Goal: Task Accomplishment & Management: Use online tool/utility

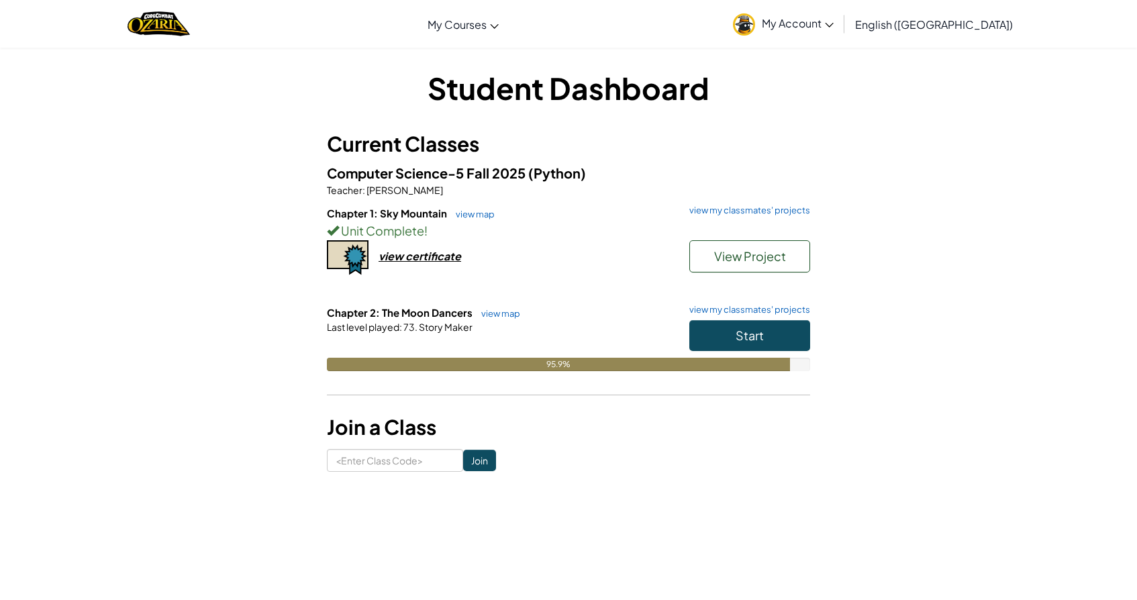
click at [767, 336] on button "Start" at bounding box center [750, 335] width 121 height 31
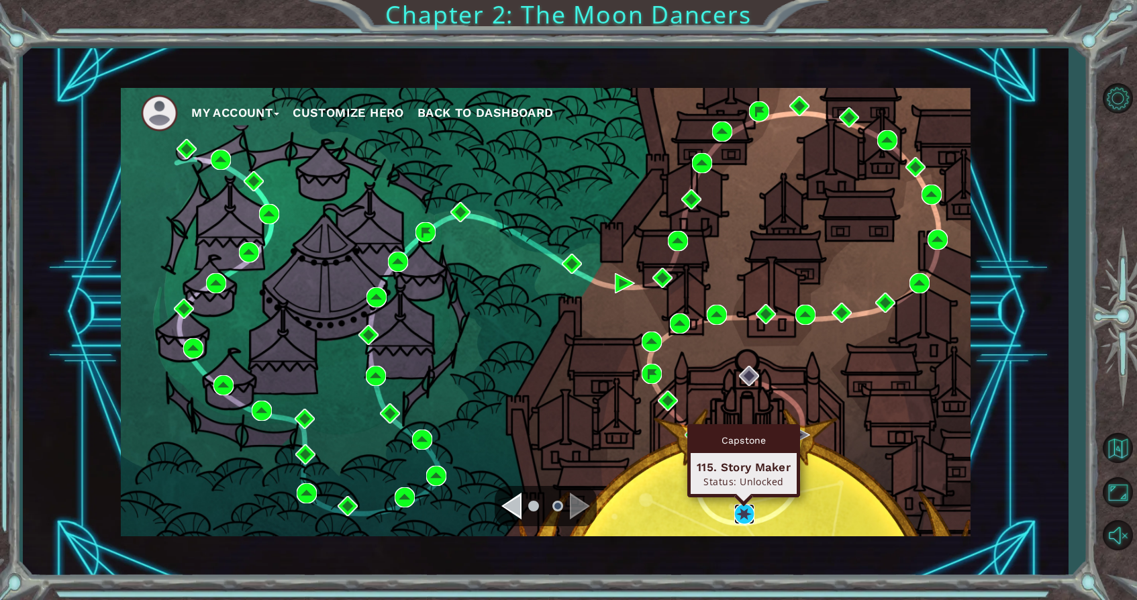
click at [745, 509] on img at bounding box center [745, 514] width 20 height 20
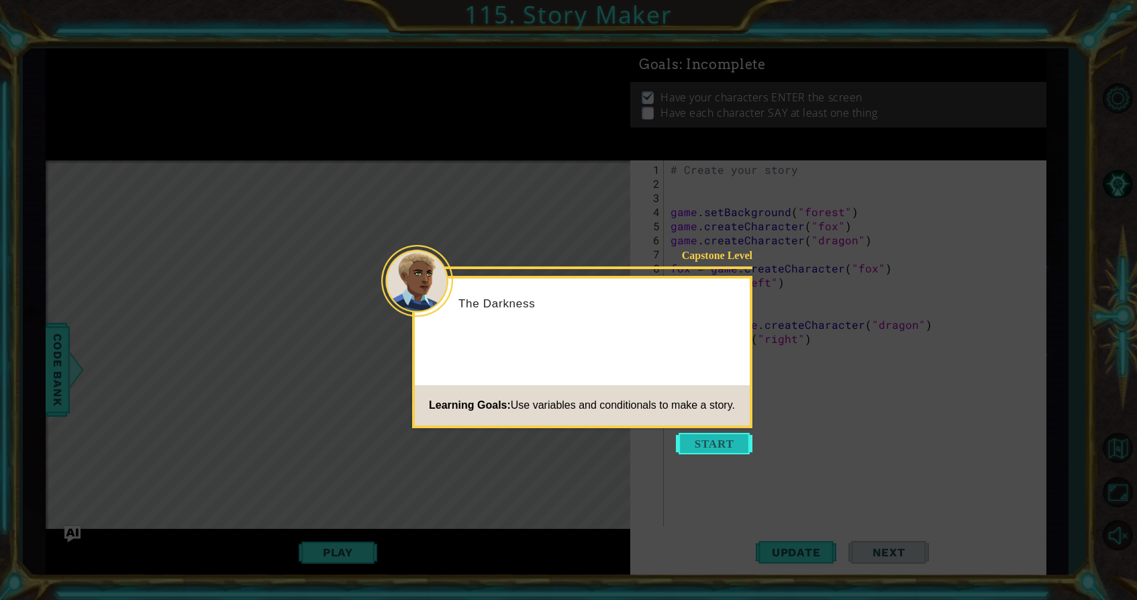
click at [716, 444] on button "Start" at bounding box center [714, 443] width 77 height 21
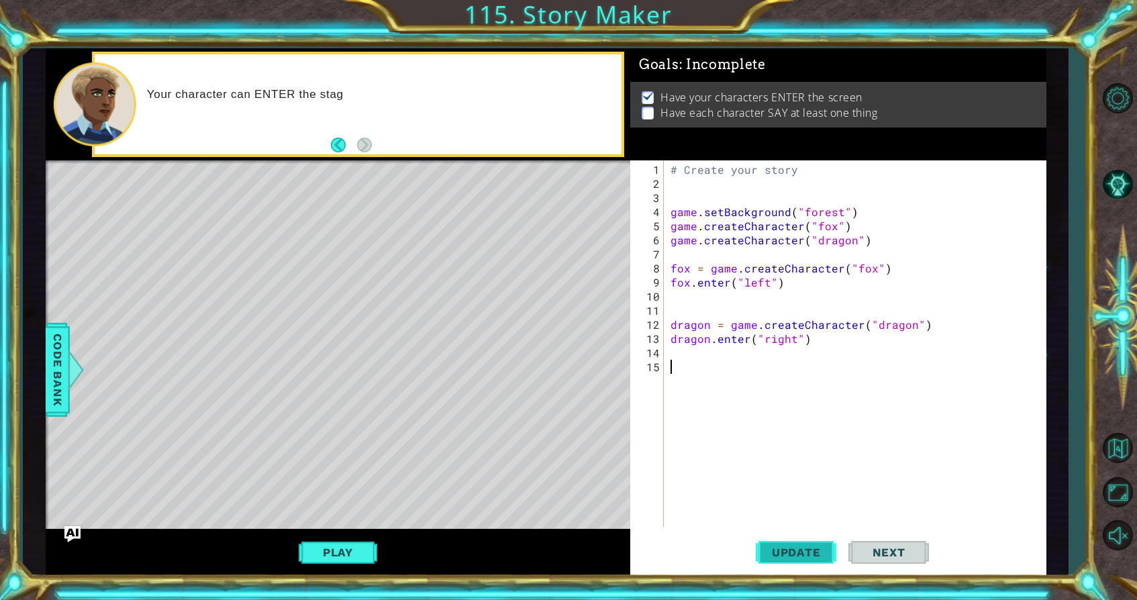
click at [776, 543] on button "Update" at bounding box center [796, 553] width 81 height 42
click at [328, 552] on button "Play" at bounding box center [338, 553] width 79 height 26
click at [686, 372] on div "# Create your story game . setBackground ( "forest" ) game . createCharacter ( …" at bounding box center [858, 359] width 381 height 395
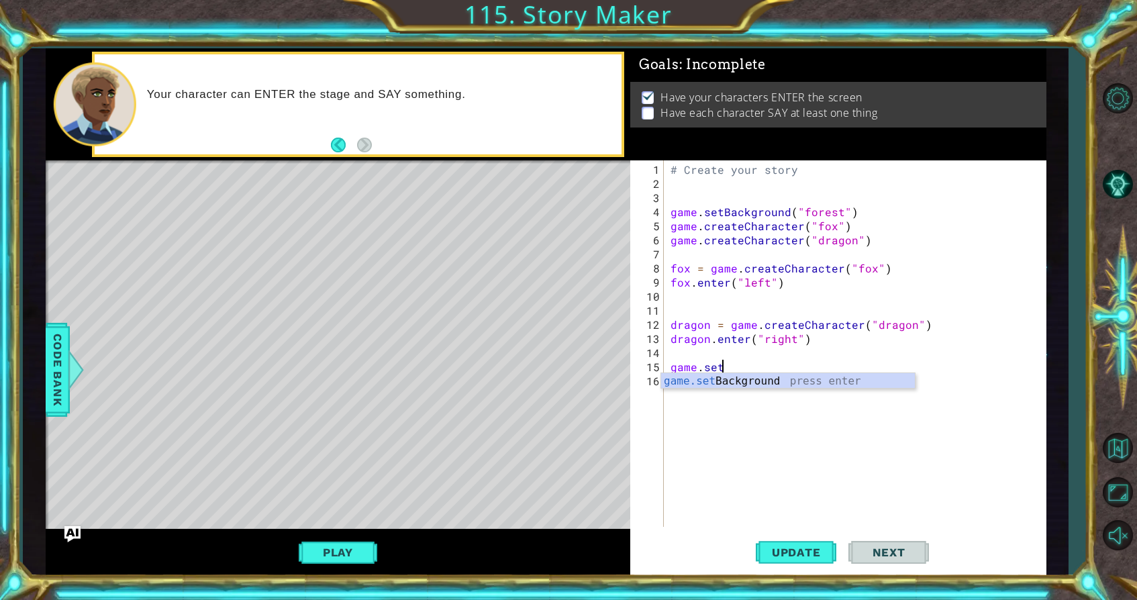
scroll to position [0, 3]
click at [724, 381] on div "game.set Background press enter" at bounding box center [788, 397] width 254 height 48
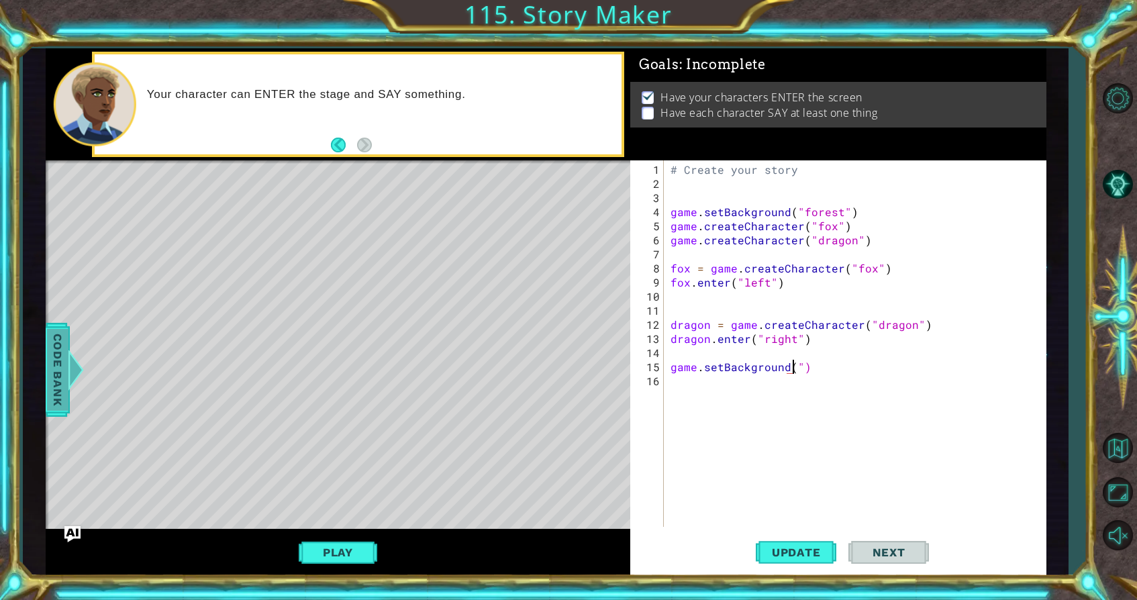
click at [65, 373] on span "Code Bank" at bounding box center [57, 369] width 21 height 82
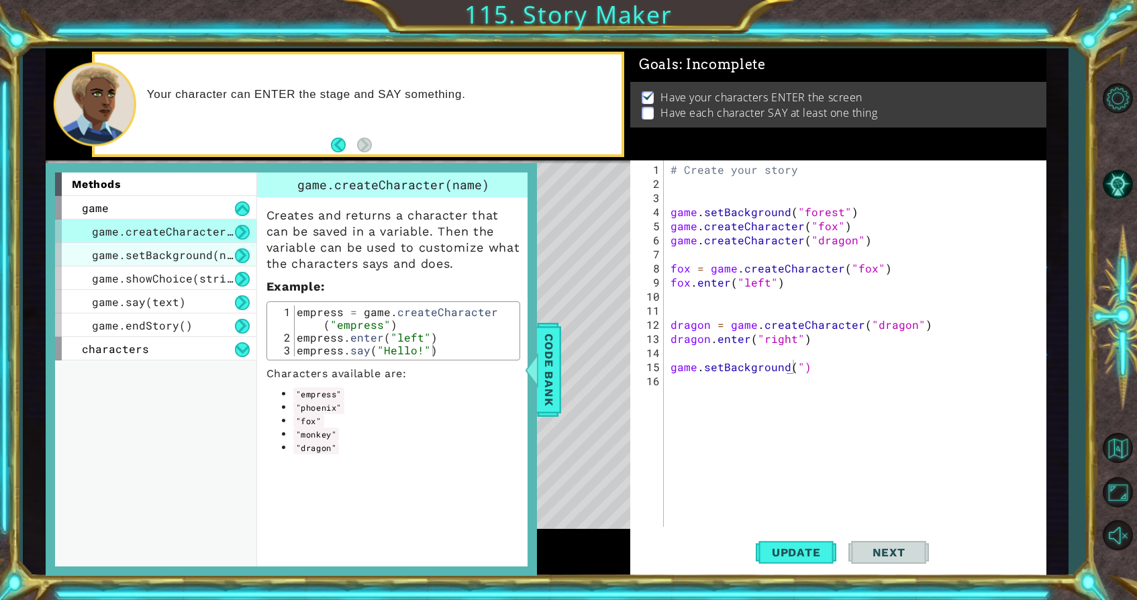
click at [157, 253] on span "game.setBackground(name)" at bounding box center [172, 255] width 161 height 14
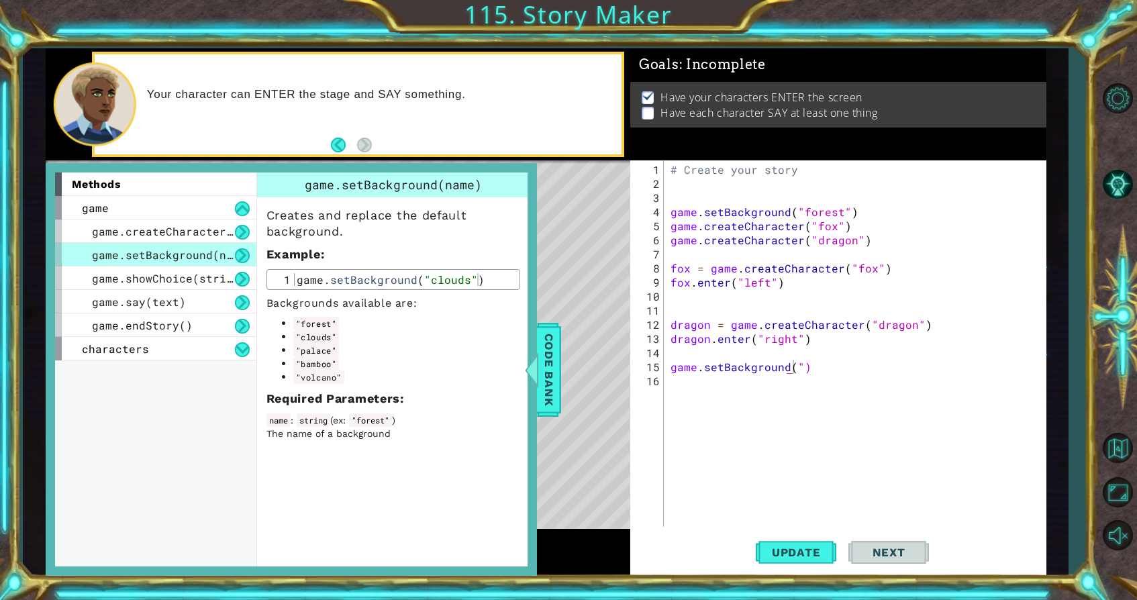
click at [796, 363] on div "# Create your story game . setBackground ( "forest" ) game . createCharacter ( …" at bounding box center [858, 359] width 381 height 395
click at [798, 365] on div "# Create your story game . setBackground ( "forest" ) game . createCharacter ( …" at bounding box center [858, 359] width 381 height 395
type textarea "game.setBackground('volcano')"
click at [792, 560] on button "Update" at bounding box center [796, 553] width 81 height 42
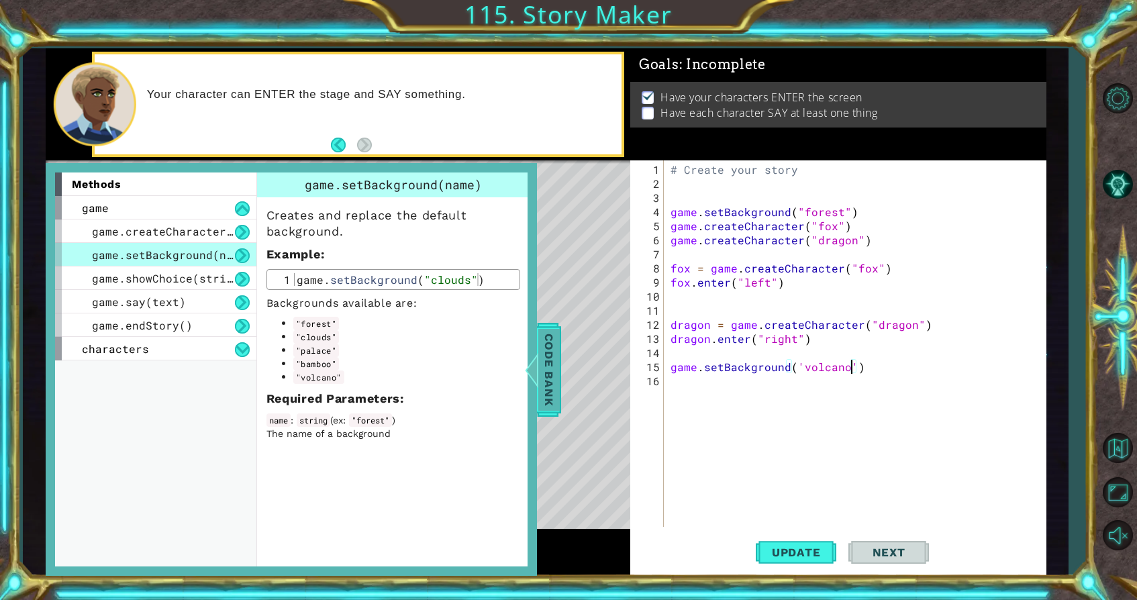
click at [553, 361] on span "Code Bank" at bounding box center [549, 369] width 21 height 82
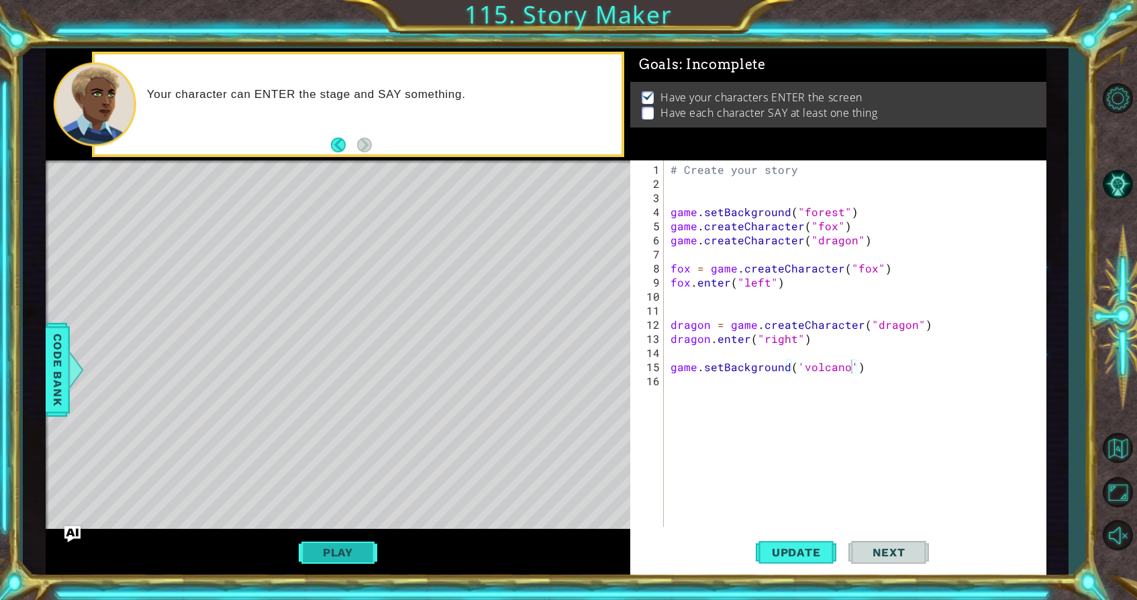
click at [366, 548] on button "Play" at bounding box center [338, 553] width 79 height 26
click at [673, 254] on div "# Create your story game . setBackground ( "forest" ) game . createCharacter ( …" at bounding box center [858, 359] width 381 height 395
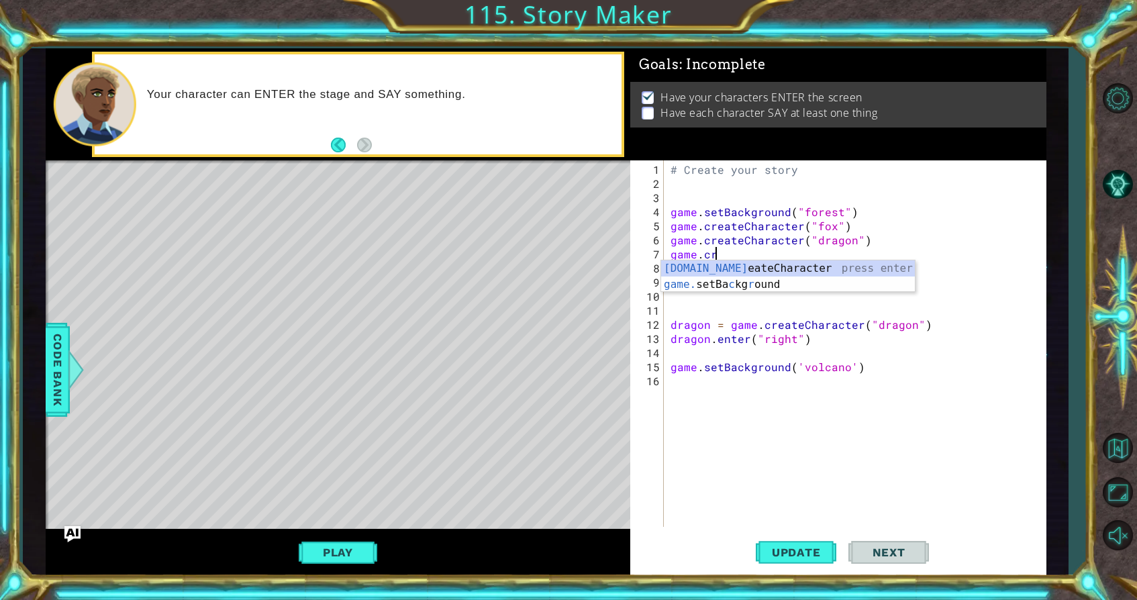
scroll to position [0, 3]
click at [700, 265] on div "game.cre ateCharacter press enter" at bounding box center [788, 285] width 254 height 48
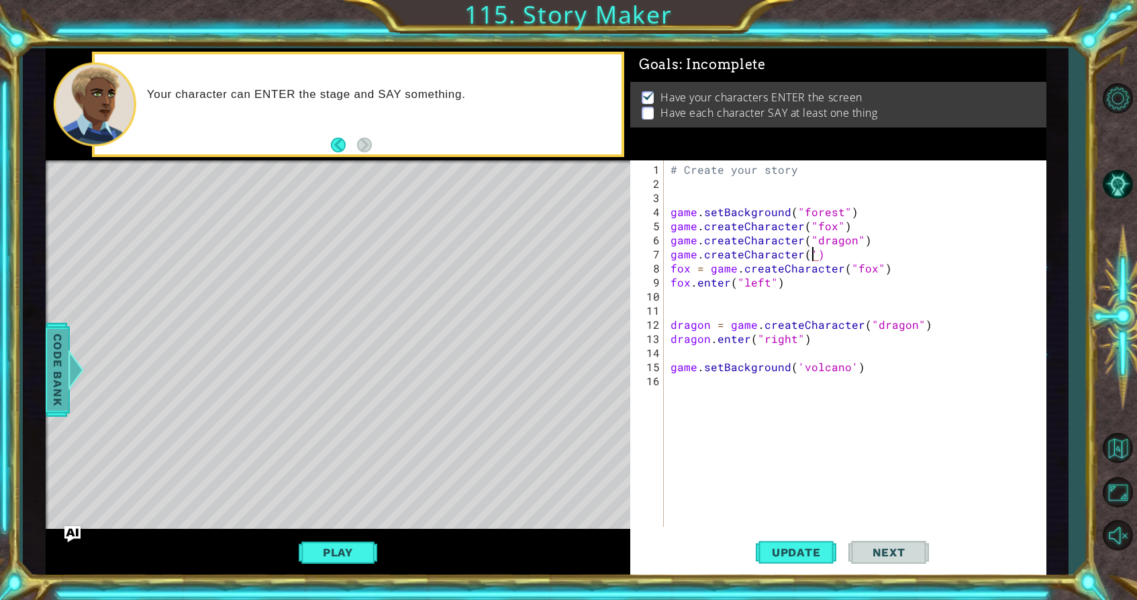
click at [48, 340] on span "Code Bank" at bounding box center [57, 369] width 21 height 82
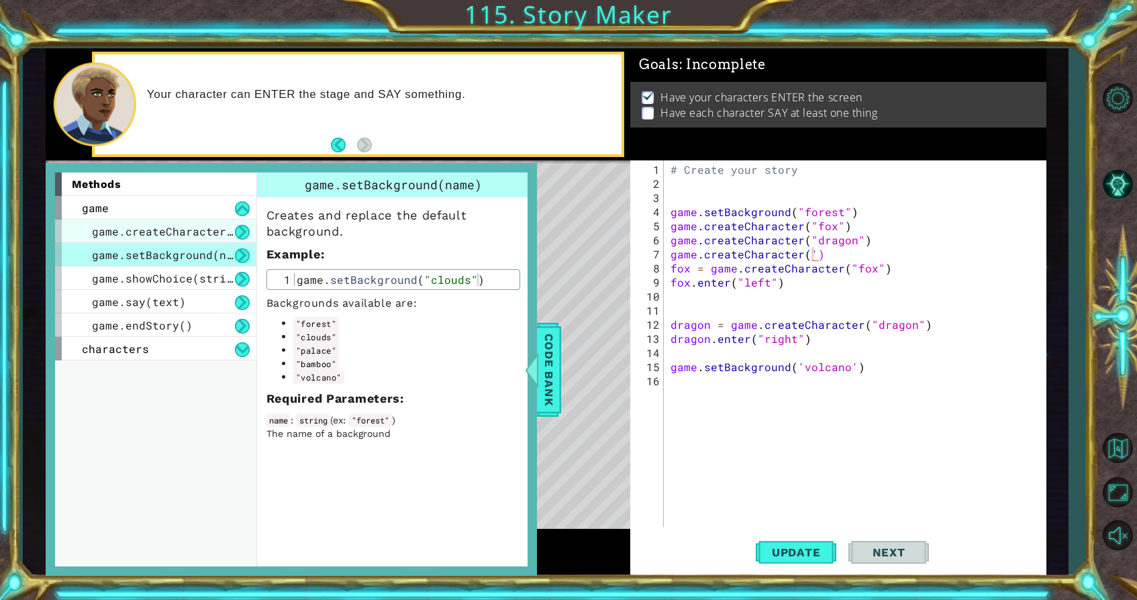
click at [167, 231] on span "game.createCharacter(name)" at bounding box center [179, 231] width 175 height 14
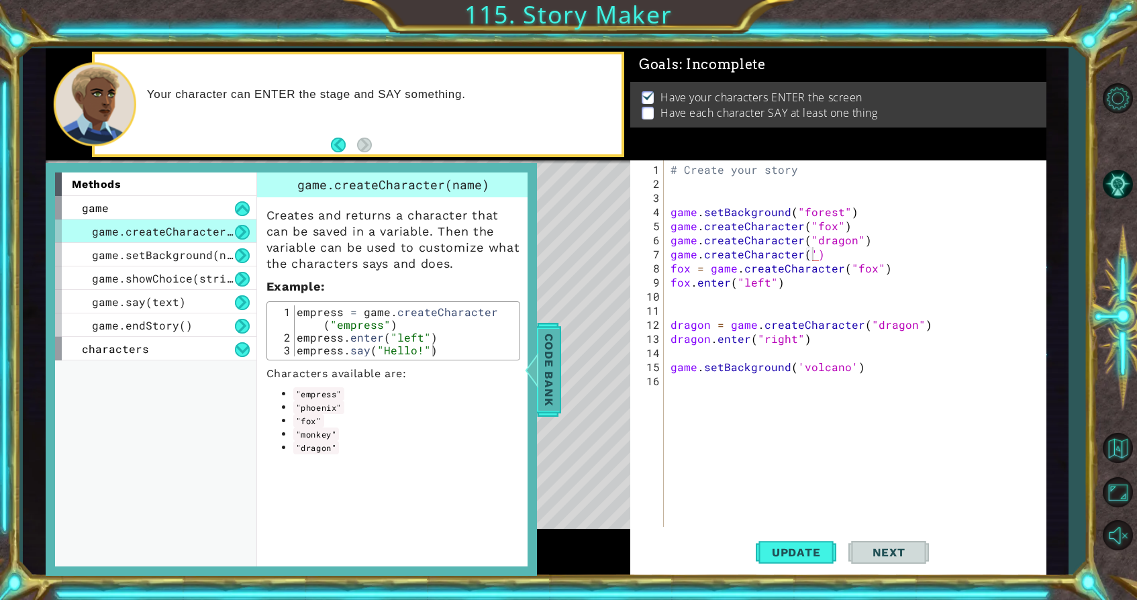
click at [541, 355] on span "Code Bank" at bounding box center [549, 369] width 21 height 82
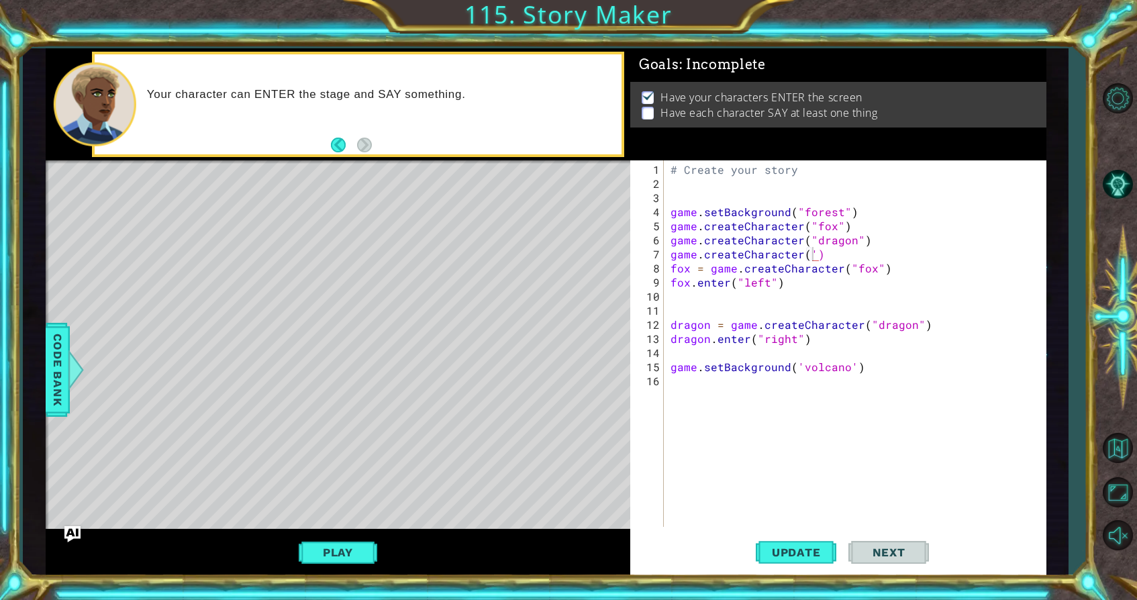
click at [810, 254] on div "# Create your story game . setBackground ( "forest" ) game . createCharacter ( …" at bounding box center [858, 359] width 381 height 395
click at [894, 265] on div "# Create your story game . setBackground ( "forest" ) game . createCharacter ( …" at bounding box center [858, 359] width 381 height 395
type textarea "fox = game.createCharacter("fox")"
click at [673, 299] on div "# Create your story game . setBackground ( "forest" ) game . createCharacter ( …" at bounding box center [858, 359] width 381 height 395
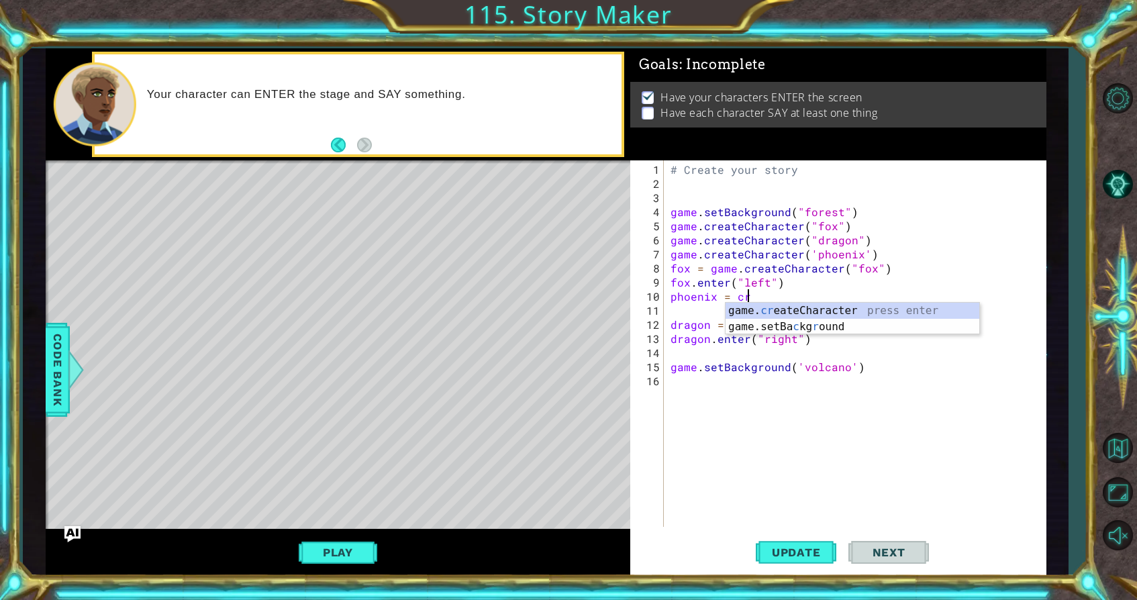
scroll to position [0, 5]
click at [743, 306] on div "game. cre ateCharacter press enter" at bounding box center [853, 327] width 254 height 48
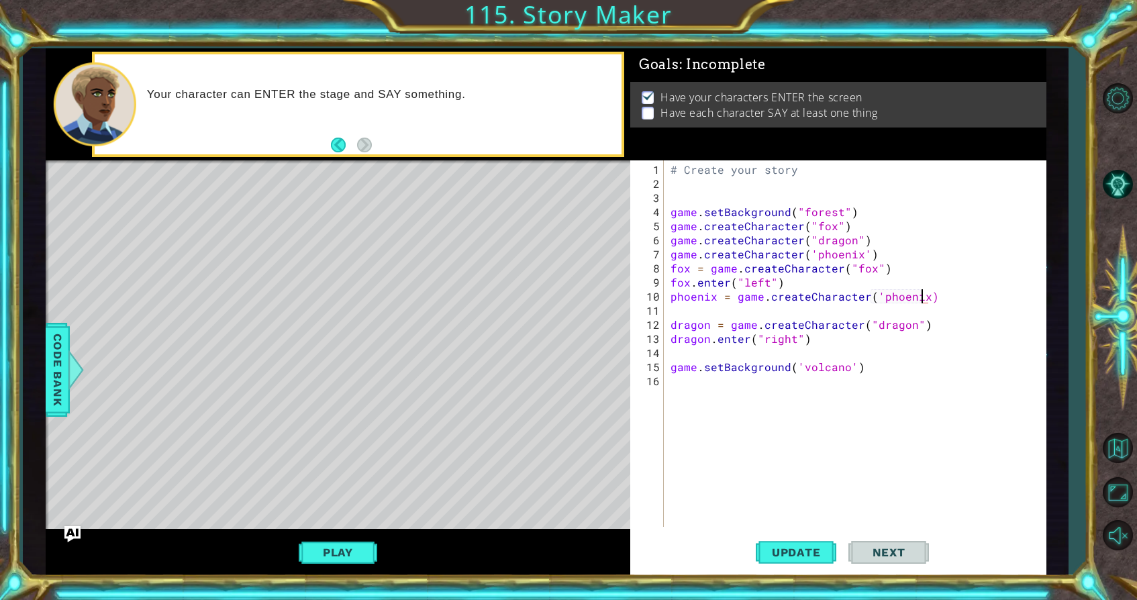
type textarea "phoenix = game.createCharacter('phoenix')"
click at [681, 310] on div "# Create your story game . setBackground ( "forest" ) game . createCharacter ( …" at bounding box center [858, 359] width 381 height 395
click at [795, 545] on button "Update" at bounding box center [796, 553] width 81 height 42
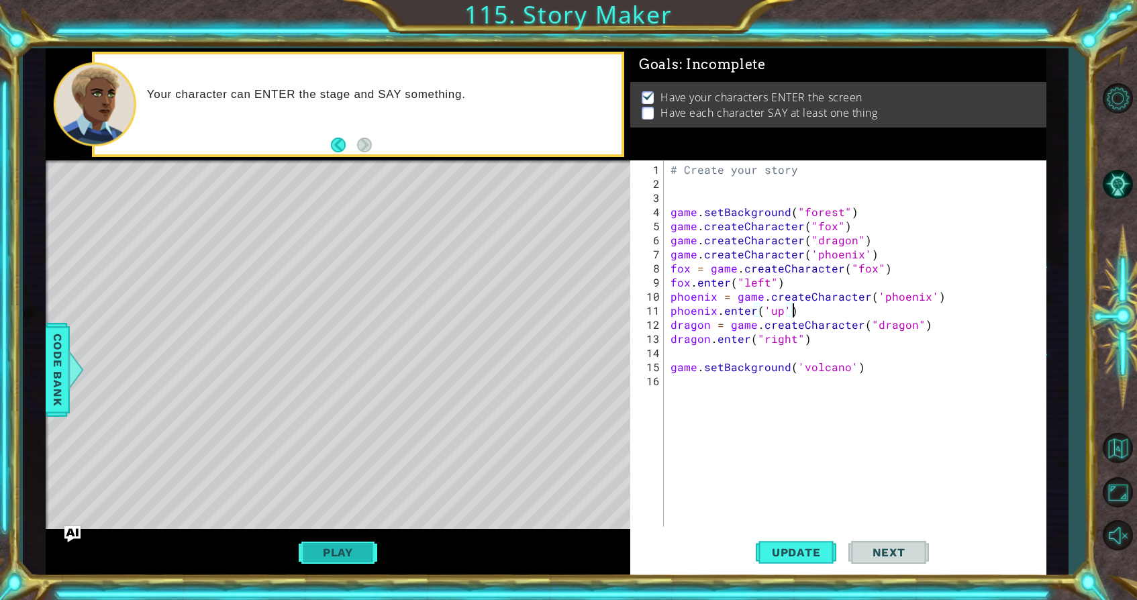
click at [320, 561] on button "Play" at bounding box center [338, 553] width 79 height 26
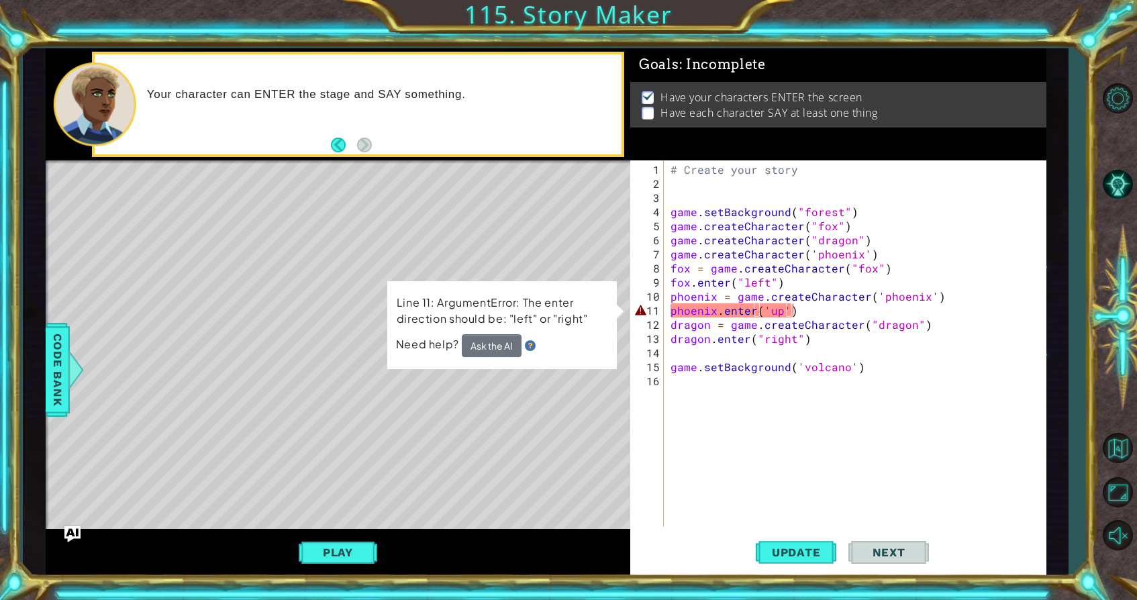
click at [784, 314] on div "# Create your story game . setBackground ( "forest" ) game . createCharacter ( …" at bounding box center [858, 359] width 381 height 395
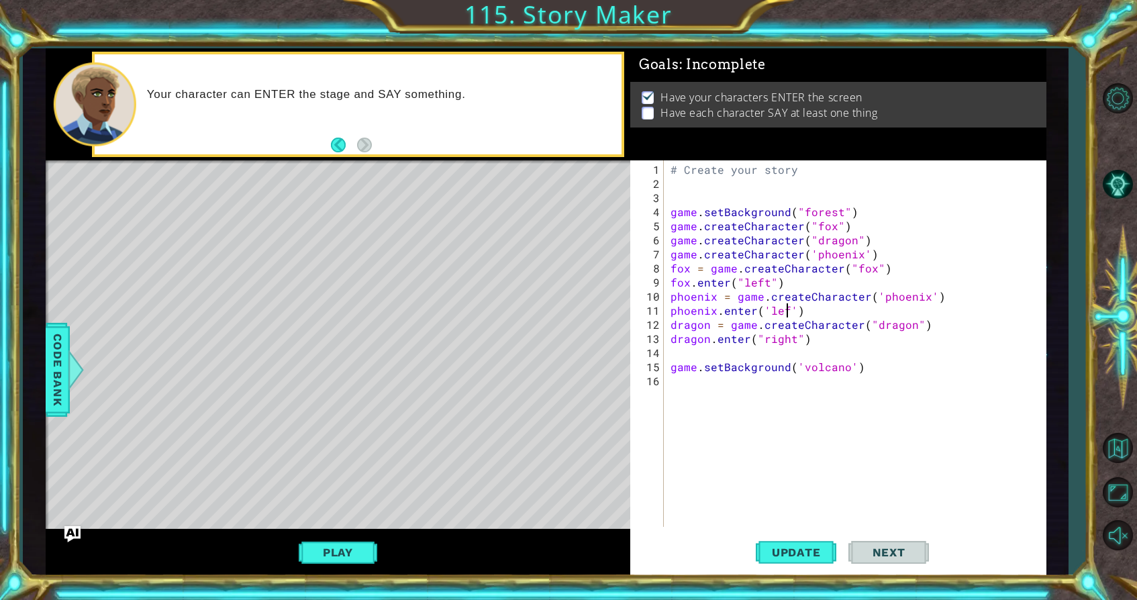
scroll to position [0, 8]
click at [796, 542] on button "Update" at bounding box center [796, 553] width 81 height 42
click at [334, 545] on button "Play" at bounding box center [338, 553] width 79 height 26
click at [857, 368] on div "# Create your story game . setBackground ( "forest" ) game . createCharacter ( …" at bounding box center [858, 359] width 381 height 395
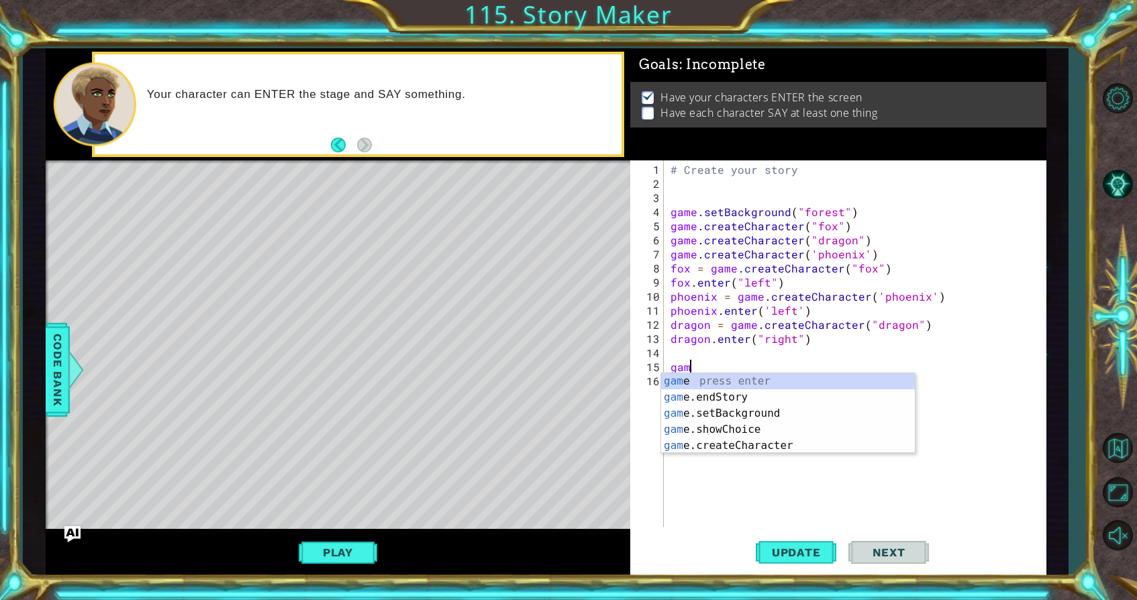
scroll to position [0, 0]
type textarea "g"
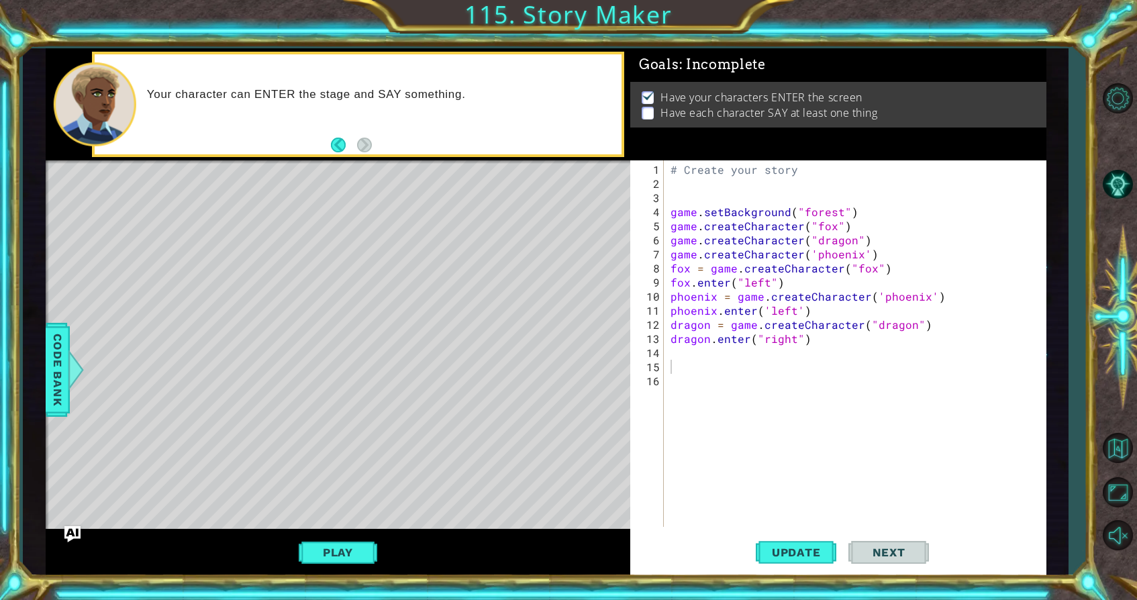
click at [34, 365] on div "1 ההההההההההההההההההההההההההההההההההההההההההההההההההההההההההההההההההההההההההההה…" at bounding box center [546, 312] width 1047 height 528
click at [46, 366] on div at bounding box center [47, 356] width 3 height 393
click at [54, 363] on span "Code Bank" at bounding box center [57, 369] width 21 height 82
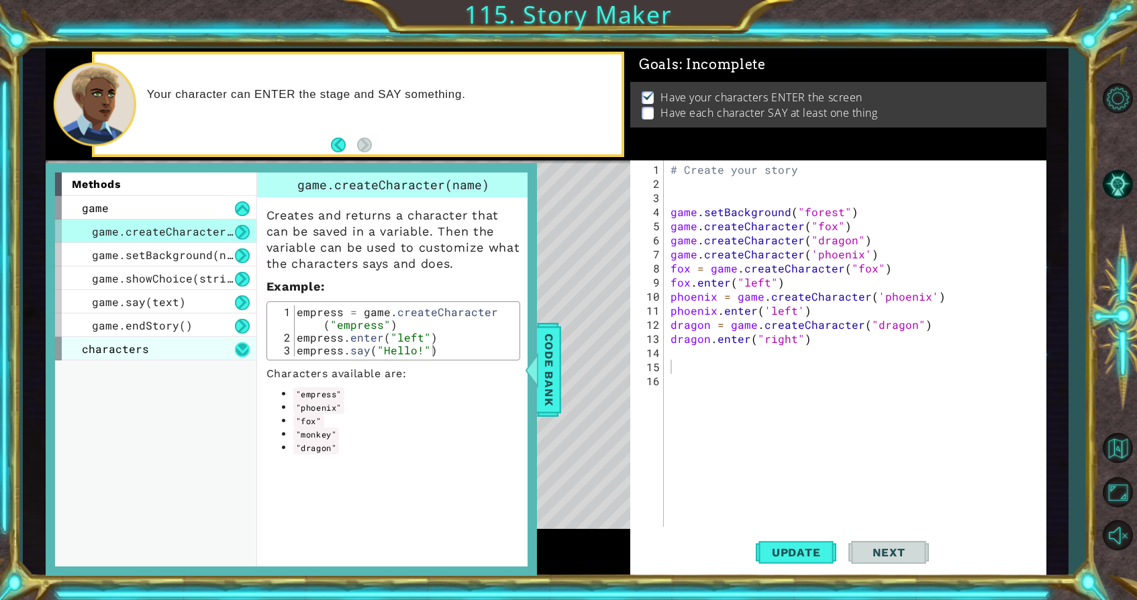
click at [238, 348] on button at bounding box center [242, 349] width 15 height 15
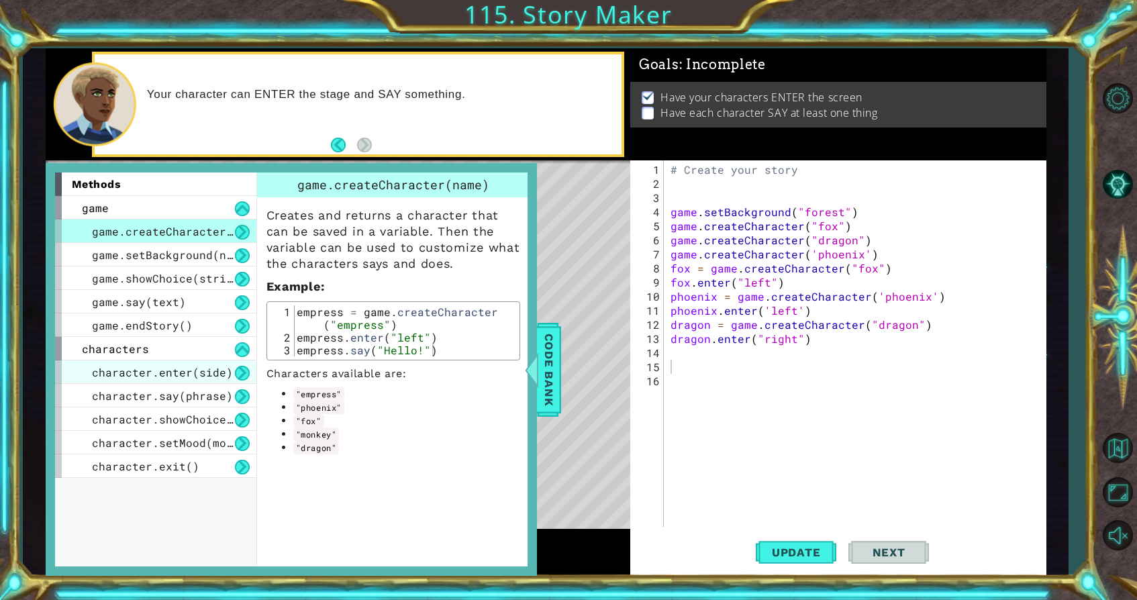
click at [220, 375] on span "character.enter(side)" at bounding box center [162, 372] width 141 height 14
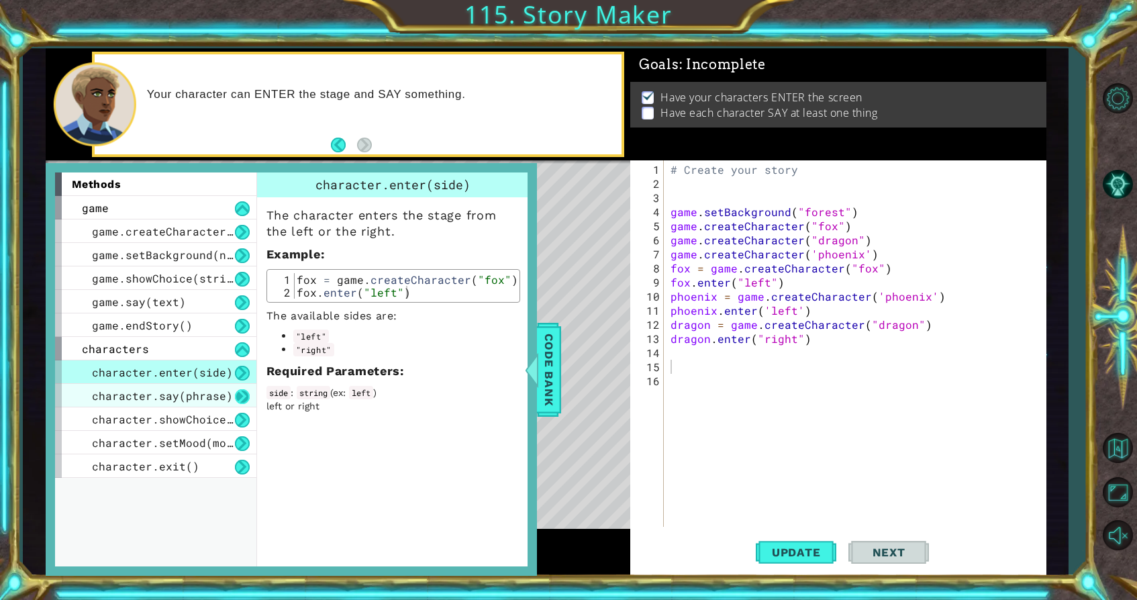
click at [240, 393] on button at bounding box center [242, 396] width 15 height 15
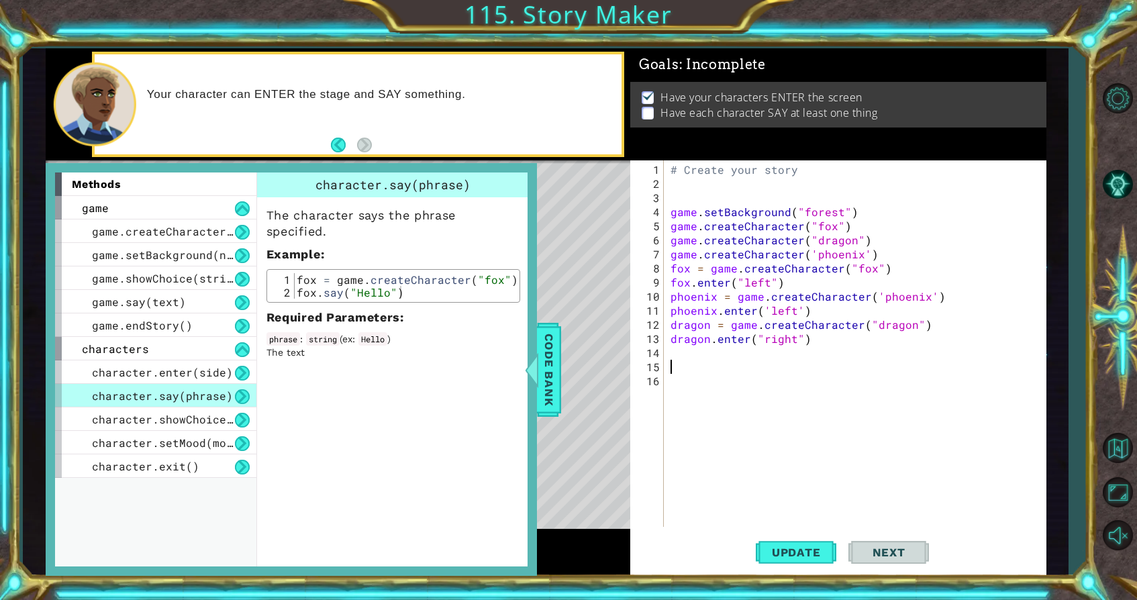
click at [678, 371] on div "# Create your story game . setBackground ( "forest" ) game . createCharacter ( …" at bounding box center [858, 359] width 381 height 395
type textarea "f"
drag, startPoint x: 299, startPoint y: 279, endPoint x: 369, endPoint y: 302, distance: 73.5
click at [369, 302] on div "The character says the phrase specified. Example : fox = game.createCharacter("…" at bounding box center [393, 278] width 273 height 162
type textarea "fox = game.createCharacter("fox") fox.say("Hello")"
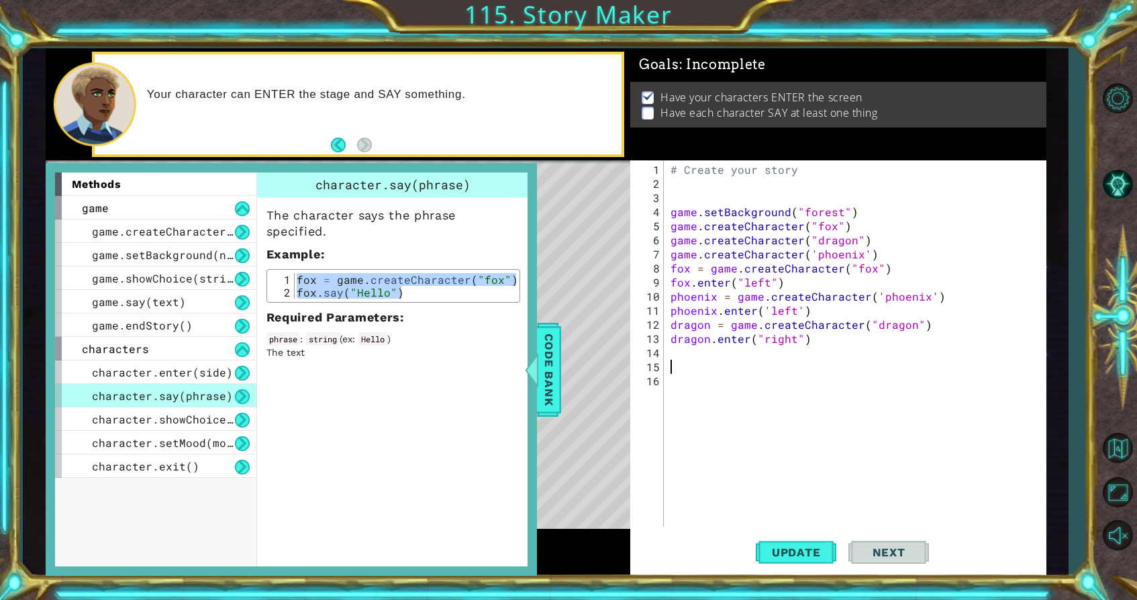
click at [669, 363] on div "# Create your story game . setBackground ( "forest" ) game . createCharacter ( …" at bounding box center [858, 359] width 381 height 395
paste textarea "fox.say("Hello")"
click at [547, 369] on span "Code Bank" at bounding box center [549, 369] width 21 height 82
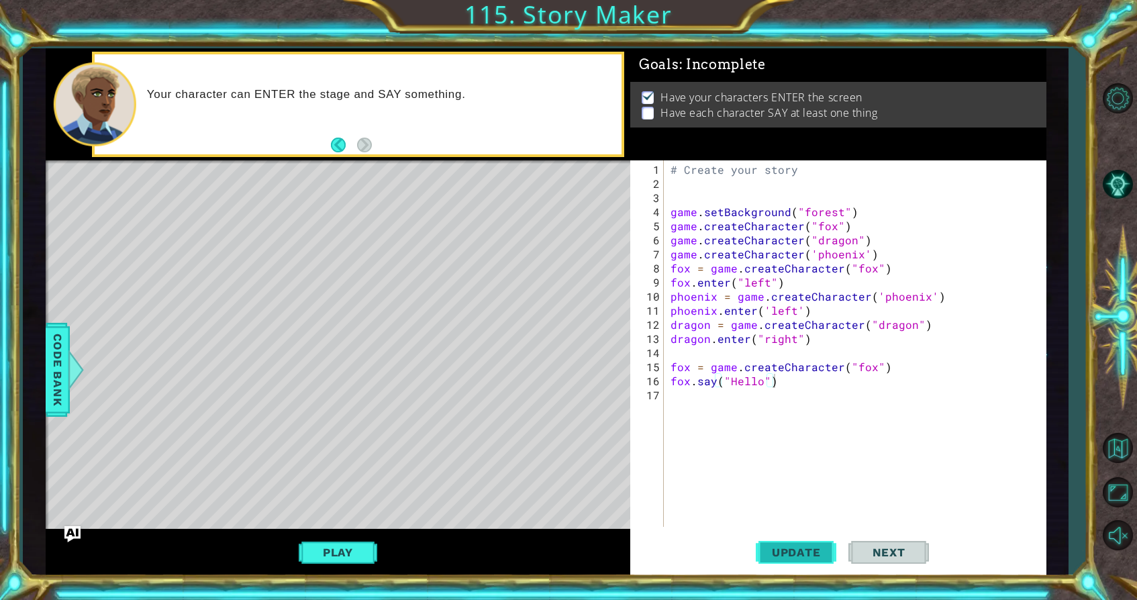
click at [818, 558] on span "Update" at bounding box center [797, 552] width 76 height 13
click at [323, 553] on button "Play" at bounding box center [338, 553] width 79 height 26
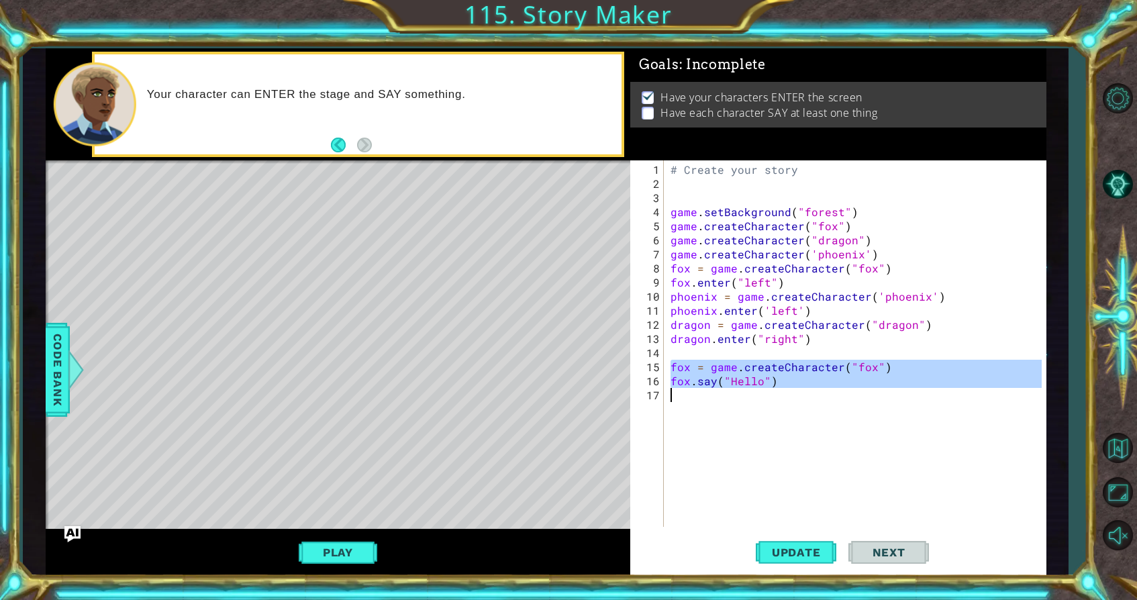
drag, startPoint x: 673, startPoint y: 364, endPoint x: 786, endPoint y: 411, distance: 121.6
click at [786, 411] on div "# Create your story game . setBackground ( "forest" ) game . createCharacter ( …" at bounding box center [858, 359] width 381 height 395
type textarea "fox.say("Hello")"
click at [851, 421] on div "# Create your story game . setBackground ( "forest" ) game . createCharacter ( …" at bounding box center [858, 359] width 381 height 395
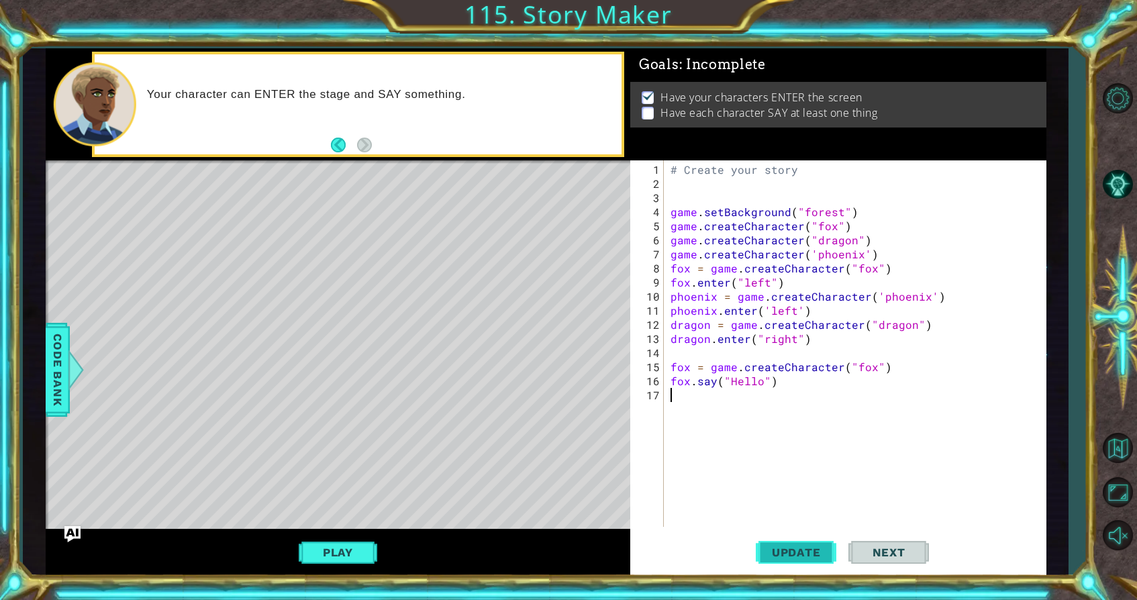
click at [818, 549] on span "Update" at bounding box center [797, 552] width 76 height 13
click at [52, 359] on span "Code Bank" at bounding box center [57, 369] width 21 height 82
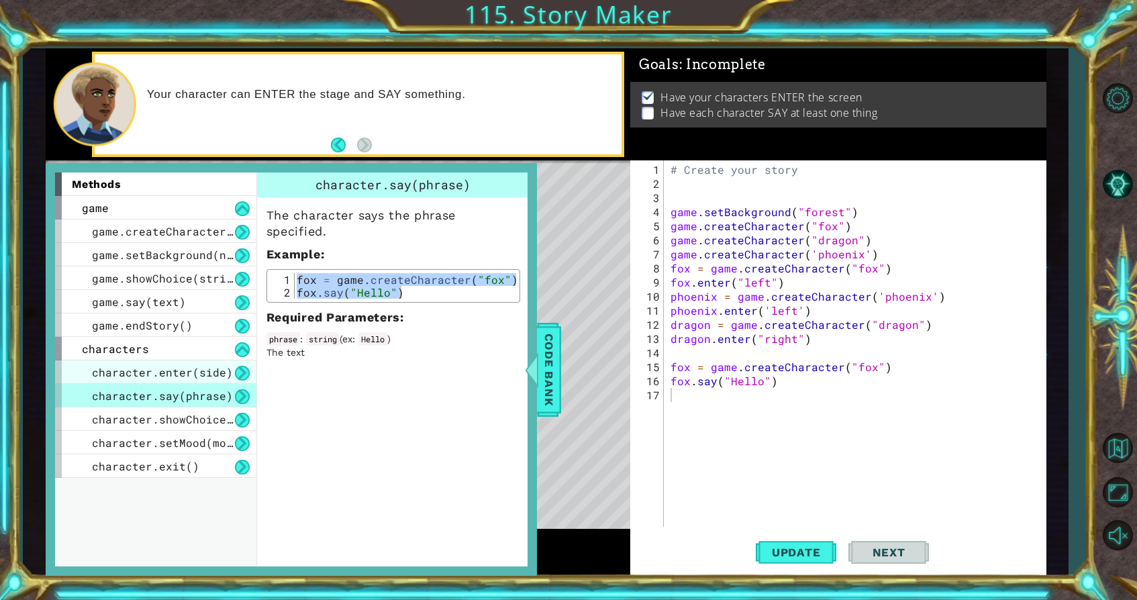
click at [232, 377] on div "character.enter(side)" at bounding box center [155, 373] width 201 height 24
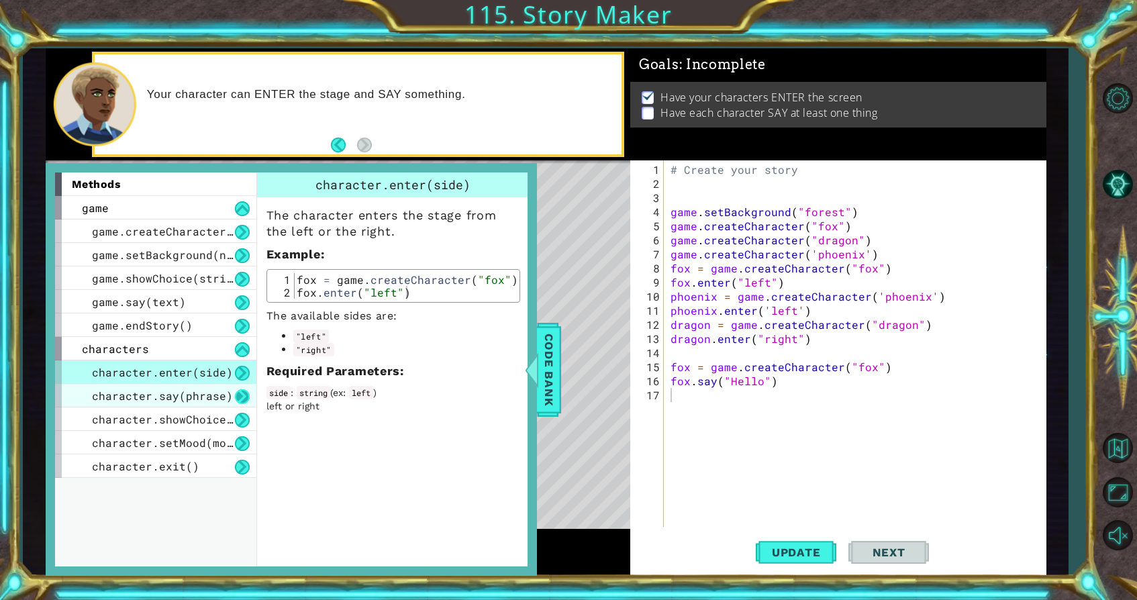
click at [242, 391] on button at bounding box center [242, 396] width 15 height 15
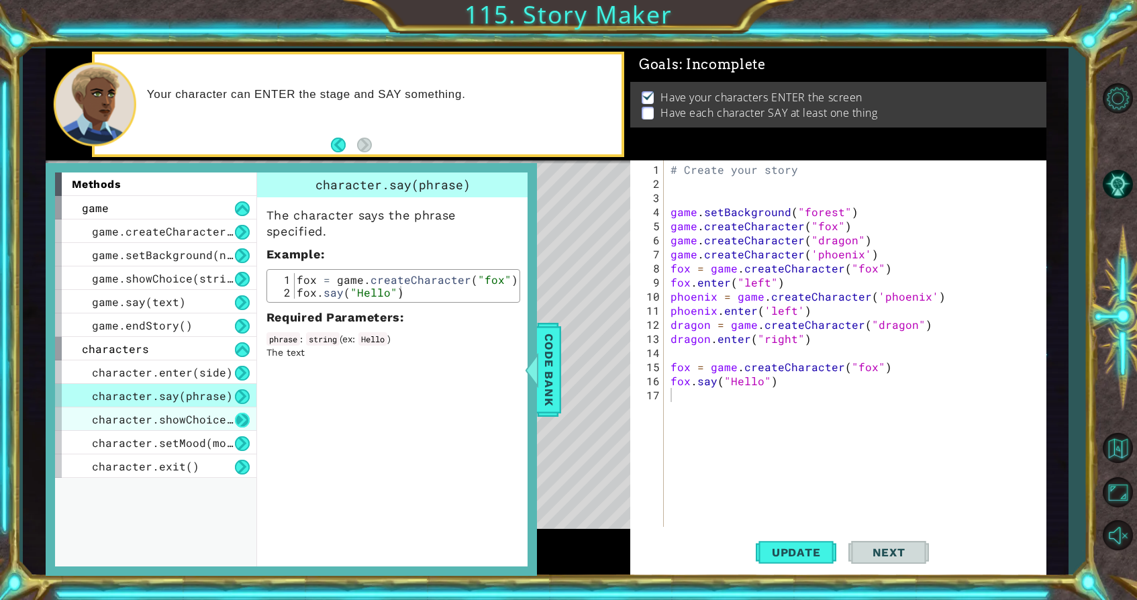
click at [242, 414] on button at bounding box center [242, 420] width 15 height 15
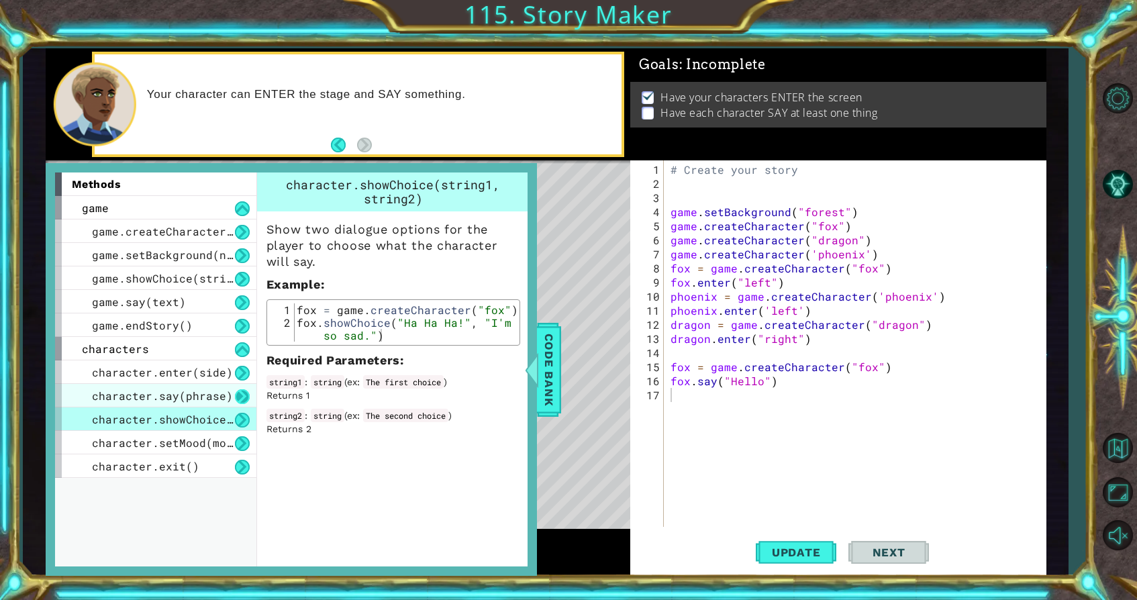
click at [239, 395] on button at bounding box center [242, 396] width 15 height 15
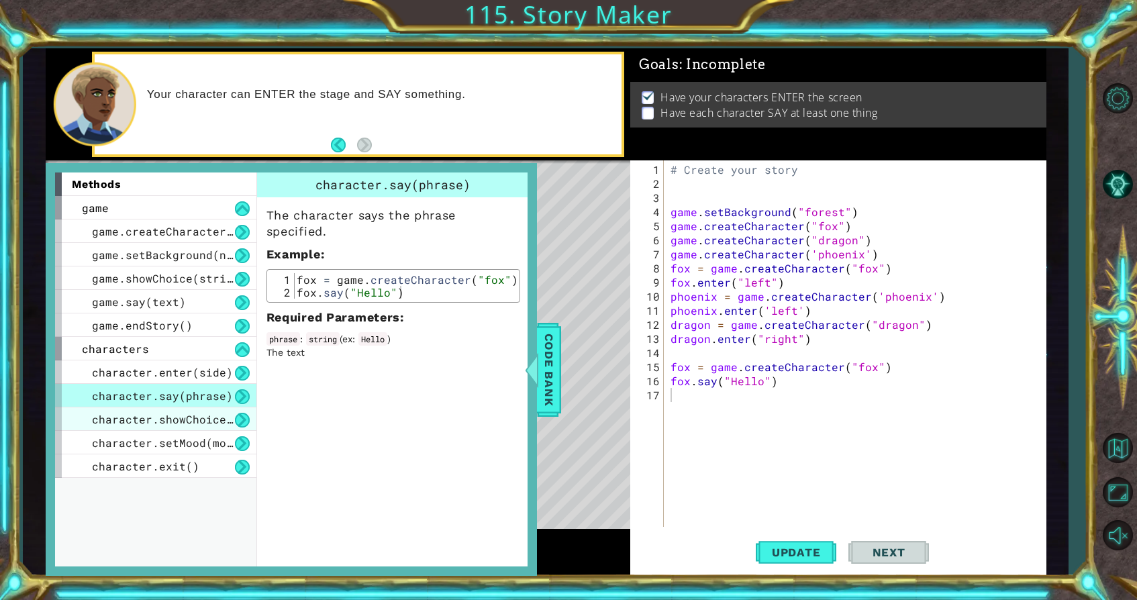
click at [240, 410] on div "character.showChoice(string1, string2)" at bounding box center [155, 420] width 201 height 24
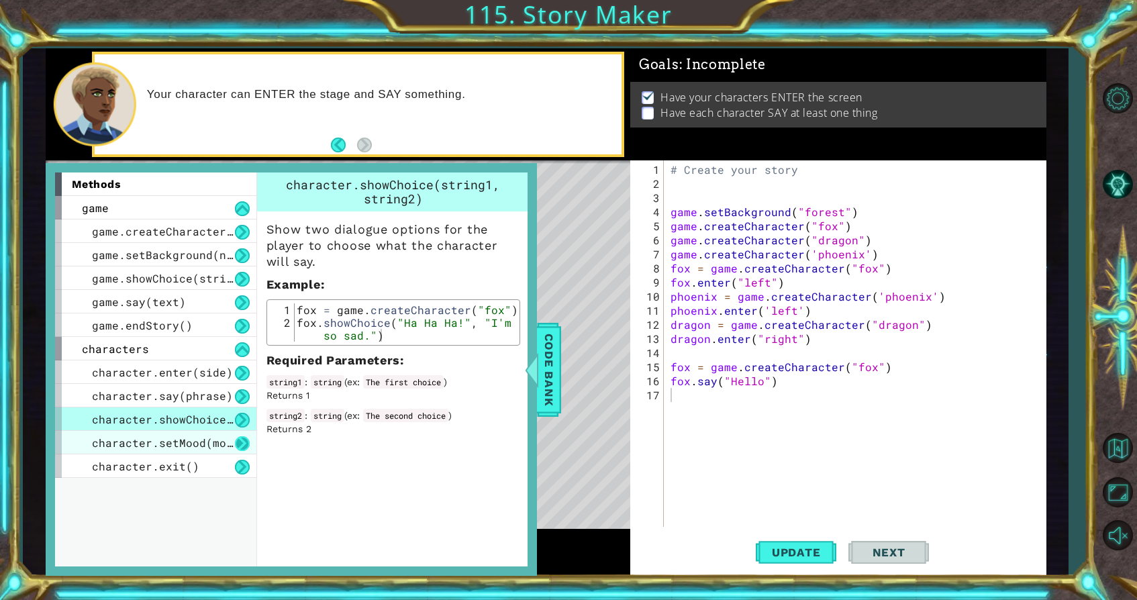
click at [243, 442] on button at bounding box center [242, 443] width 15 height 15
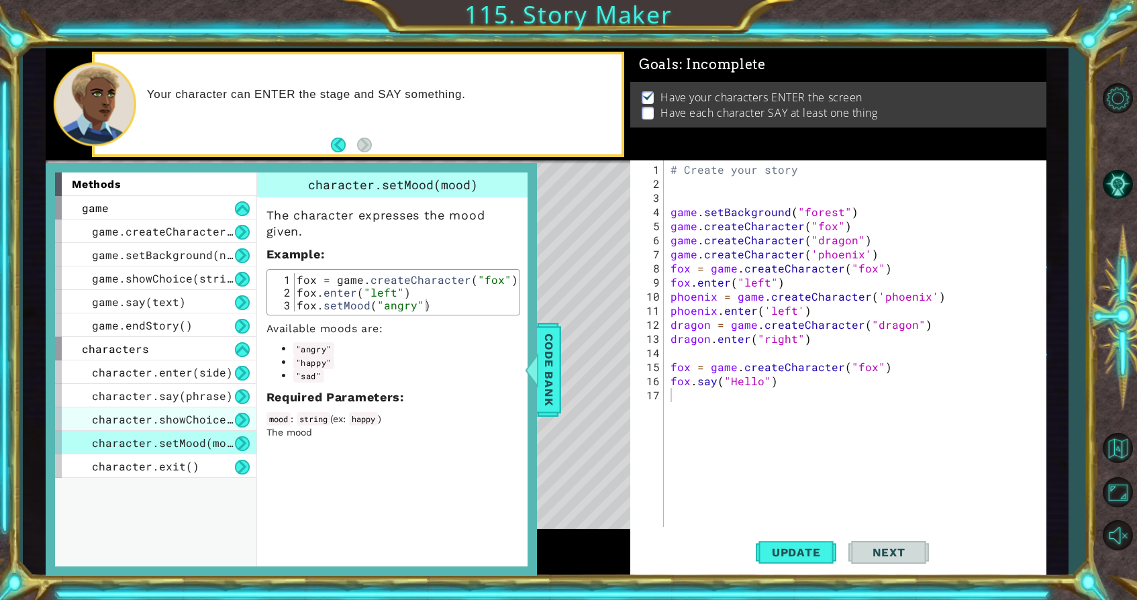
click at [244, 428] on div "character.showChoice(string1, string2)" at bounding box center [155, 420] width 201 height 24
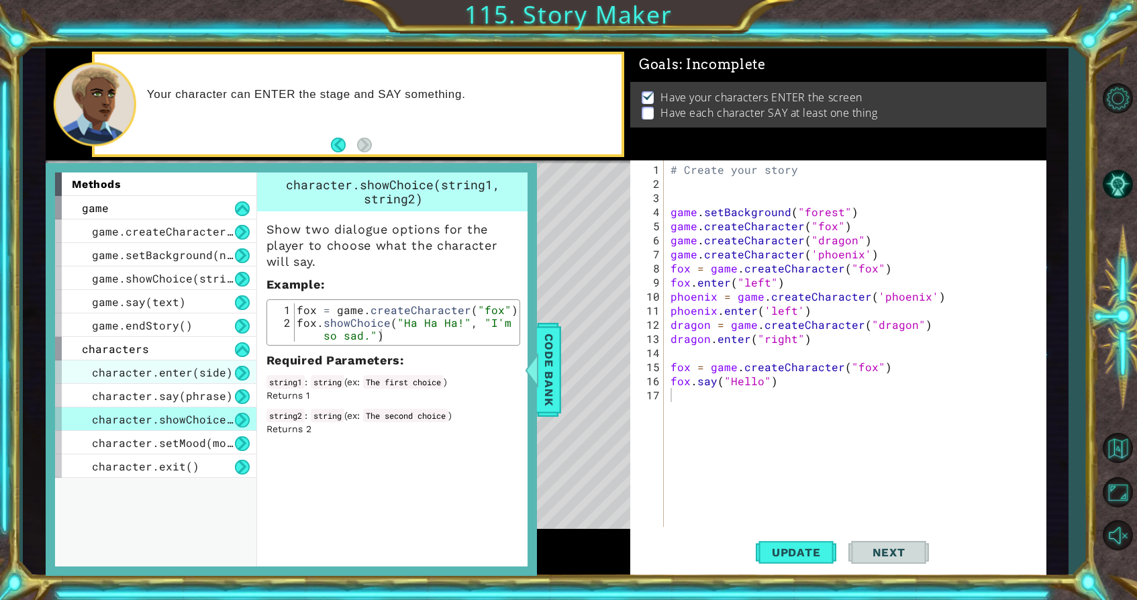
click at [245, 381] on div "character.enter(side)" at bounding box center [155, 373] width 201 height 24
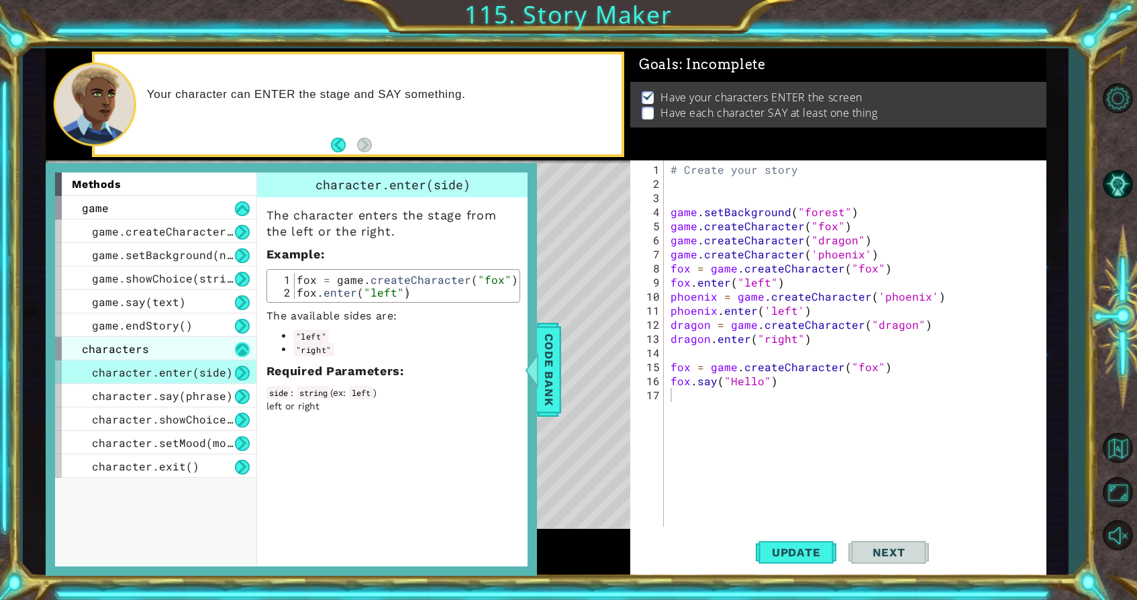
click at [239, 354] on button at bounding box center [242, 349] width 15 height 15
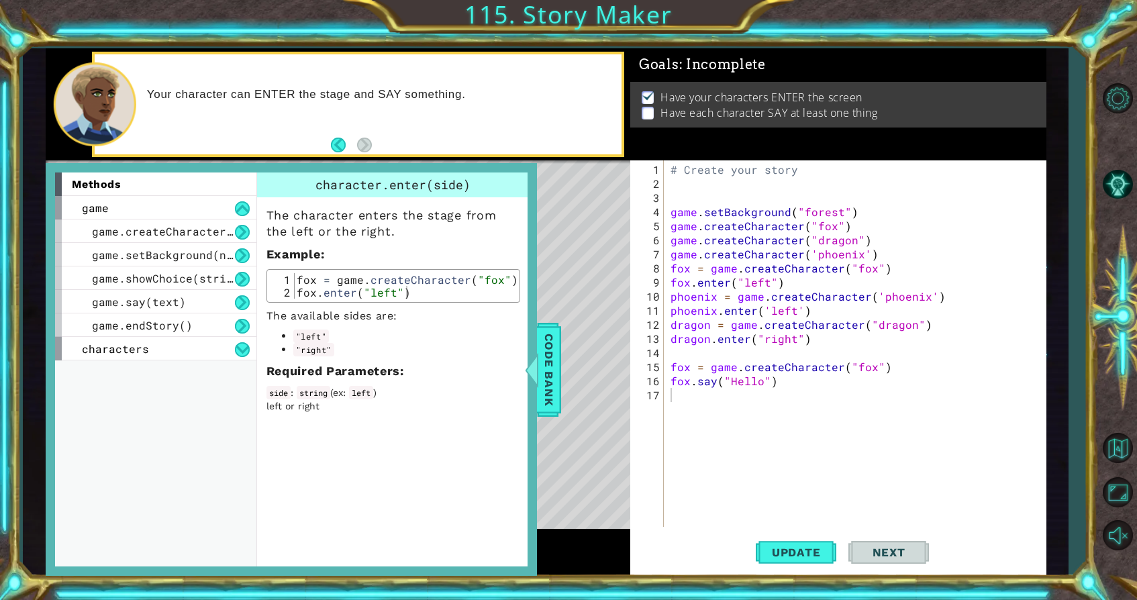
click at [243, 361] on div "methods game game.createCharacter(name) game.setBackground(name) game.showChoic…" at bounding box center [155, 370] width 201 height 394
click at [243, 353] on button at bounding box center [242, 349] width 15 height 15
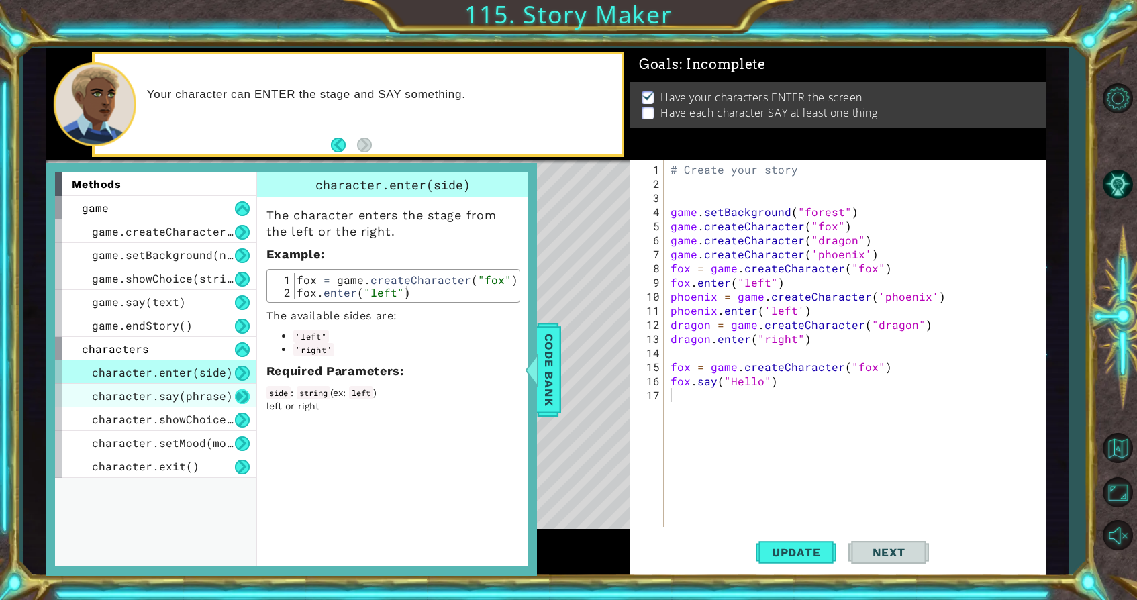
click at [240, 393] on button at bounding box center [242, 396] width 15 height 15
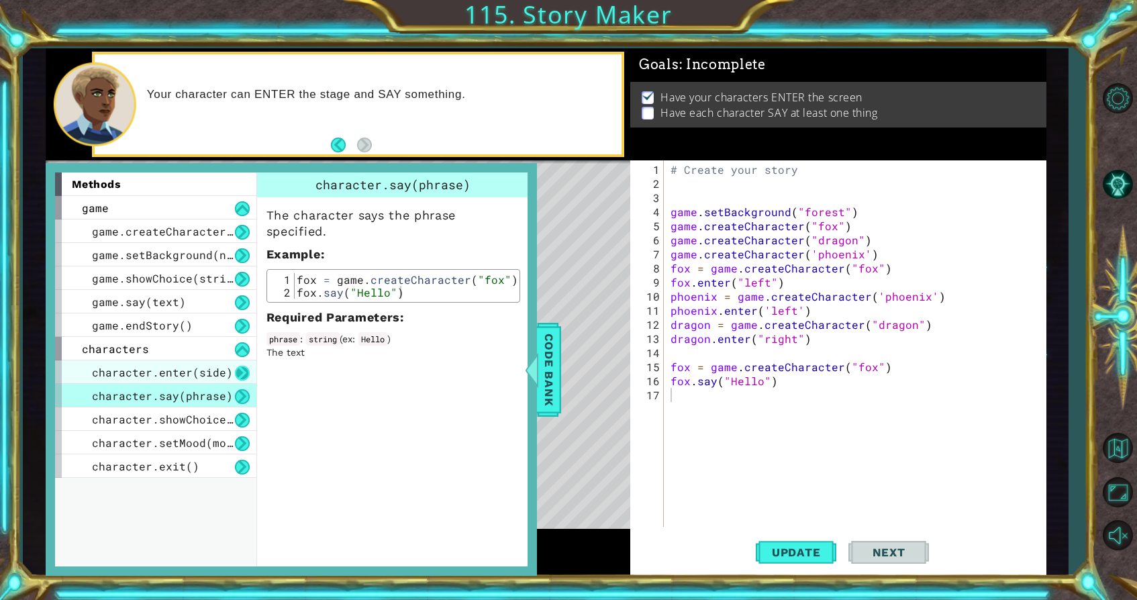
click at [240, 378] on button at bounding box center [242, 373] width 15 height 15
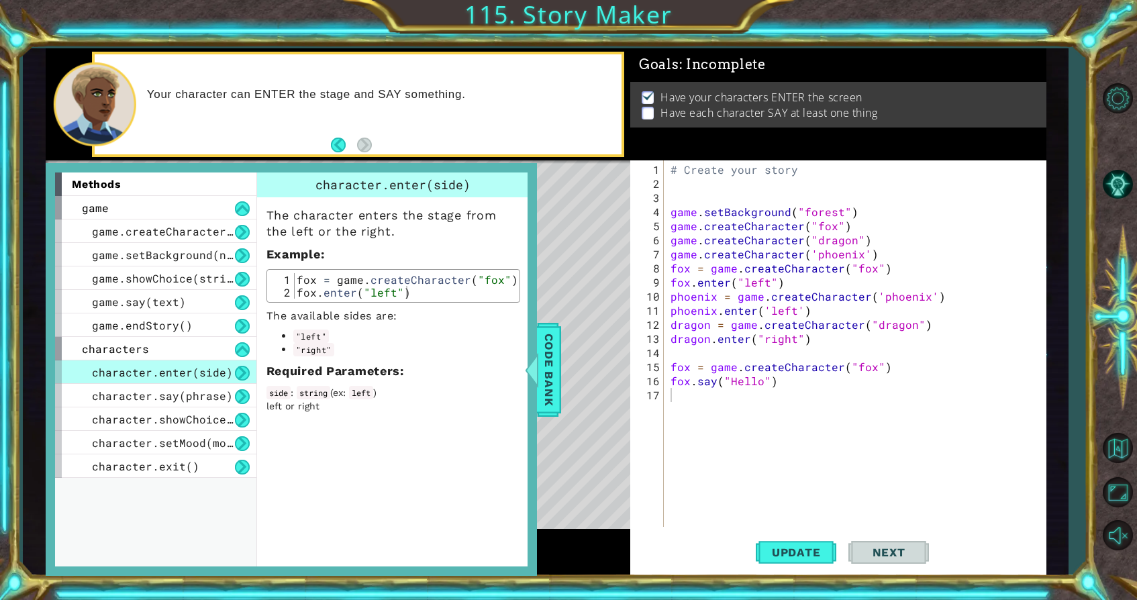
click at [242, 361] on div "character.enter(side)" at bounding box center [155, 373] width 201 height 24
click at [242, 346] on button at bounding box center [242, 349] width 15 height 15
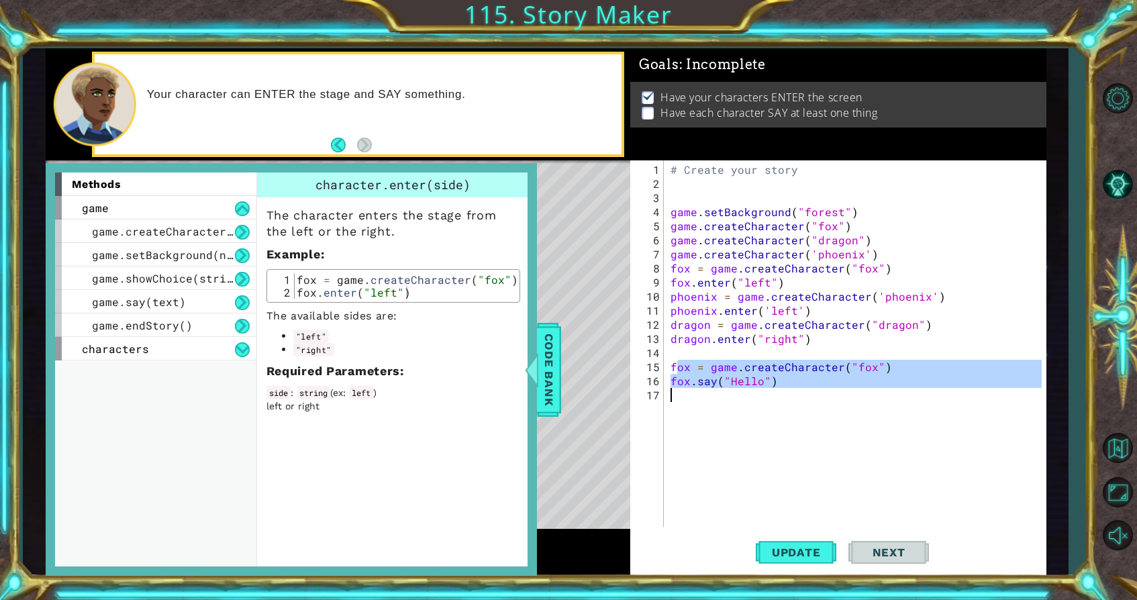
drag, startPoint x: 675, startPoint y: 371, endPoint x: 794, endPoint y: 389, distance: 120.2
click at [794, 388] on div "# Create your story game . setBackground ( "forest" ) game . createCharacter ( …" at bounding box center [858, 359] width 381 height 395
type textarea "fox.say("Hello")"
click at [789, 410] on div "# Create your story game . setBackground ( "forest" ) game . createCharacter ( …" at bounding box center [858, 359] width 381 height 395
drag, startPoint x: 675, startPoint y: 363, endPoint x: 780, endPoint y: 390, distance: 107.5
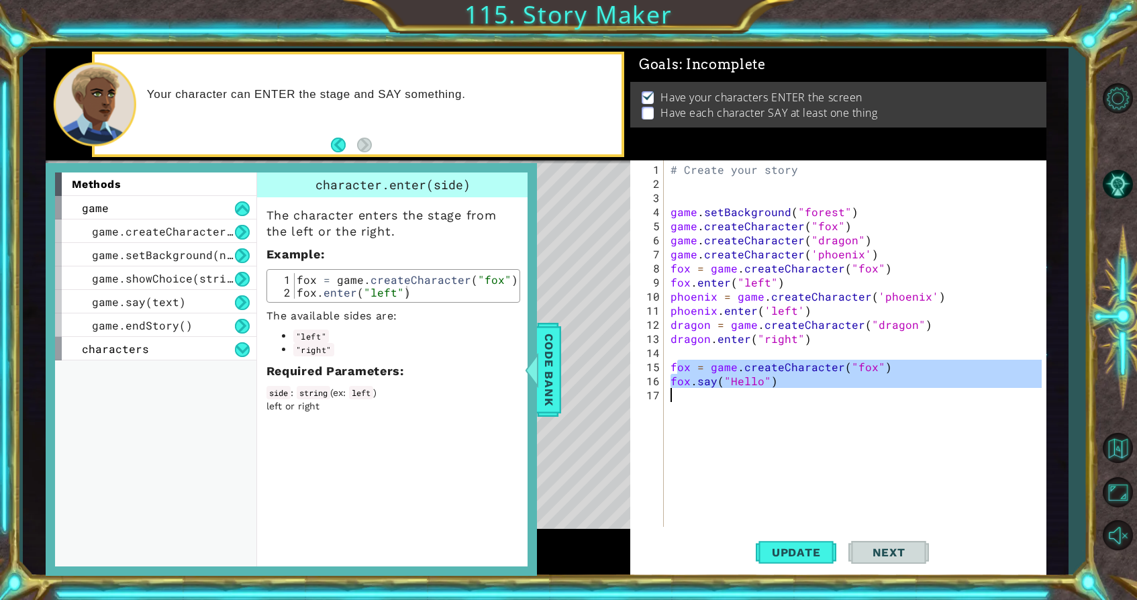
click at [780, 389] on div "# Create your story game . setBackground ( "forest" ) game . createCharacter ( …" at bounding box center [858, 359] width 381 height 395
type textarea "fox.say("Hello")"
click at [240, 254] on button at bounding box center [242, 255] width 15 height 15
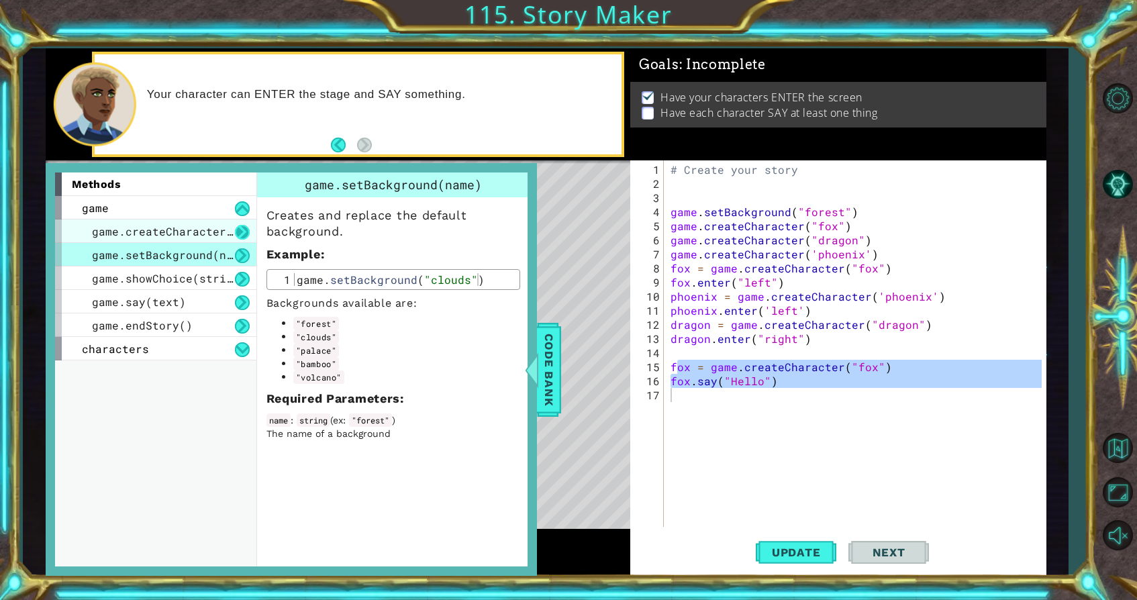
click at [240, 225] on button at bounding box center [242, 232] width 15 height 15
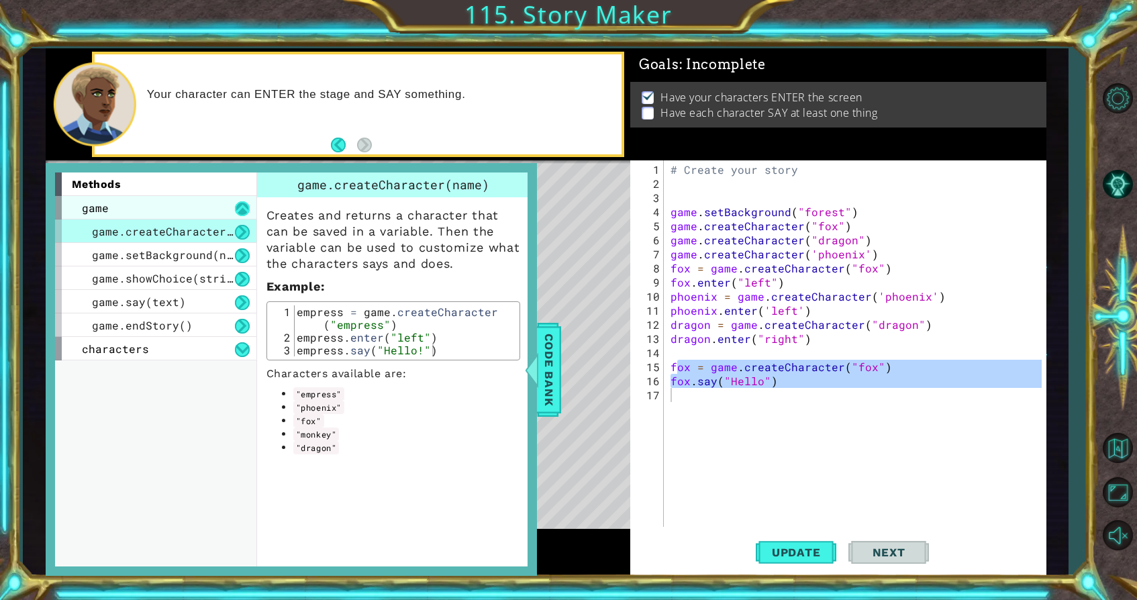
click at [246, 207] on button at bounding box center [242, 208] width 15 height 15
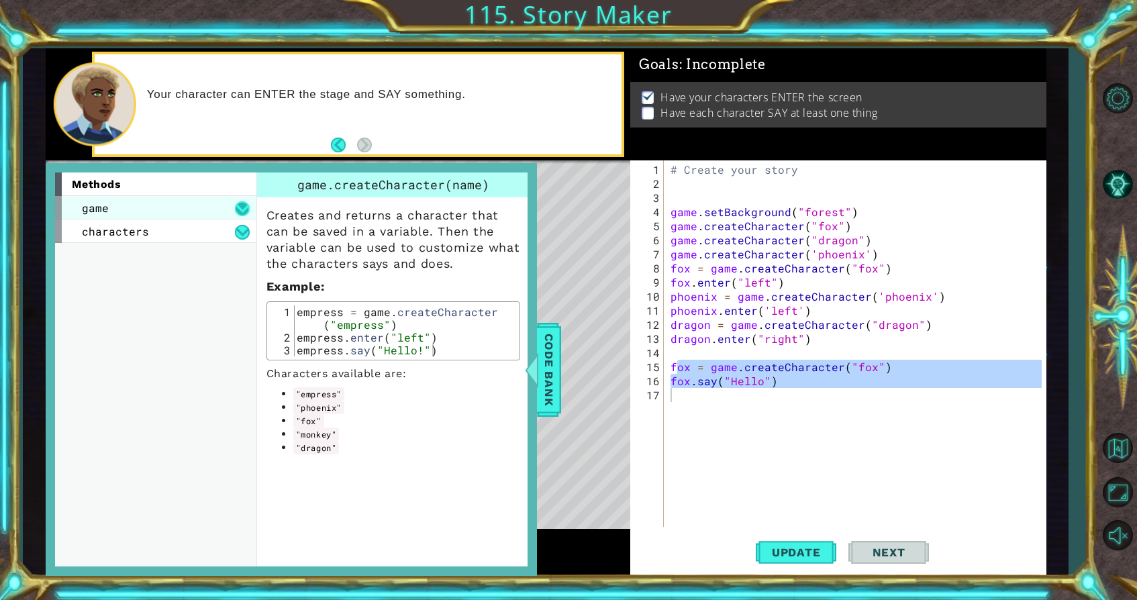
click at [246, 207] on button at bounding box center [242, 208] width 15 height 15
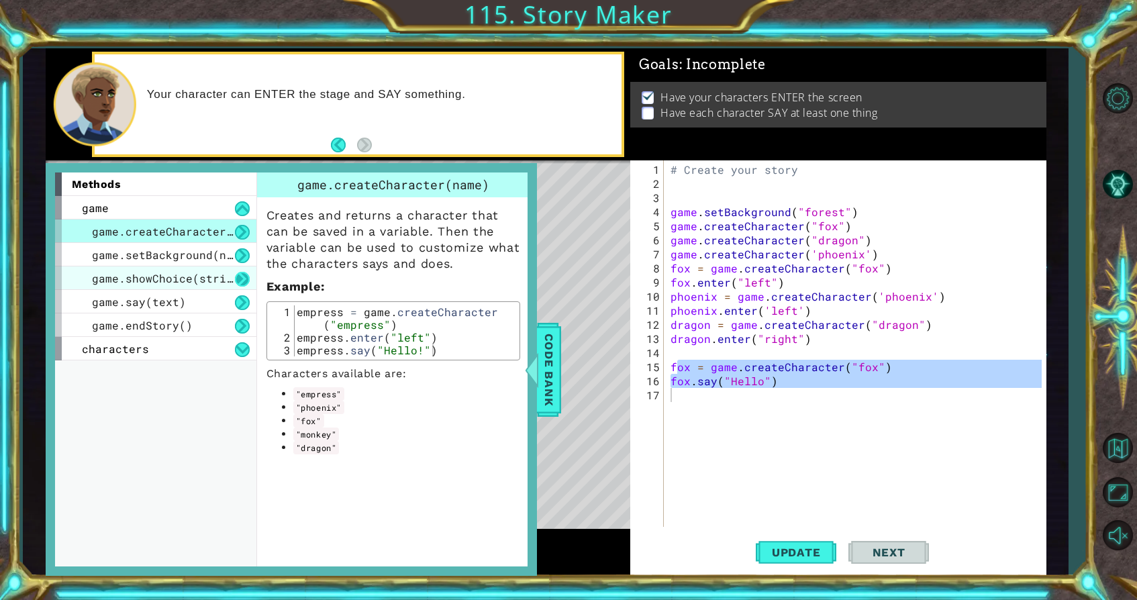
click at [242, 274] on button at bounding box center [242, 279] width 15 height 15
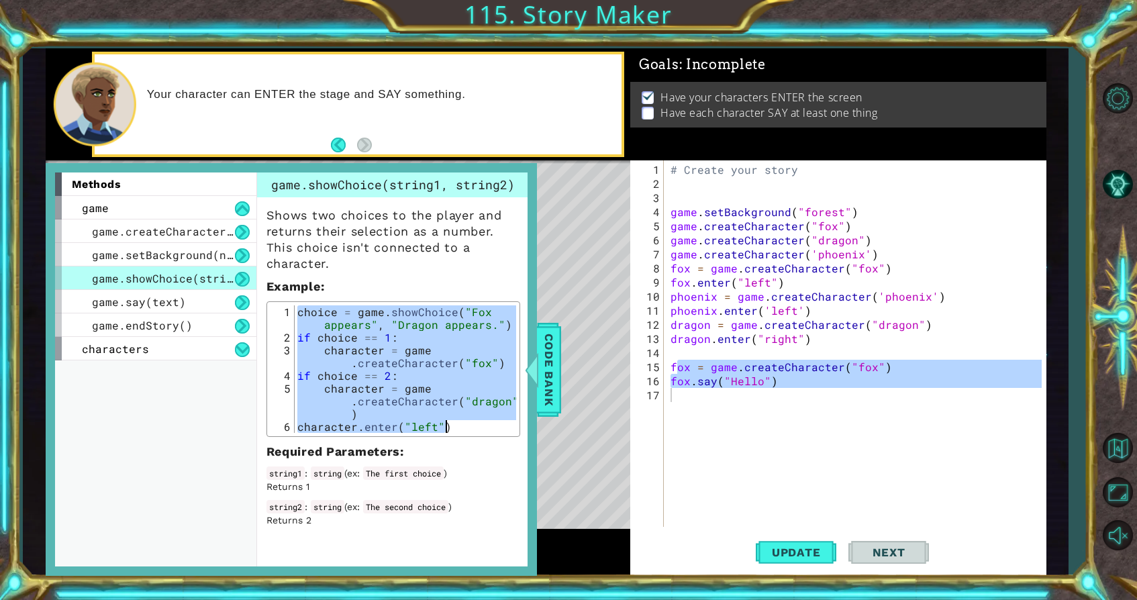
drag, startPoint x: 295, startPoint y: 310, endPoint x: 483, endPoint y: 554, distance: 307.9
click at [483, 554] on div "game.showChoice(string1, string2) Shows two choices to the player and returns t…" at bounding box center [394, 370] width 277 height 394
click at [496, 428] on div "choice = game . showChoice ( "Fox appears" , "Dragon appears." ) if choice == 1…" at bounding box center [406, 389] width 222 height 166
drag, startPoint x: 292, startPoint y: 307, endPoint x: 448, endPoint y: 480, distance: 233.0
click at [408, 483] on div "Shows two choices to the player and returns their selection as a number. This c…" at bounding box center [393, 362] width 273 height 330
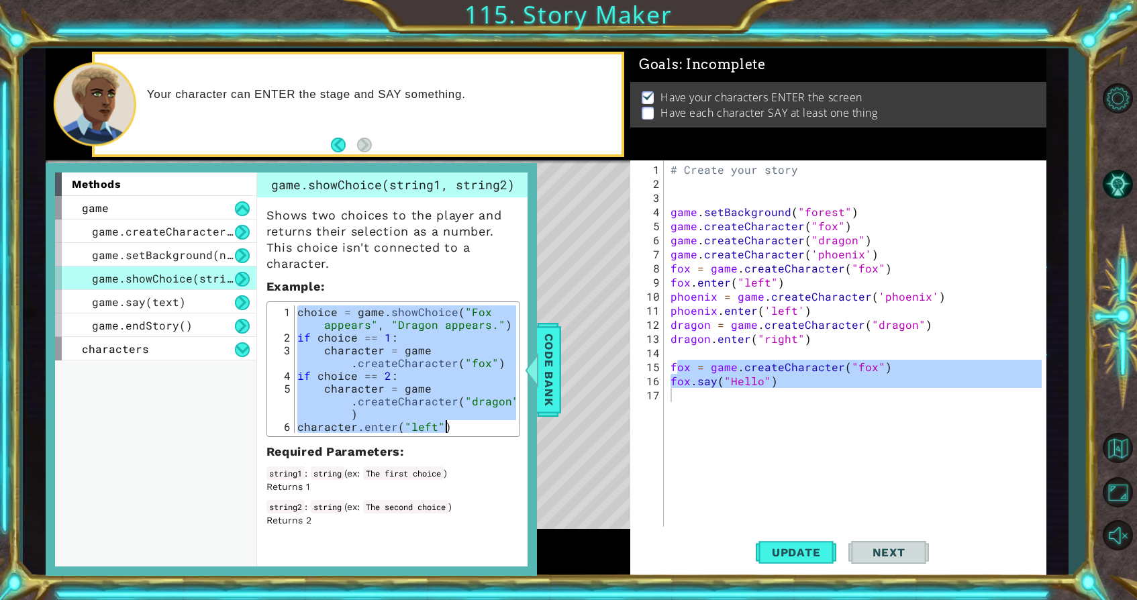
click at [465, 445] on p "Required Parameters :" at bounding box center [394, 452] width 254 height 16
click at [471, 431] on div "choice = game . showChoice ( "Fox appears" , "Dragon appears." ) if choice == 1…" at bounding box center [406, 389] width 222 height 166
type textarea "character.enter("left")"
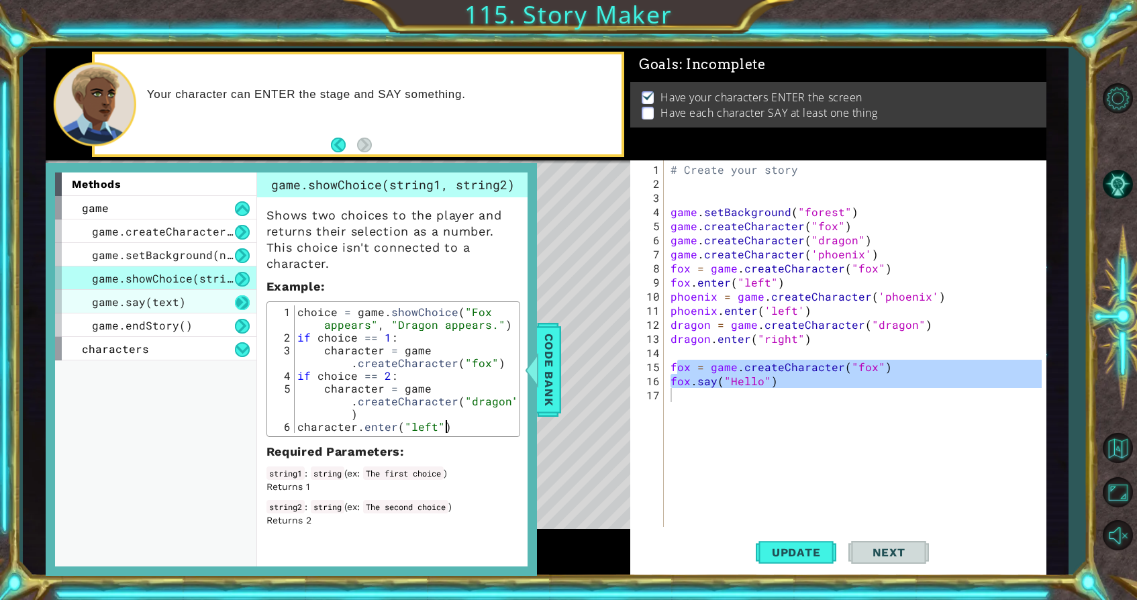
click at [235, 300] on button at bounding box center [242, 302] width 15 height 15
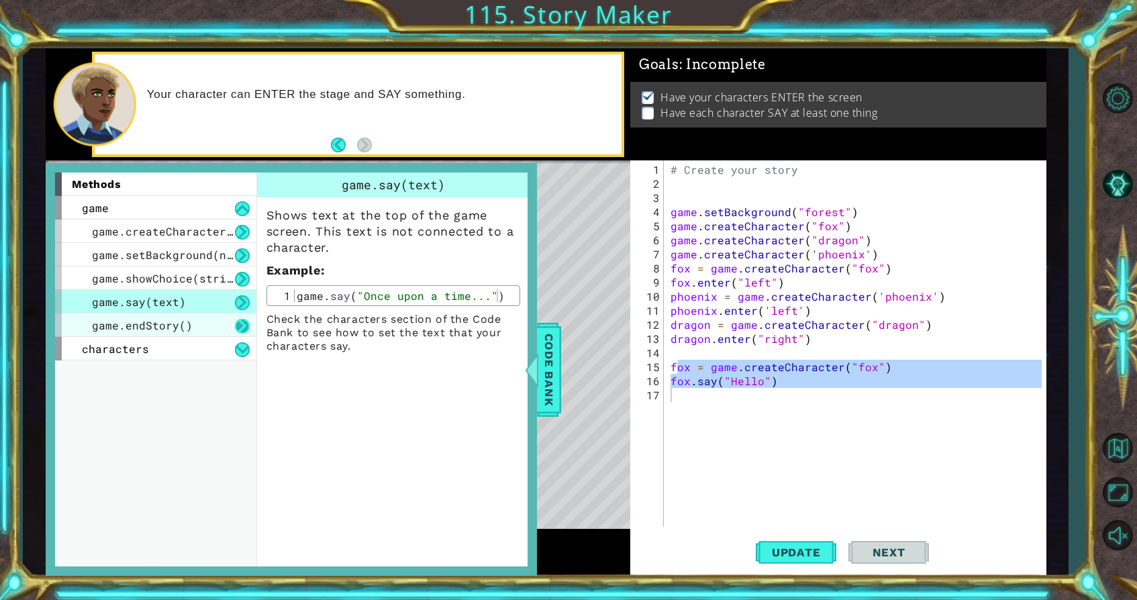
click at [246, 330] on button at bounding box center [242, 326] width 15 height 15
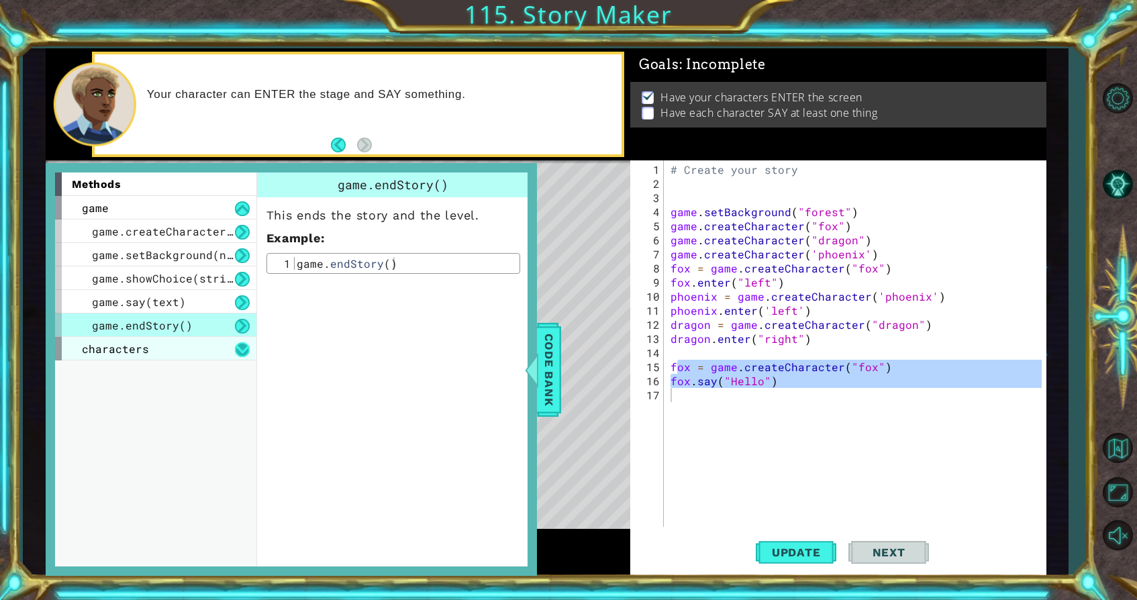
click at [235, 354] on button at bounding box center [242, 349] width 15 height 15
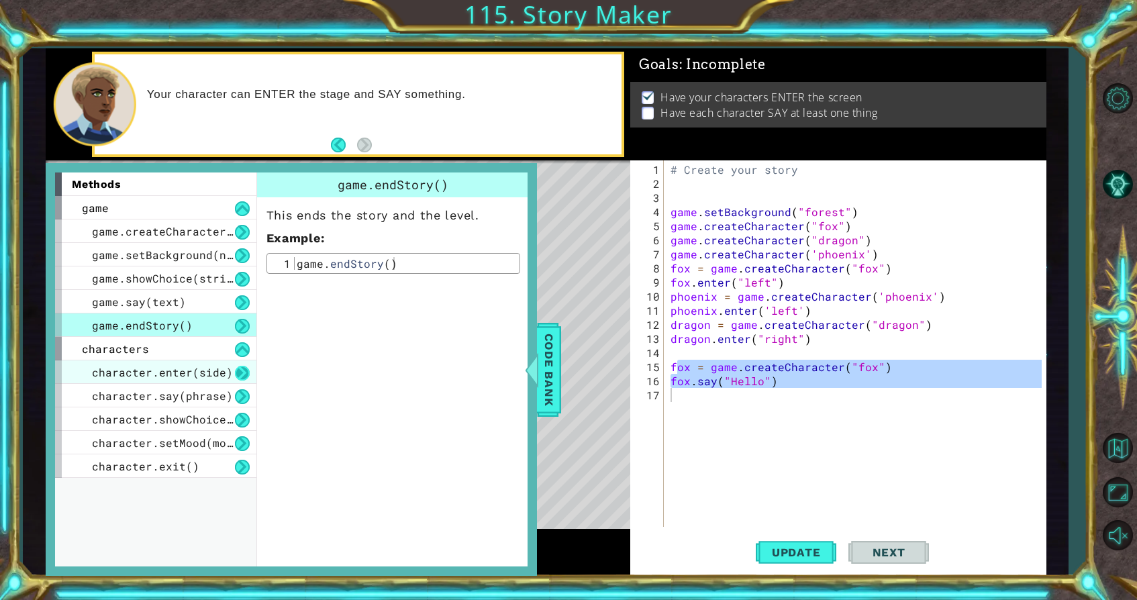
click at [241, 369] on button at bounding box center [242, 373] width 15 height 15
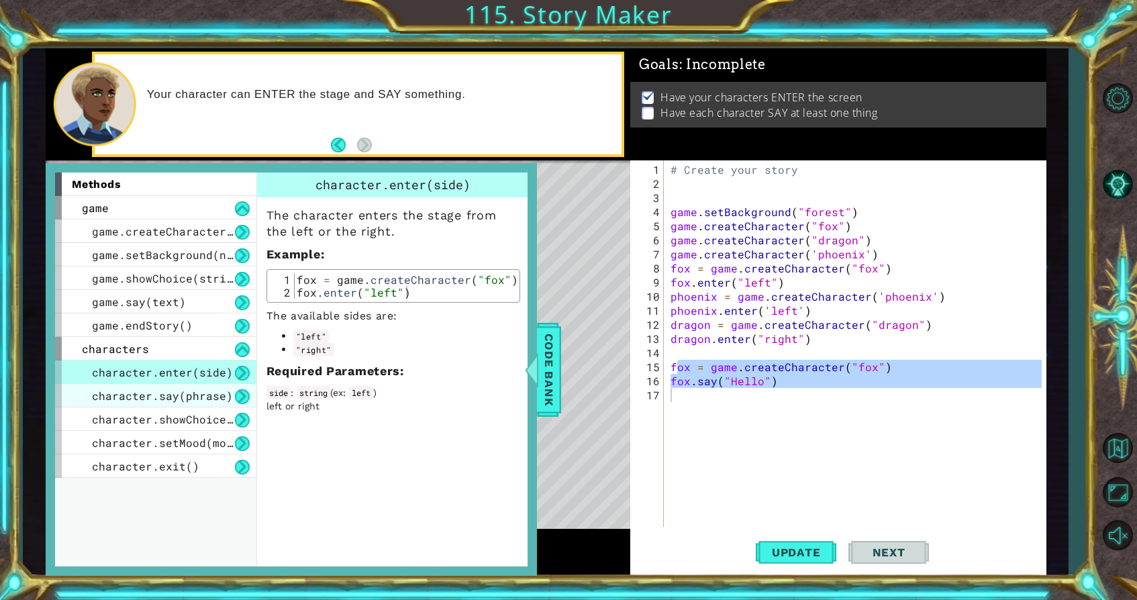
click at [246, 387] on div "character.say(phrase)" at bounding box center [155, 396] width 201 height 24
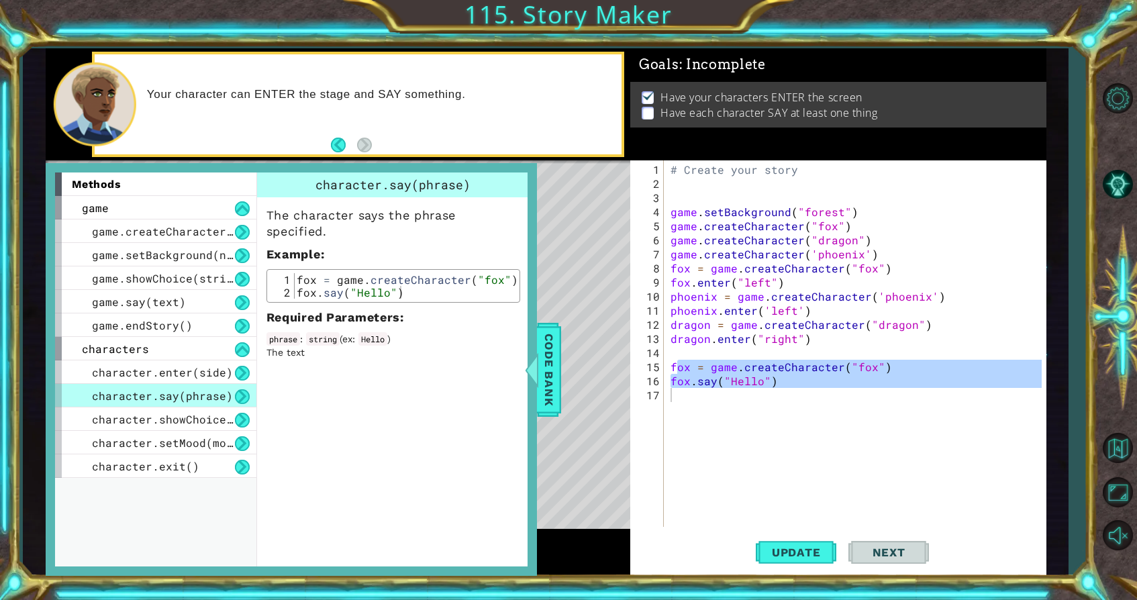
click at [239, 395] on button at bounding box center [242, 396] width 15 height 15
click at [247, 420] on button at bounding box center [242, 420] width 15 height 15
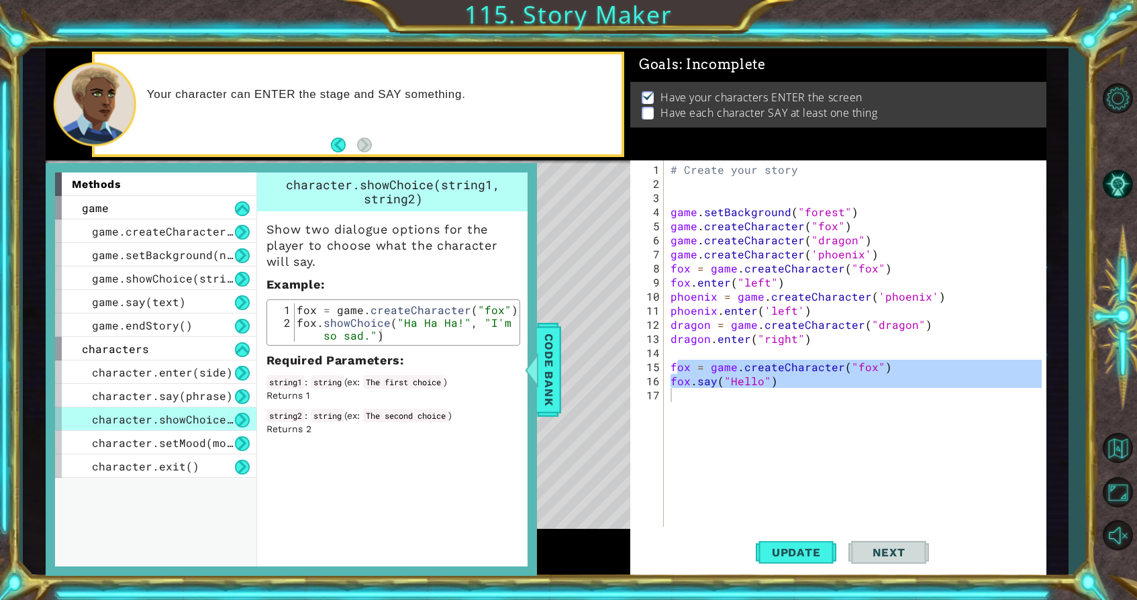
type textarea "fox.showChoice("Ha Ha Ha!", "I'm so sad.")"
drag, startPoint x: 283, startPoint y: 303, endPoint x: 330, endPoint y: 334, distance: 56.8
click at [330, 334] on div "fox.showChoice("Ha Ha Ha!", "I'm so sad.") 1 2 fox = game . createCharacter ( "…" at bounding box center [394, 322] width 246 height 38
drag, startPoint x: 673, startPoint y: 362, endPoint x: 947, endPoint y: 462, distance: 291.6
click at [947, 462] on div "# Create your story game . setBackground ( "forest" ) game . createCharacter ( …" at bounding box center [858, 359] width 381 height 395
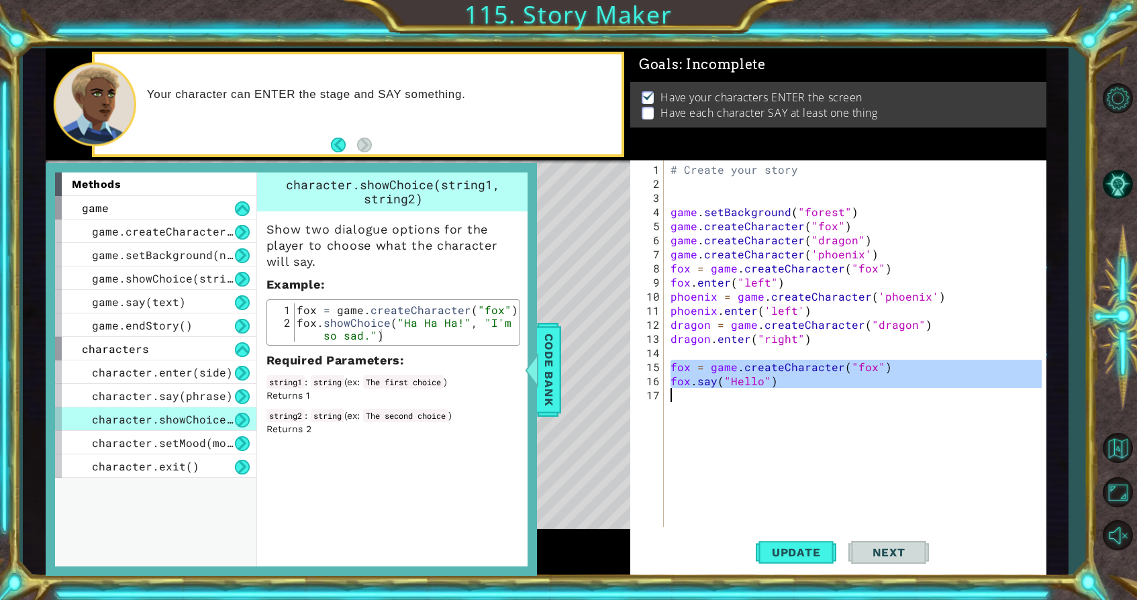
type textarea "fox.say("Hello")"
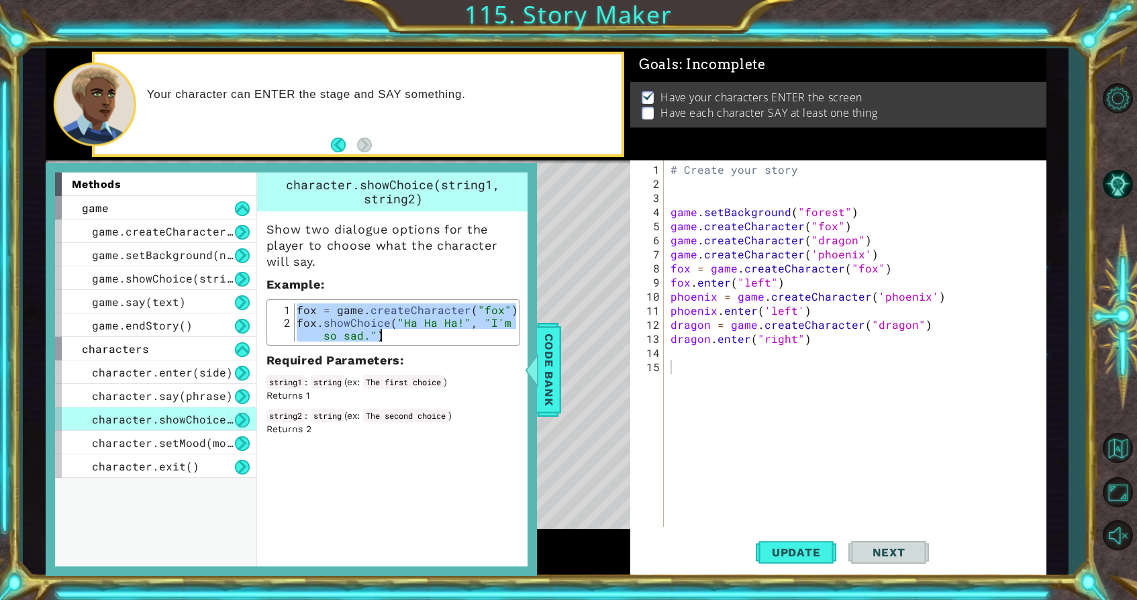
drag, startPoint x: 298, startPoint y: 308, endPoint x: 458, endPoint y: 365, distance: 169.7
click at [458, 365] on div "Show two dialogue options for the player to choose what the character will say.…" at bounding box center [393, 324] width 273 height 224
type textarea "fox = game.createCharacter("fox") fox.showChoice("Ha Ha Ha!", "I'm so sad.")"
click at [677, 367] on div "# Create your story game . setBackground ( "forest" ) game . createCharacter ( …" at bounding box center [858, 359] width 381 height 395
paste textarea "fox.showChoice("Ha Ha Ha!", "I'm so sad.")"
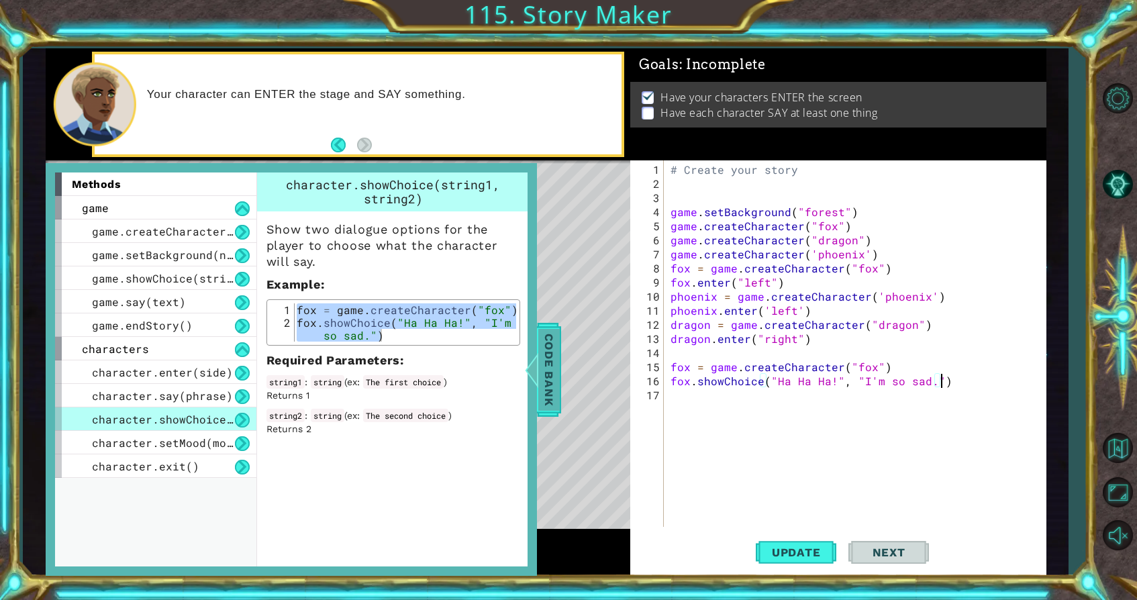
click at [557, 350] on span "Code Bank" at bounding box center [549, 369] width 21 height 82
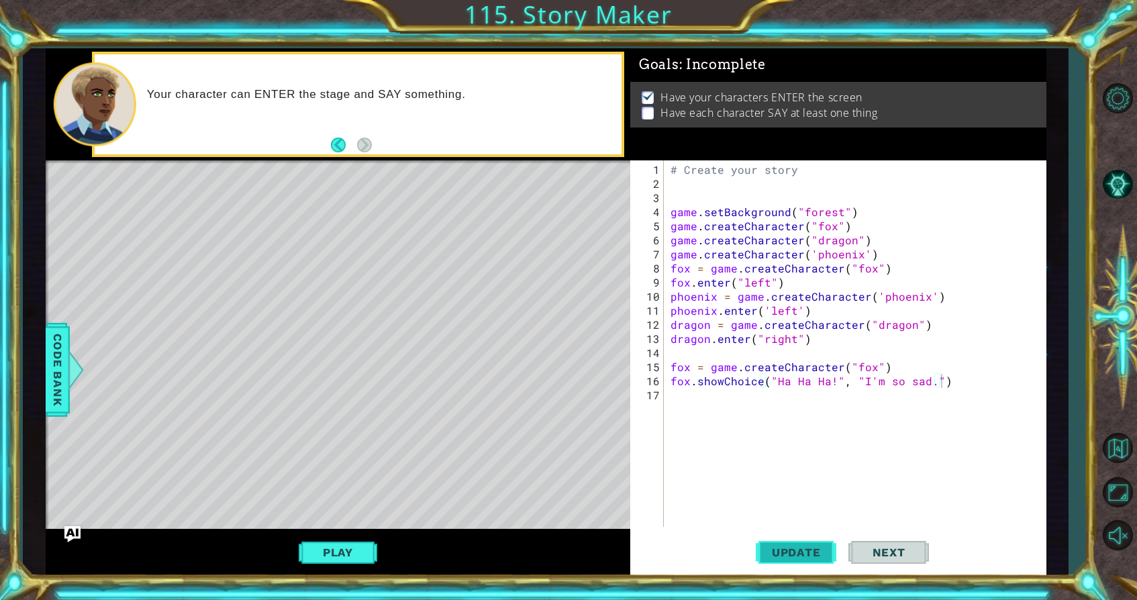
click at [790, 548] on span "Update" at bounding box center [797, 552] width 76 height 13
click at [356, 548] on button "Play" at bounding box center [338, 553] width 79 height 26
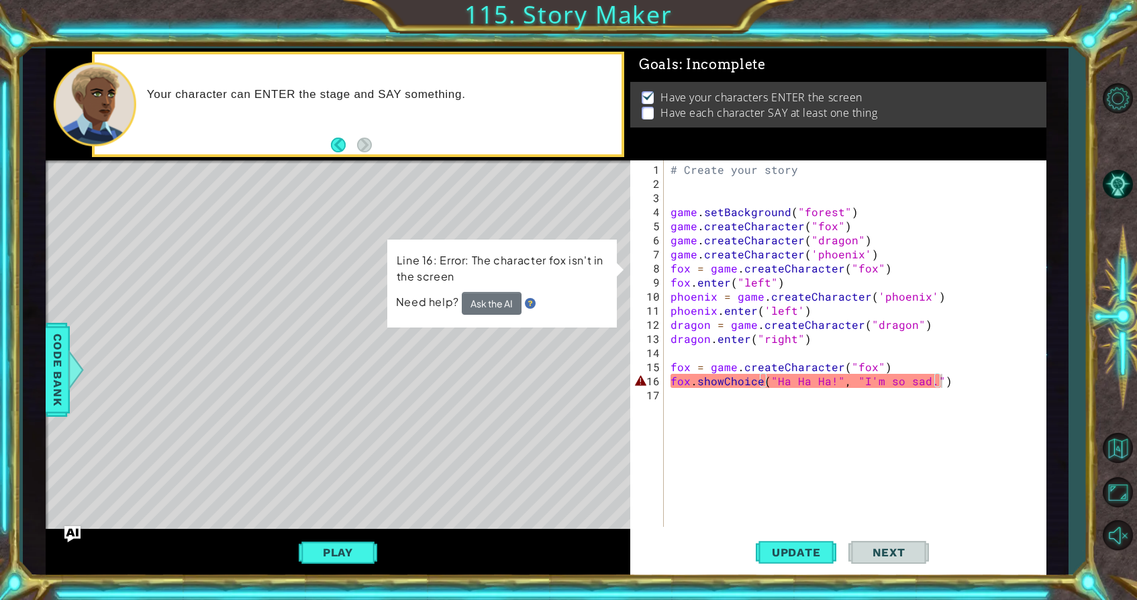
click at [314, 383] on div "Level Map" at bounding box center [356, 357] width 620 height 395
click at [343, 533] on div "Play" at bounding box center [338, 552] width 585 height 47
click at [693, 368] on div "# Create your story game . setBackground ( "forest" ) game . createCharacter ( …" at bounding box center [858, 359] width 381 height 395
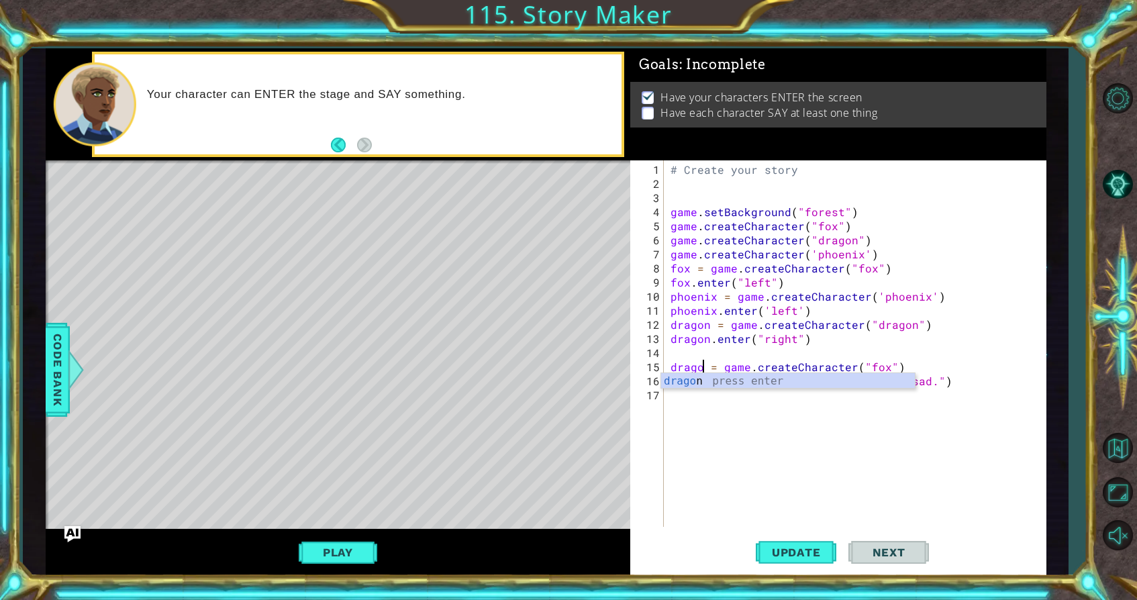
scroll to position [0, 3]
click at [893, 368] on div "# Create your story game . setBackground ( "forest" ) game . createCharacter ( …" at bounding box center [858, 359] width 381 height 395
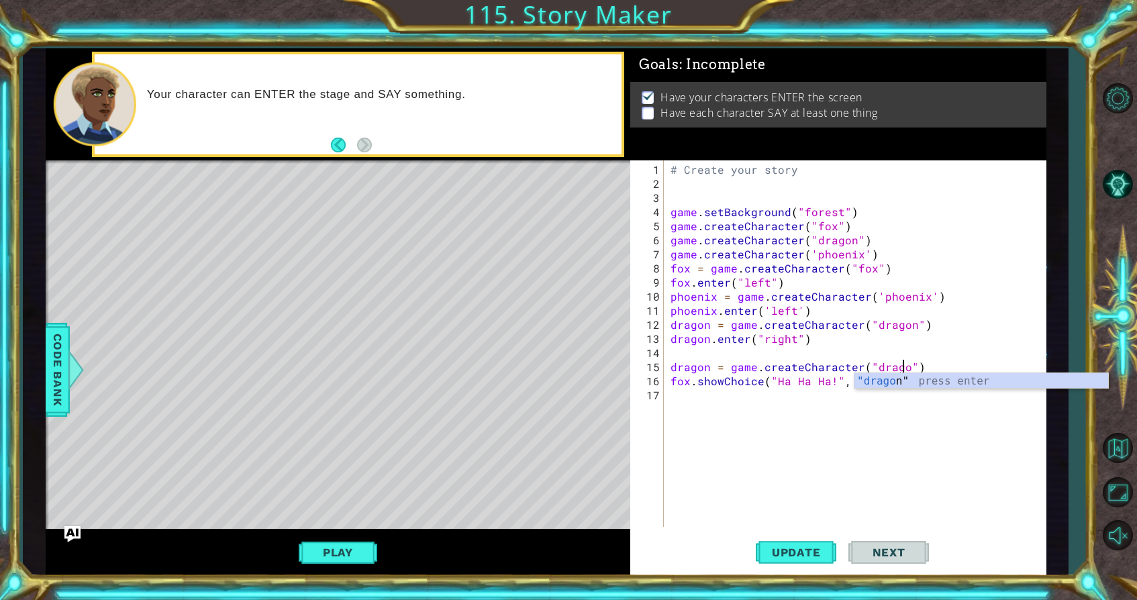
scroll to position [0, 15]
type textarea "dragon = game.createCharacter("dragon")"
click at [812, 421] on div "# Create your story game . setBackground ( "forest" ) game . createCharacter ( …" at bounding box center [858, 359] width 381 height 395
click at [690, 377] on div "# Create your story game . setBackground ( "forest" ) game . createCharacter ( …" at bounding box center [858, 359] width 381 height 395
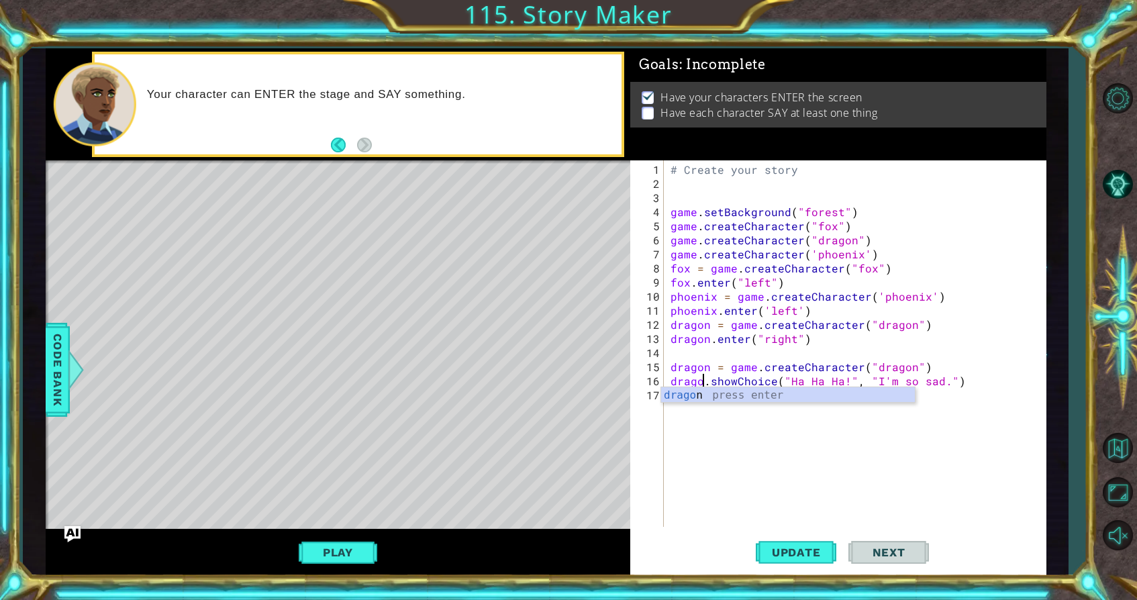
type textarea "dragon.showChoice("Ha Ha Ha!", "I'm so sad.")"
click at [723, 487] on div "# Create your story game . setBackground ( "forest" ) game . createCharacter ( …" at bounding box center [858, 359] width 381 height 395
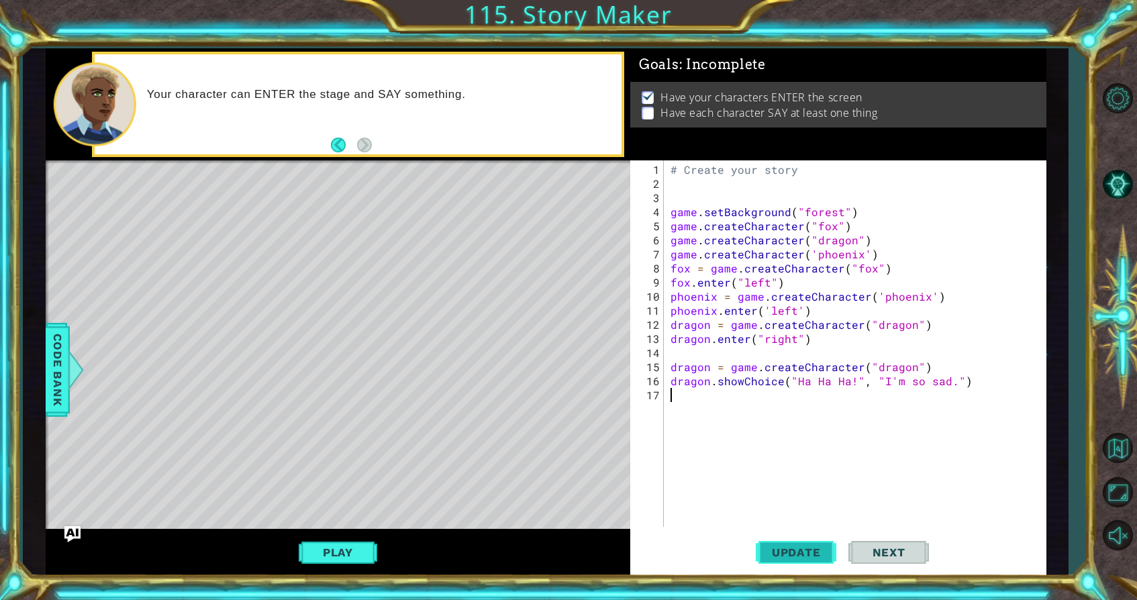
click at [769, 542] on button "Update" at bounding box center [796, 553] width 81 height 42
click at [337, 542] on button "Play" at bounding box center [338, 553] width 79 height 26
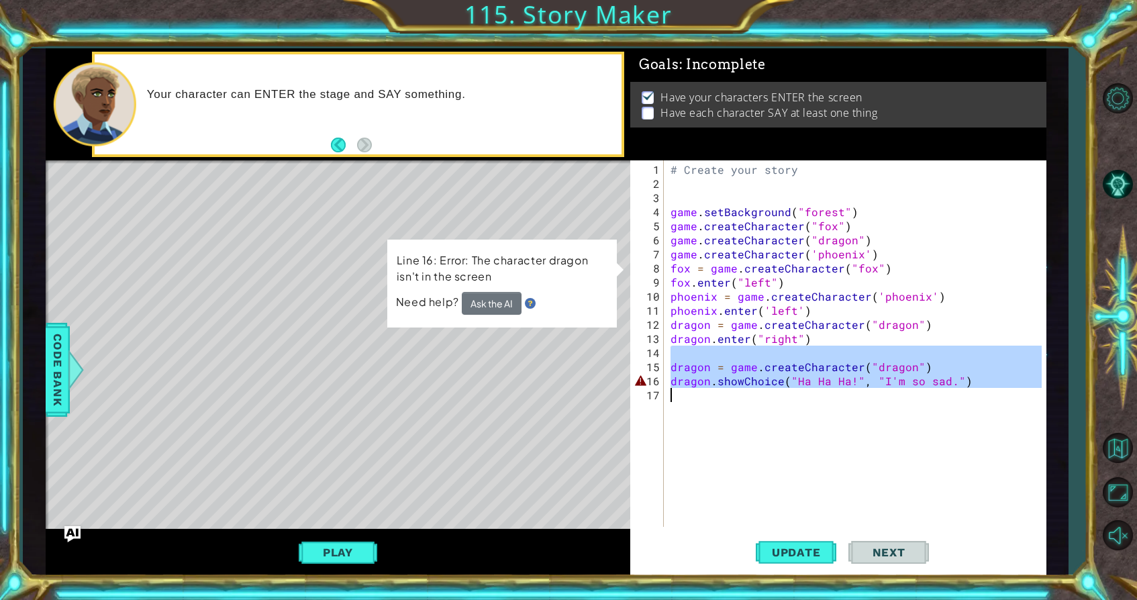
drag, startPoint x: 675, startPoint y: 357, endPoint x: 910, endPoint y: 483, distance: 267.4
click at [910, 483] on div "# Create your story game . setBackground ( "forest" ) game . createCharacter ( …" at bounding box center [858, 359] width 381 height 395
type textarea "dragon.showChoice("Ha Ha Ha!", "I'm so sad.")"
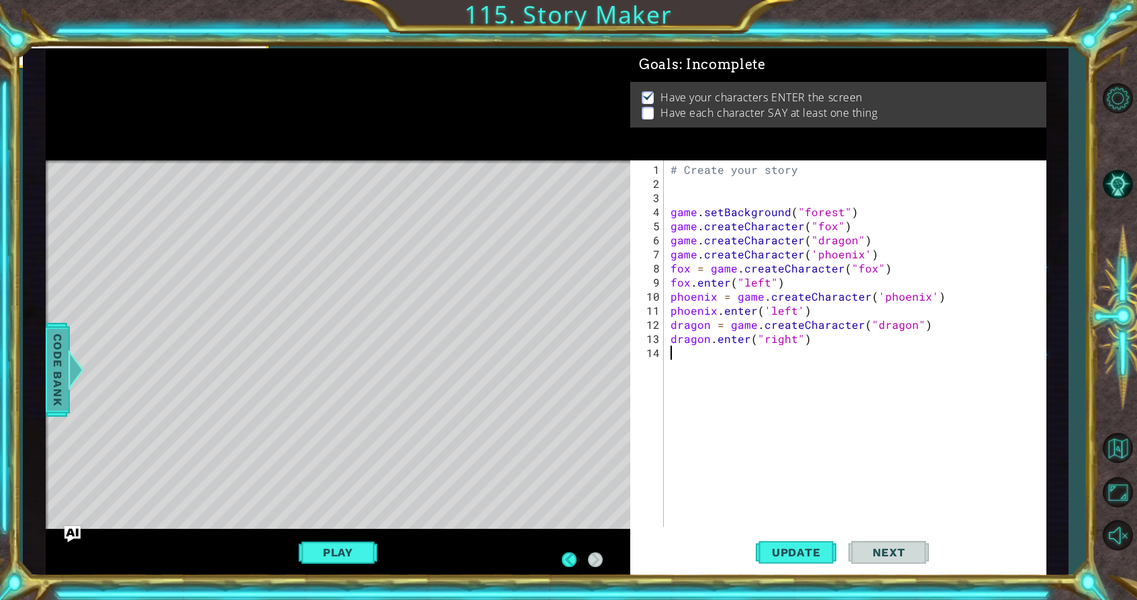
click at [64, 363] on span "Code Bank" at bounding box center [57, 369] width 21 height 82
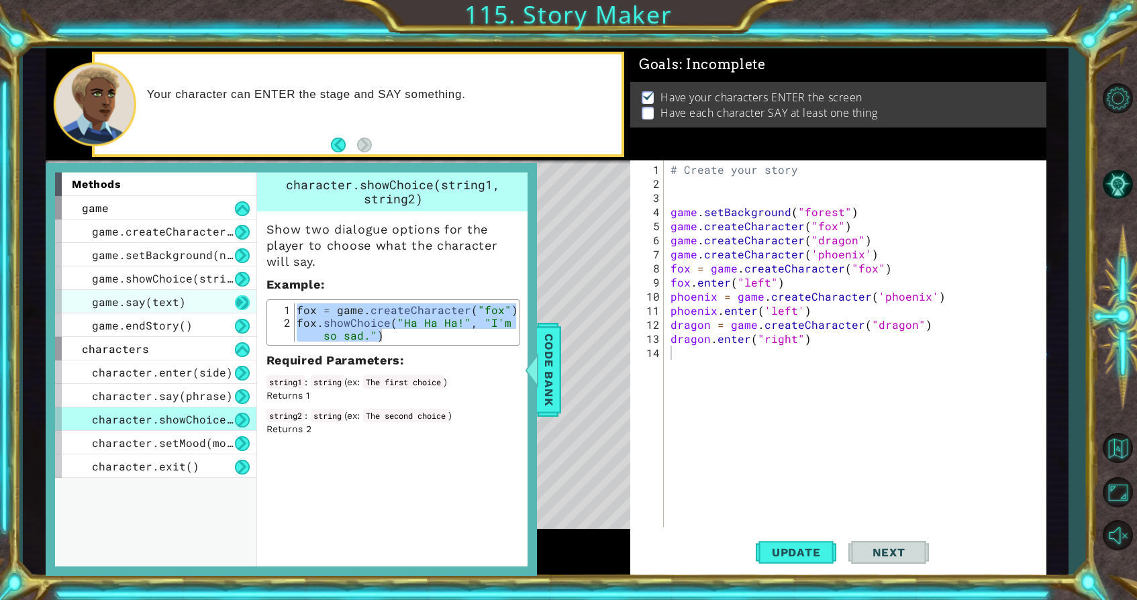
click at [245, 310] on button at bounding box center [242, 302] width 15 height 15
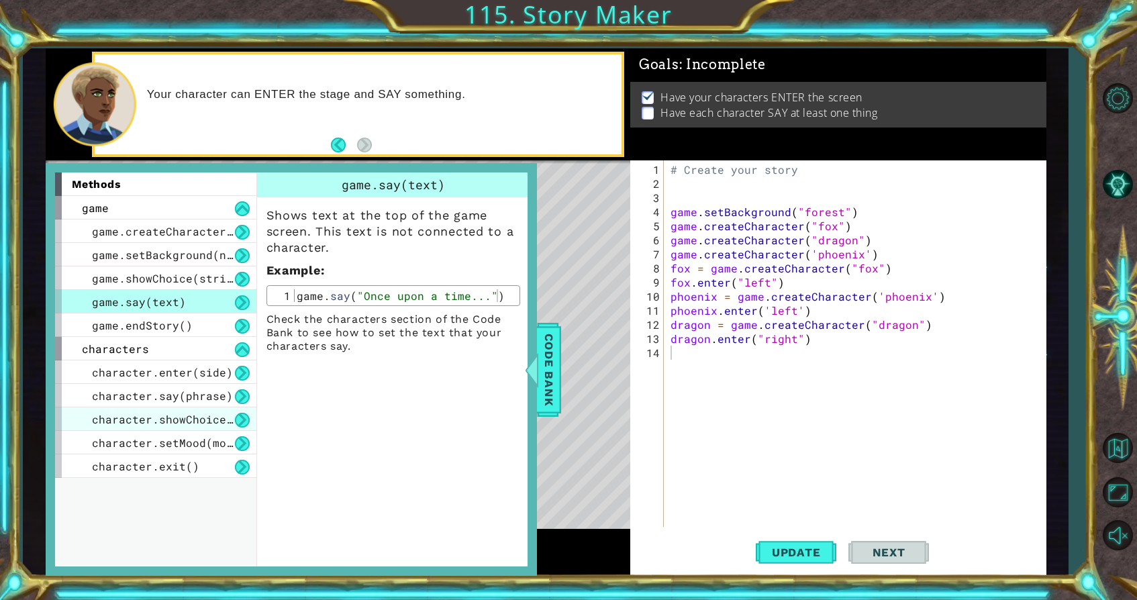
click at [232, 425] on span "character.showChoice(string1, string2)" at bounding box center [219, 419] width 255 height 14
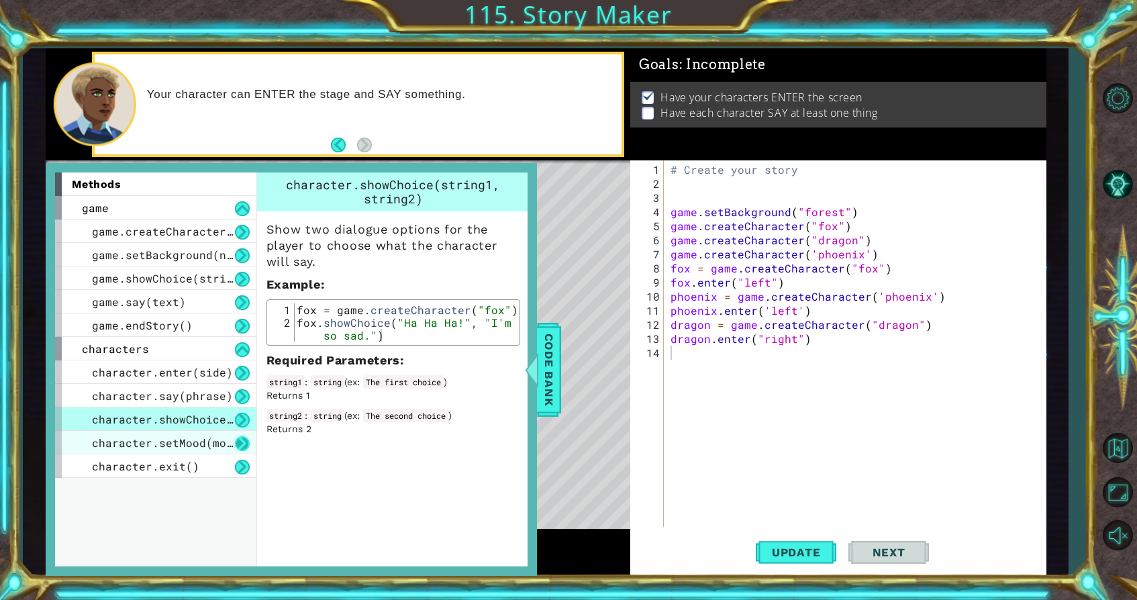
click at [245, 447] on button at bounding box center [242, 443] width 15 height 15
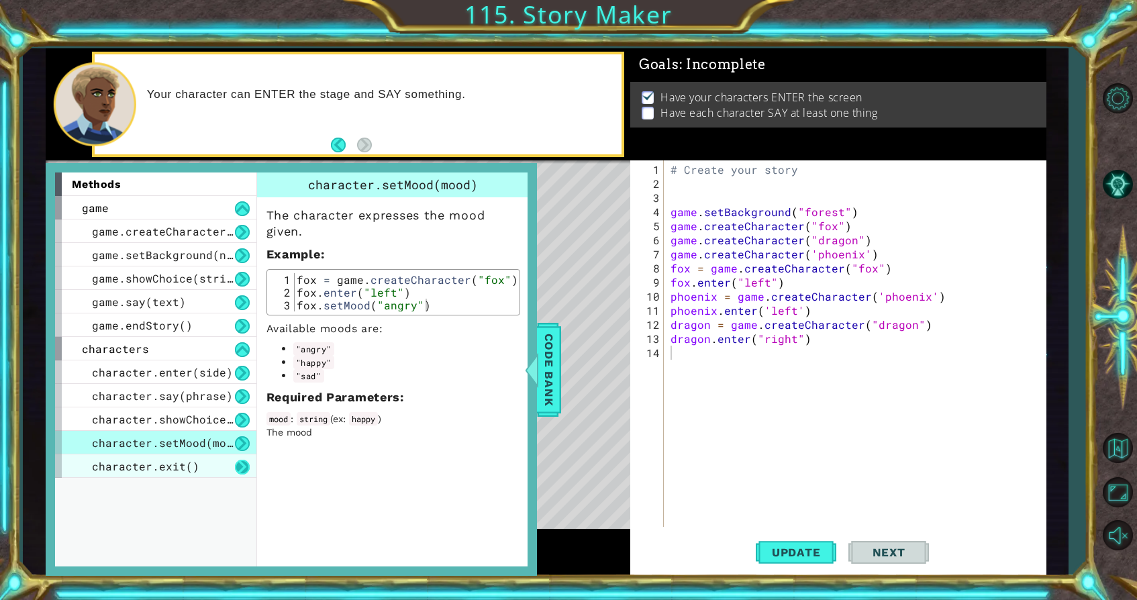
click at [243, 460] on button at bounding box center [242, 467] width 15 height 15
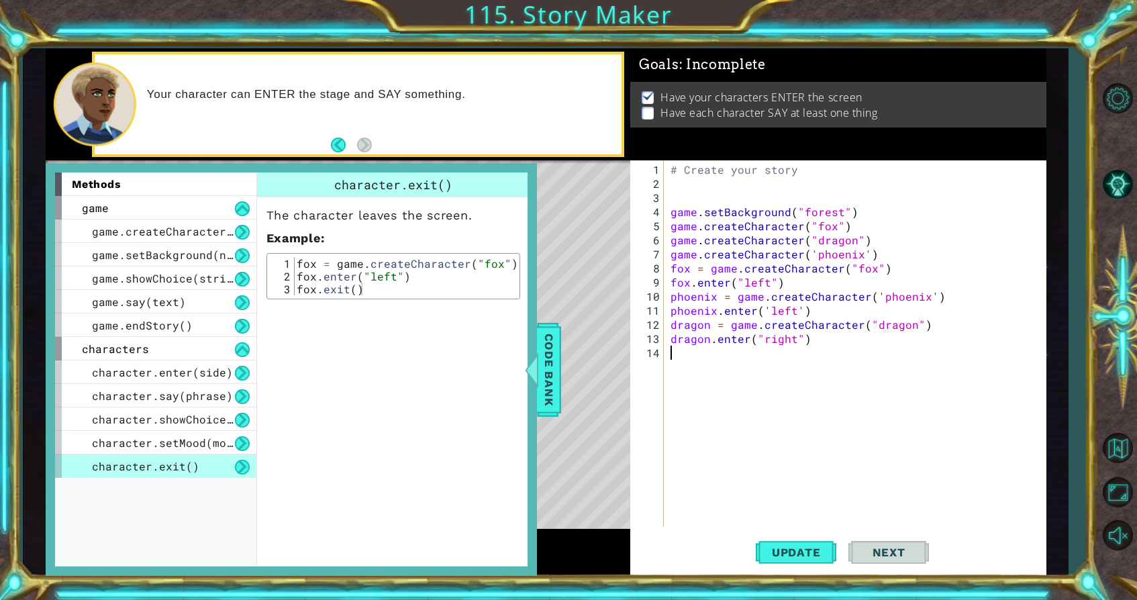
click at [678, 357] on div "# Create your story game . setBackground ( "forest" ) game . createCharacter ( …" at bounding box center [858, 359] width 381 height 395
click at [551, 367] on span "Code Bank" at bounding box center [549, 369] width 21 height 82
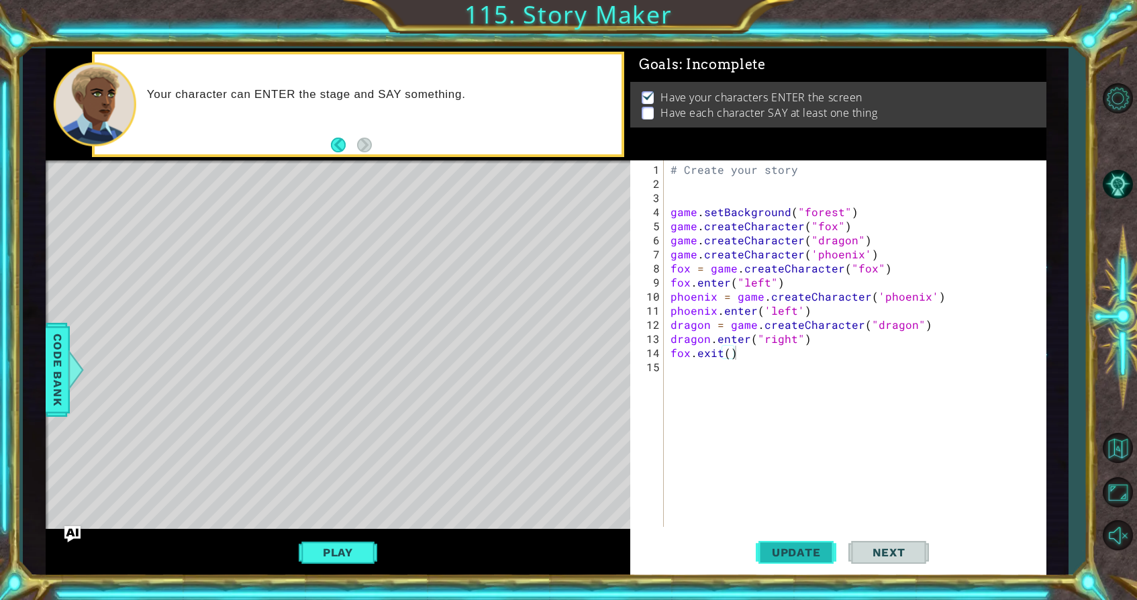
click at [794, 539] on button "Update" at bounding box center [796, 553] width 81 height 42
click at [306, 553] on button "Play" at bounding box center [338, 553] width 79 height 26
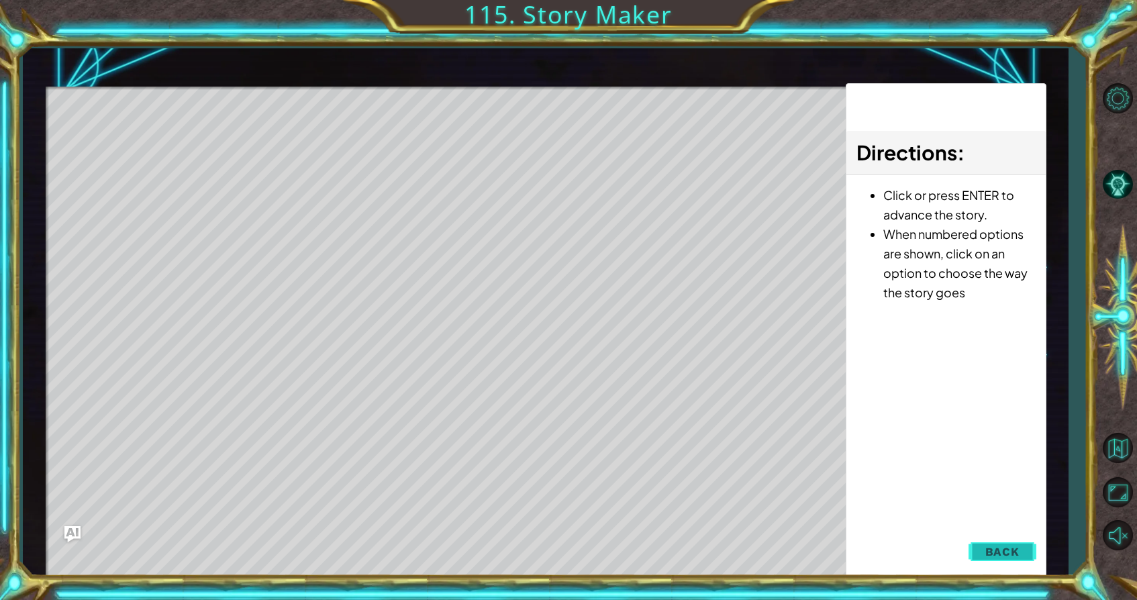
click at [994, 547] on span "Back" at bounding box center [1003, 551] width 34 height 13
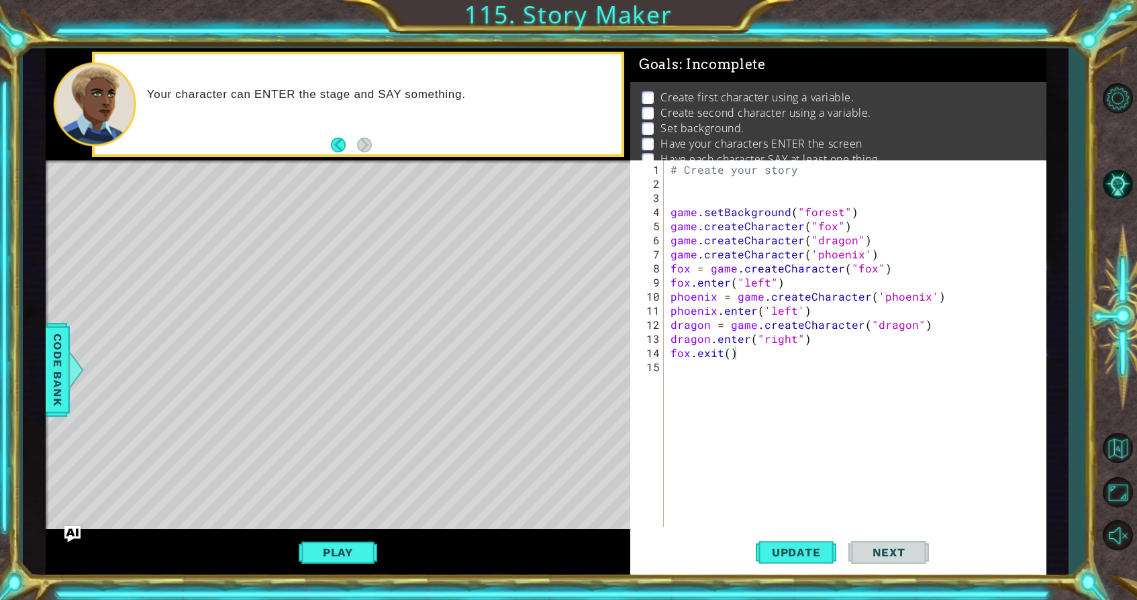
click at [739, 357] on div "# Create your story game . setBackground ( "forest" ) game . createCharacter ( …" at bounding box center [858, 359] width 381 height 395
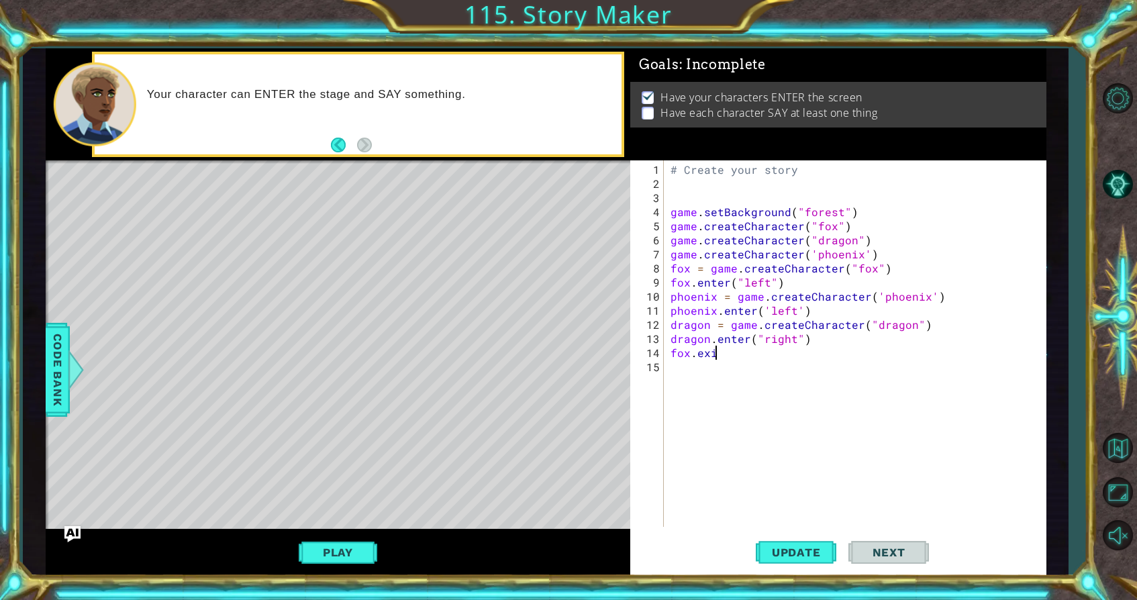
scroll to position [0, 1]
type textarea "f"
click at [46, 369] on div "Code Bank" at bounding box center [58, 370] width 24 height 94
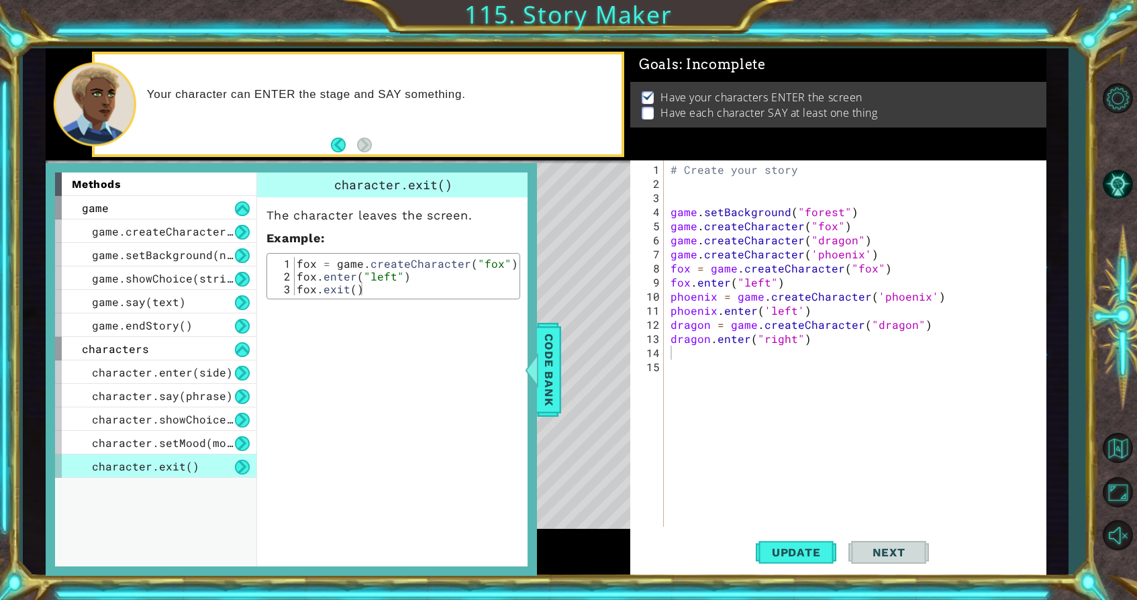
click at [847, 397] on div "# Create your story game . setBackground ( "forest" ) game . createCharacter ( …" at bounding box center [858, 359] width 381 height 395
click at [543, 336] on span "Code Bank" at bounding box center [549, 369] width 21 height 82
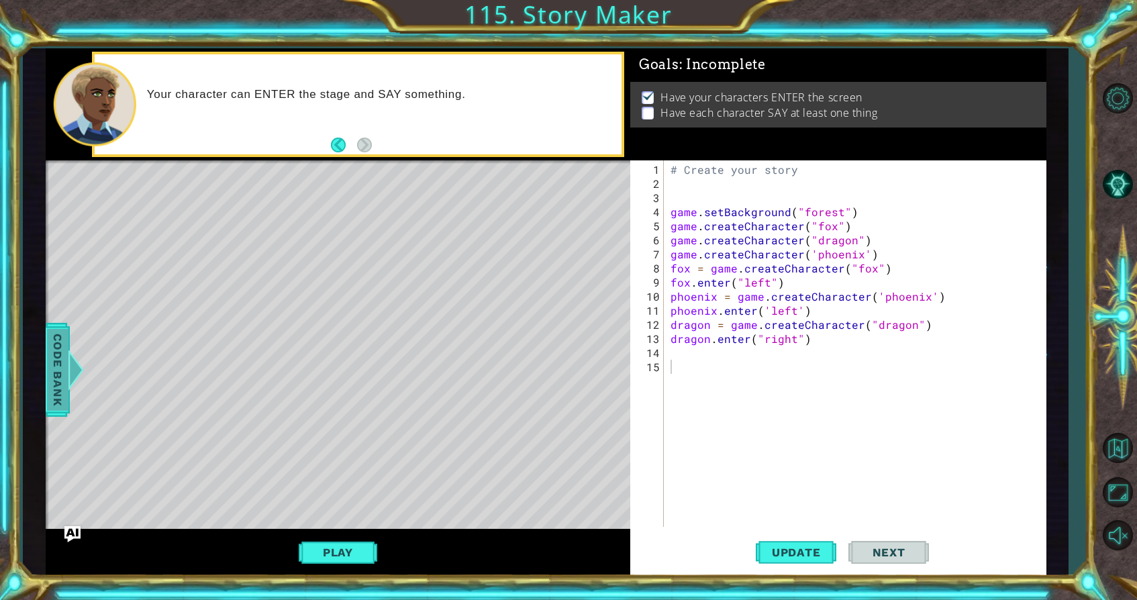
click at [46, 400] on div "Code Bank" at bounding box center [58, 370] width 24 height 94
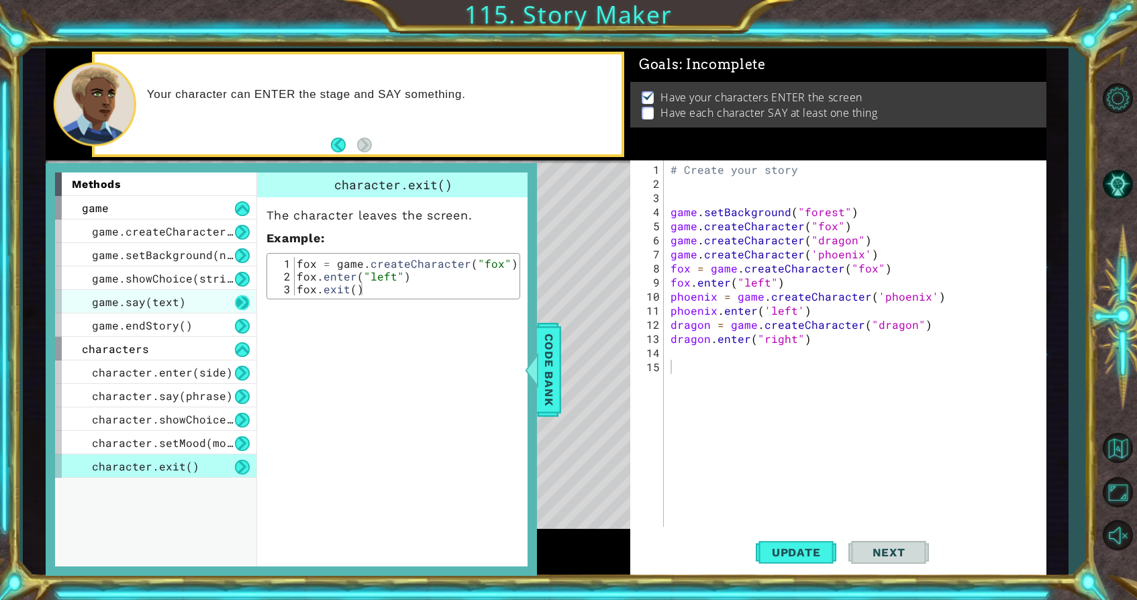
click at [241, 303] on button at bounding box center [242, 302] width 15 height 15
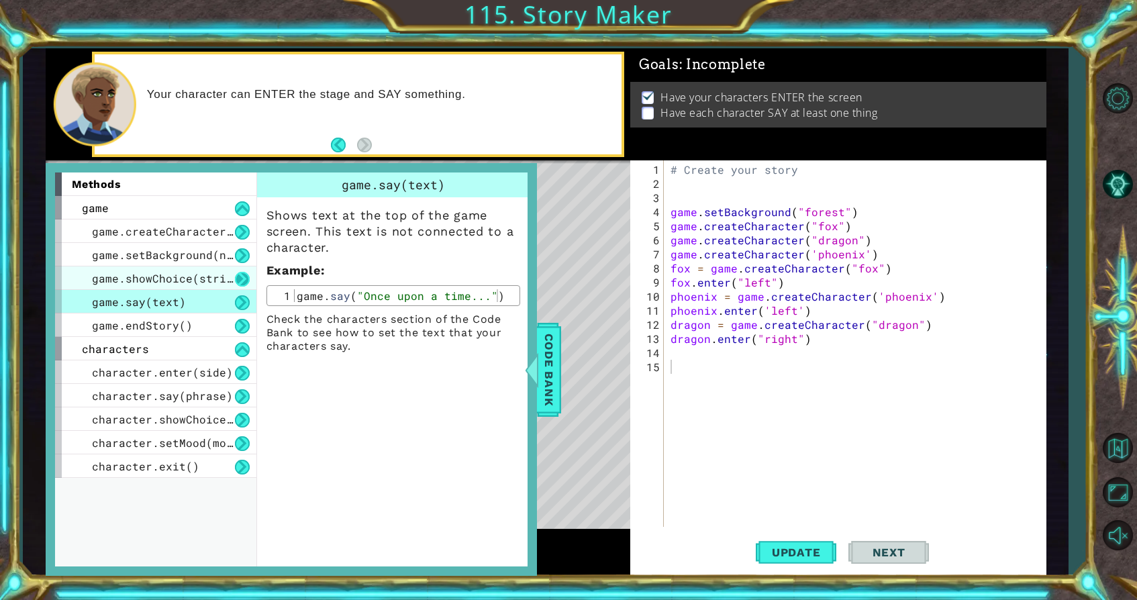
click at [249, 283] on button at bounding box center [242, 279] width 15 height 15
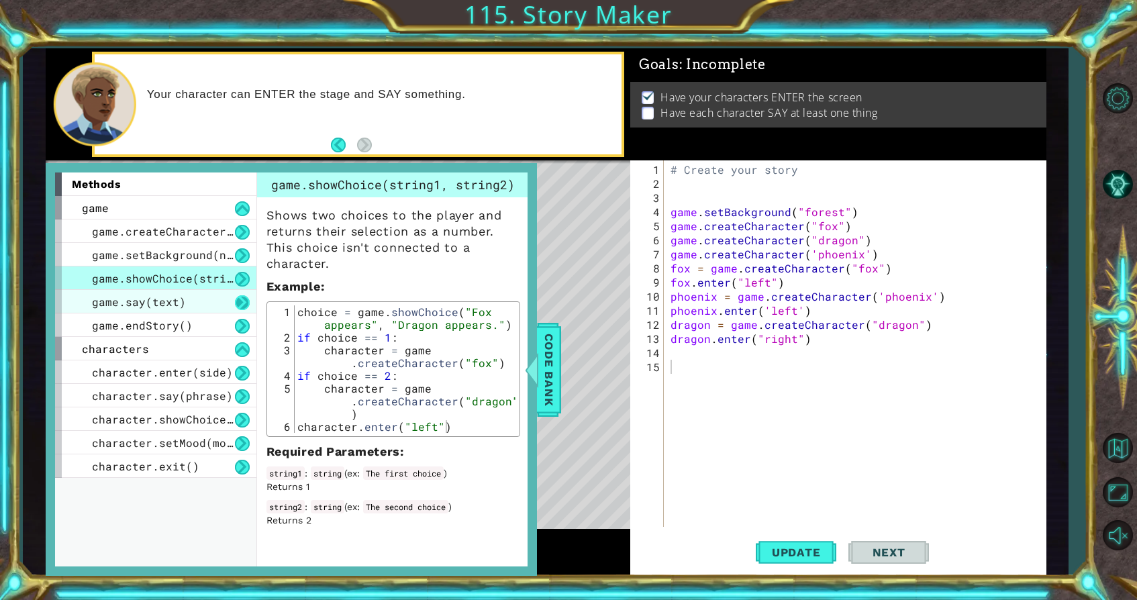
click at [240, 299] on button at bounding box center [242, 302] width 15 height 15
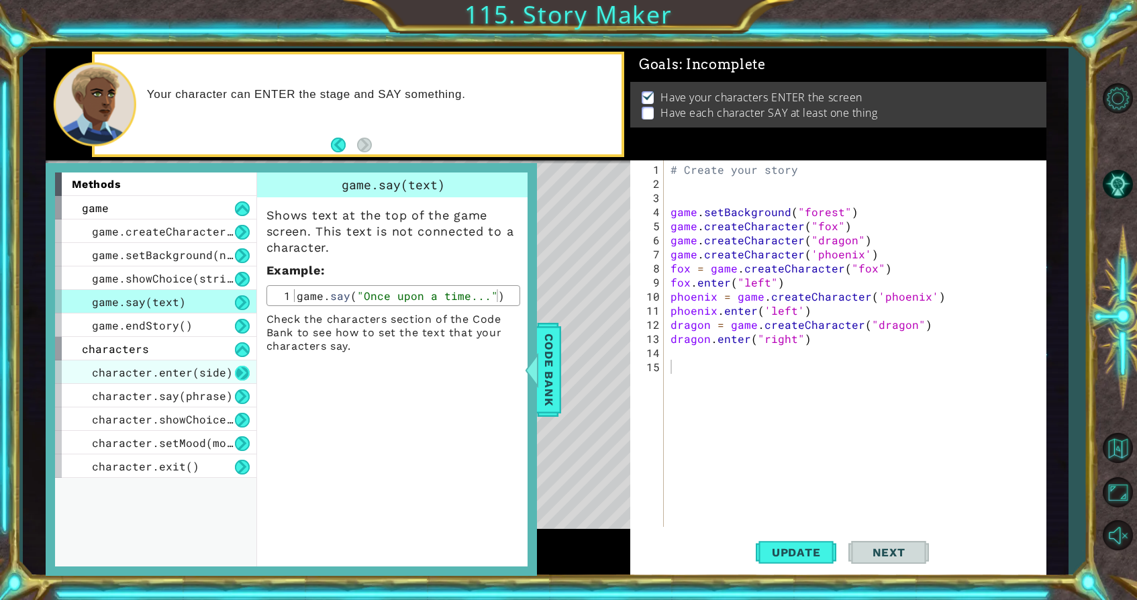
click at [238, 373] on button at bounding box center [242, 373] width 15 height 15
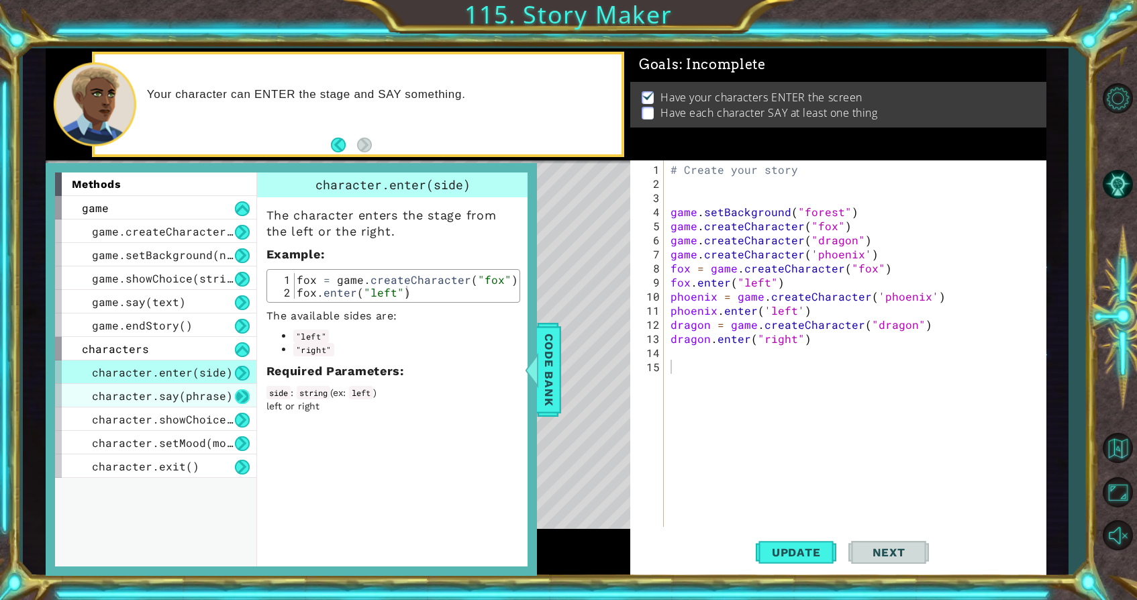
click at [236, 393] on button at bounding box center [242, 396] width 15 height 15
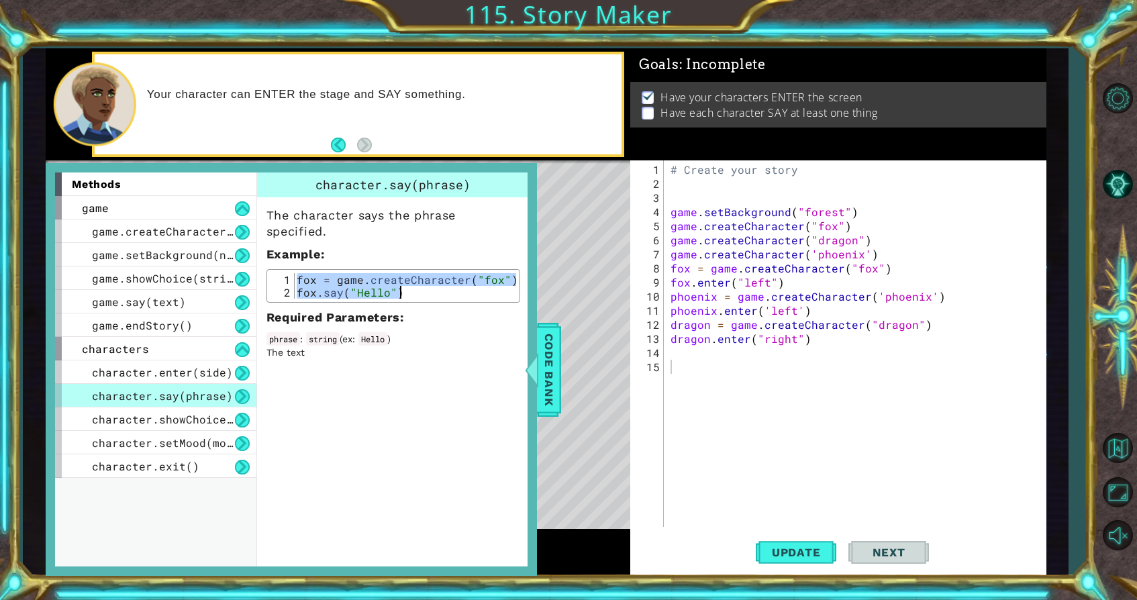
drag, startPoint x: 297, startPoint y: 275, endPoint x: 411, endPoint y: 305, distance: 118.1
click at [411, 304] on div "The character says the phrase specified. Example : fox = game.createCharacter("…" at bounding box center [393, 278] width 273 height 162
type textarea "fox = game.createCharacter("fox") fox.say("Hello")"
click at [672, 371] on div "# Create your story game . setBackground ( "forest" ) game . createCharacter ( …" at bounding box center [858, 359] width 381 height 395
paste textarea "fox.say("Hello")"
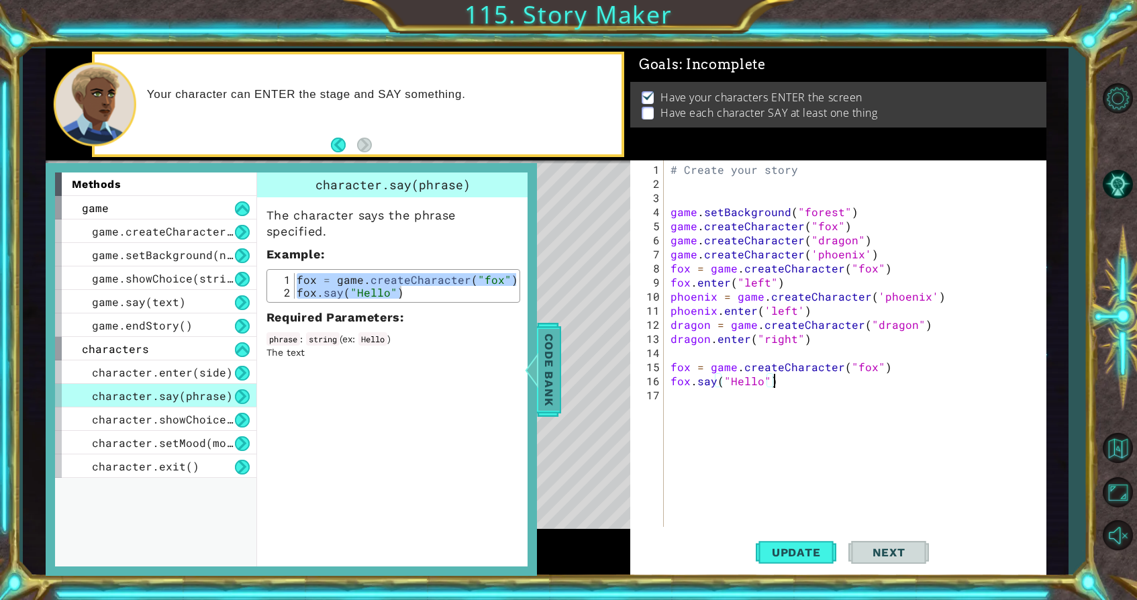
click at [541, 342] on span "Code Bank" at bounding box center [549, 369] width 21 height 82
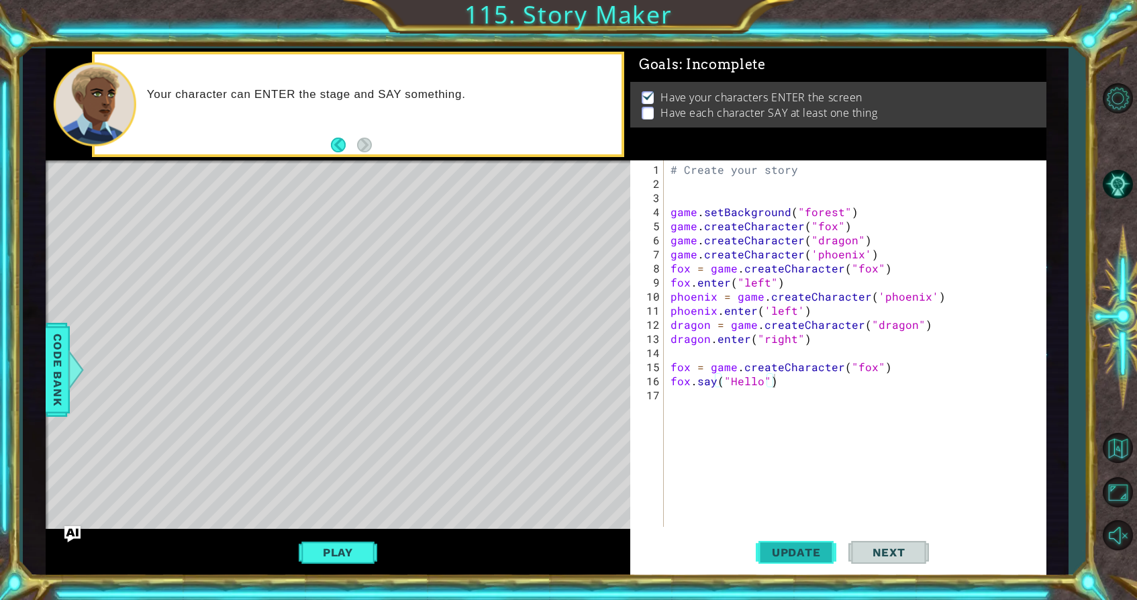
click at [802, 549] on span "Update" at bounding box center [797, 552] width 76 height 13
click at [350, 552] on button "Play" at bounding box center [338, 553] width 79 height 26
click at [228, 373] on div "Level Map" at bounding box center [356, 357] width 620 height 395
type textarea "game.createCharacter("fox")"
drag, startPoint x: 850, startPoint y: 230, endPoint x: 671, endPoint y: 228, distance: 179.3
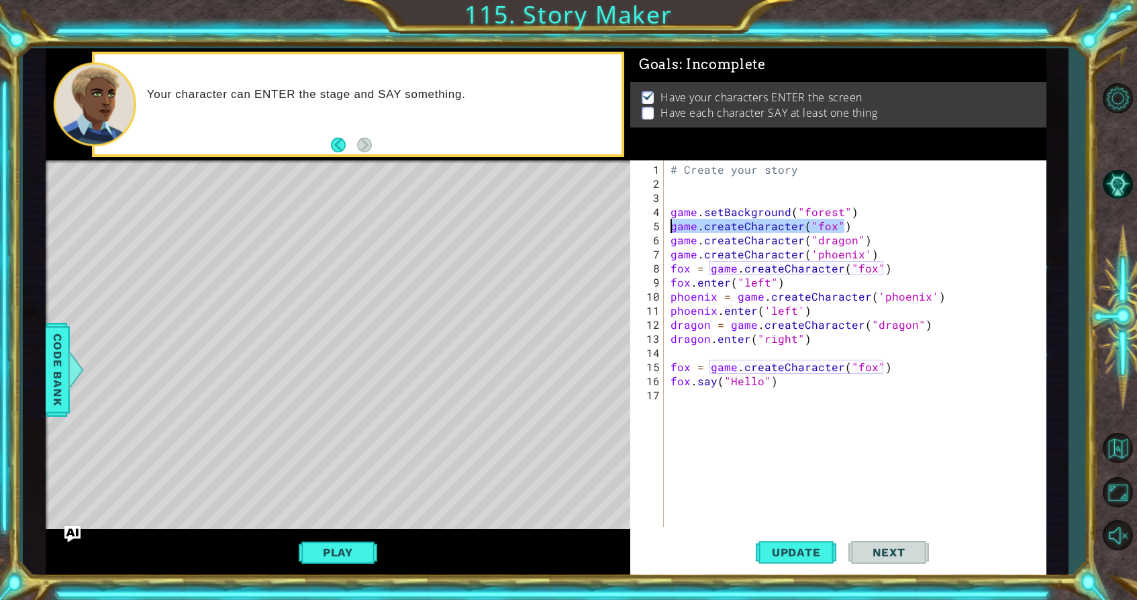
click at [671, 228] on div "# Create your story game . setBackground ( "forest" ) game . createCharacter ( …" at bounding box center [858, 359] width 381 height 395
click at [672, 243] on div "# Create your story game . setBackground ( "forest" ) game . createCharacter ( …" at bounding box center [858, 359] width 381 height 395
click at [672, 254] on div "# Create your story game . setBackground ( "forest" ) dragon = game . createCha…" at bounding box center [858, 359] width 381 height 395
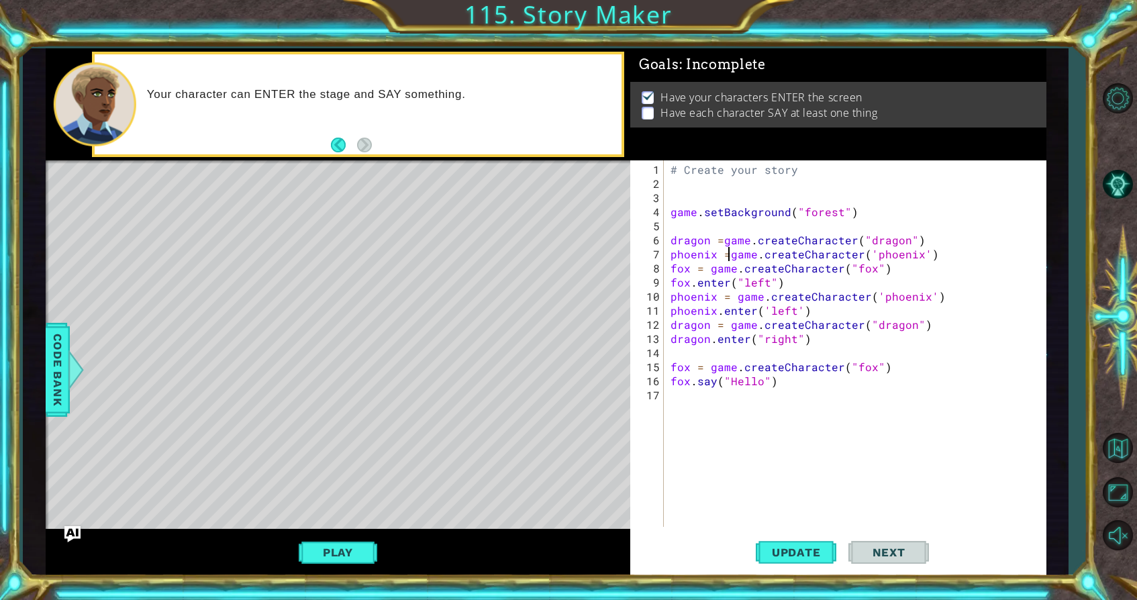
type textarea "phoenix = game.createCharacter('phoenix')"
drag, startPoint x: 934, startPoint y: 297, endPoint x: 672, endPoint y: 298, distance: 261.9
click at [672, 298] on div "# Create your story game . setBackground ( "forest" ) dragon = game . createCha…" at bounding box center [858, 359] width 381 height 395
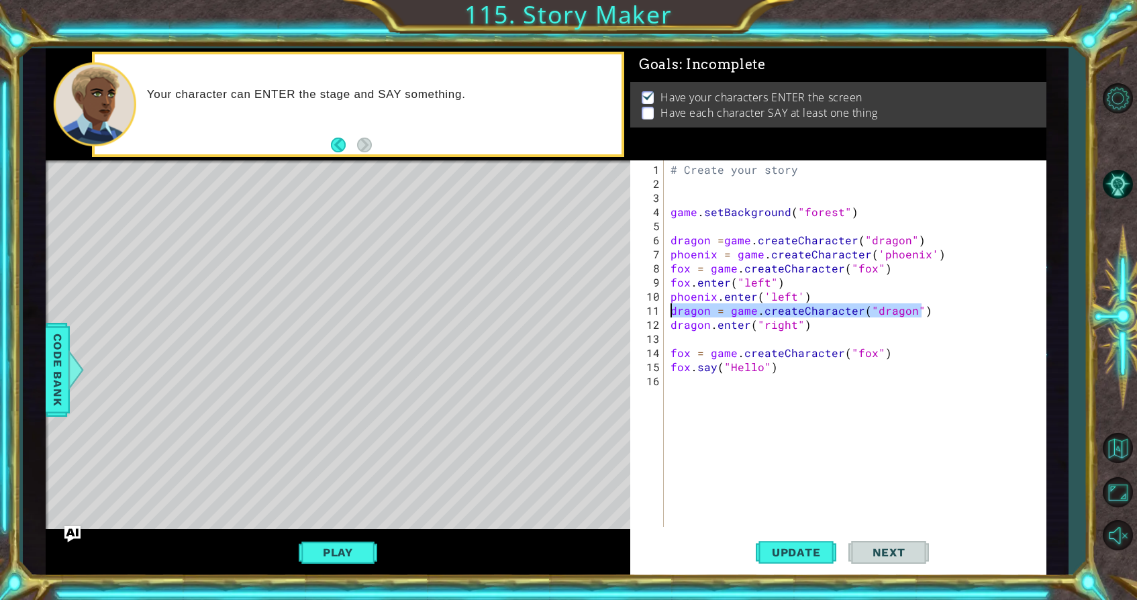
drag, startPoint x: 929, startPoint y: 312, endPoint x: 671, endPoint y: 308, distance: 258.5
click at [671, 308] on div "# Create your story game . setBackground ( "forest" ) dragon = game . createCha…" at bounding box center [858, 359] width 381 height 395
type textarea "dragon = game.createCharacter("dragon")"
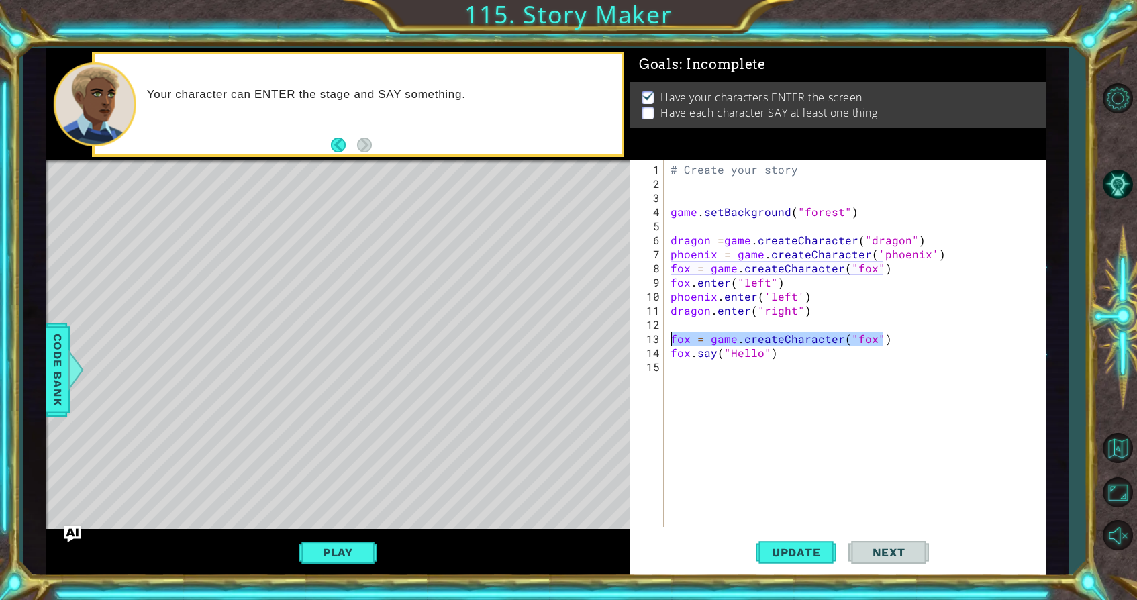
drag, startPoint x: 914, startPoint y: 339, endPoint x: 669, endPoint y: 340, distance: 245.1
click at [669, 340] on div "# Create your story game . setBackground ( "forest" ) dragon = game . createCha…" at bounding box center [858, 359] width 381 height 395
type textarea "fox = game.createCharacter("fox")"
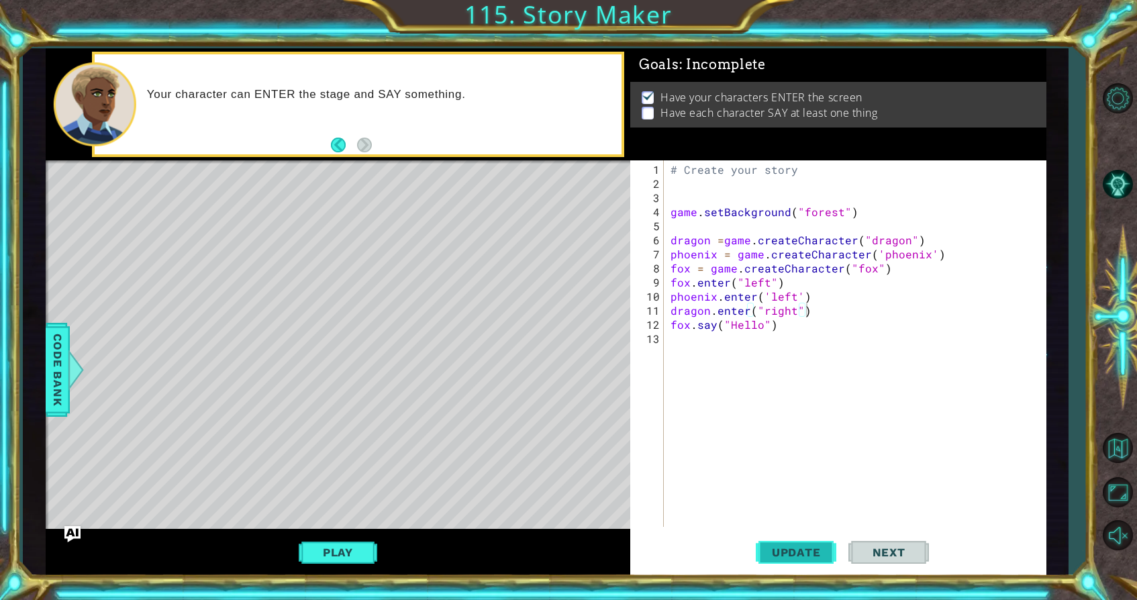
click at [808, 547] on span "Update" at bounding box center [797, 552] width 76 height 13
click at [352, 556] on button "Play" at bounding box center [338, 553] width 79 height 26
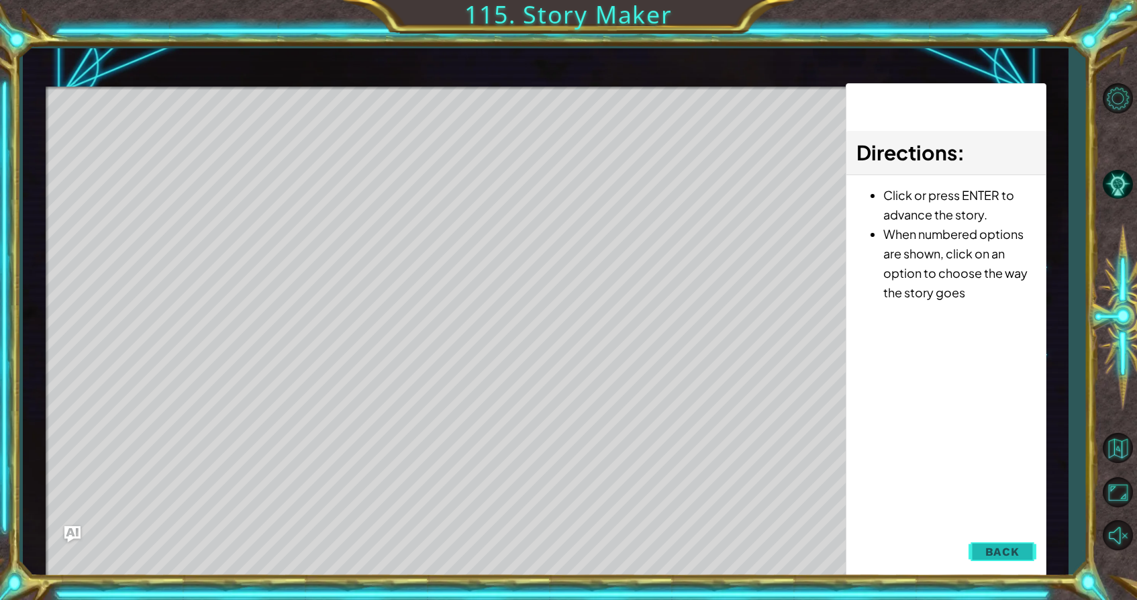
click at [987, 550] on span "Back" at bounding box center [1003, 551] width 34 height 13
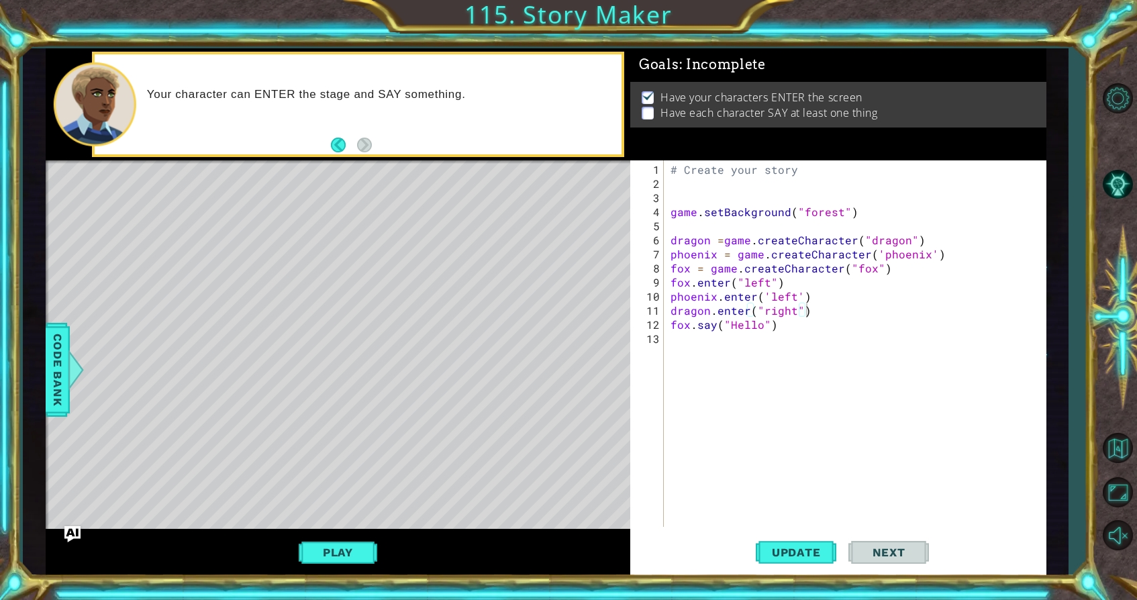
type textarea "fox.say("Hello")"
click at [783, 326] on div "# Create your story game . setBackground ( "forest" ) dragon = game . createCha…" at bounding box center [858, 359] width 381 height 395
click at [672, 341] on div "# Create your story game . setBackground ( "forest" ) dragon = game . createCha…" at bounding box center [858, 359] width 381 height 395
type textarea "phoenix.say('hi")"
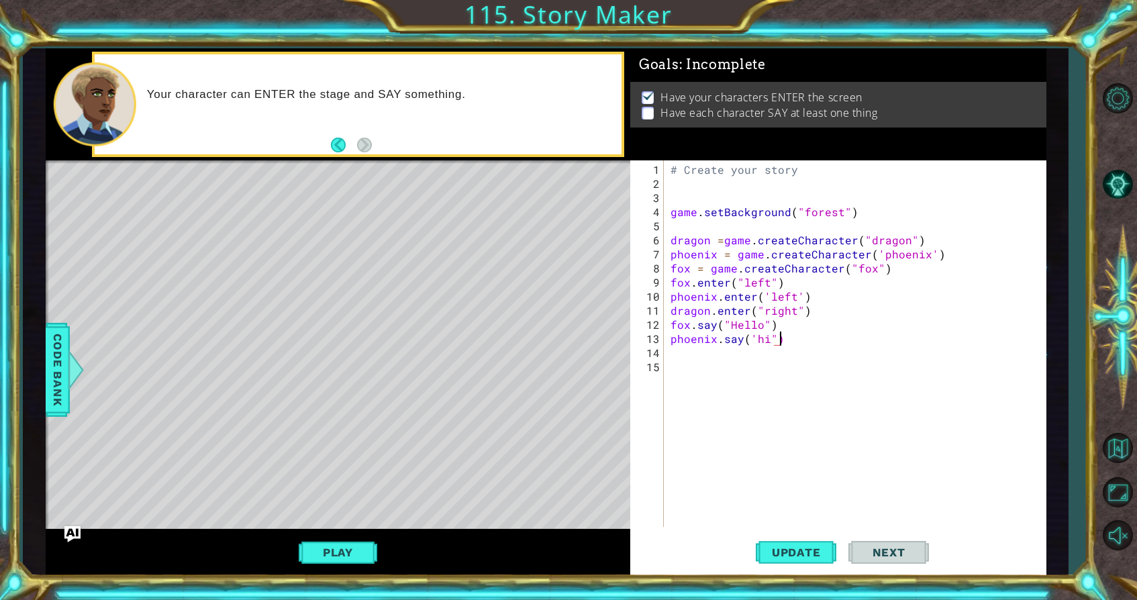
click at [677, 354] on div "# Create your story game . setBackground ( "forest" ) dragon = game . createCha…" at bounding box center [858, 359] width 381 height 395
click at [799, 547] on span "Update" at bounding box center [797, 552] width 76 height 13
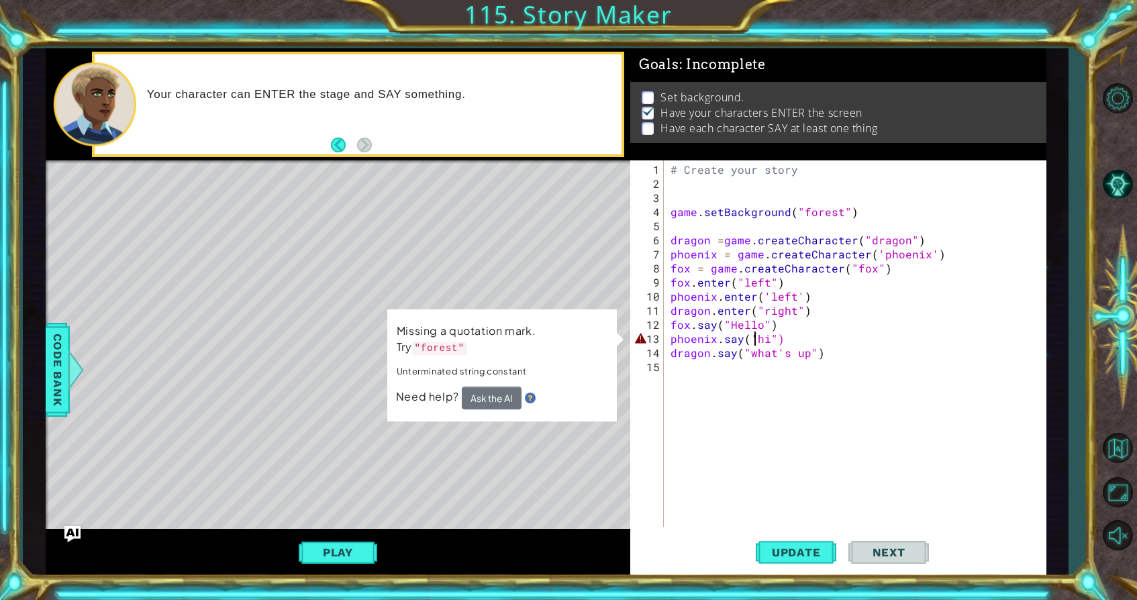
click at [753, 337] on div "# Create your story game . setBackground ( "forest" ) dragon = game . createCha…" at bounding box center [858, 359] width 381 height 395
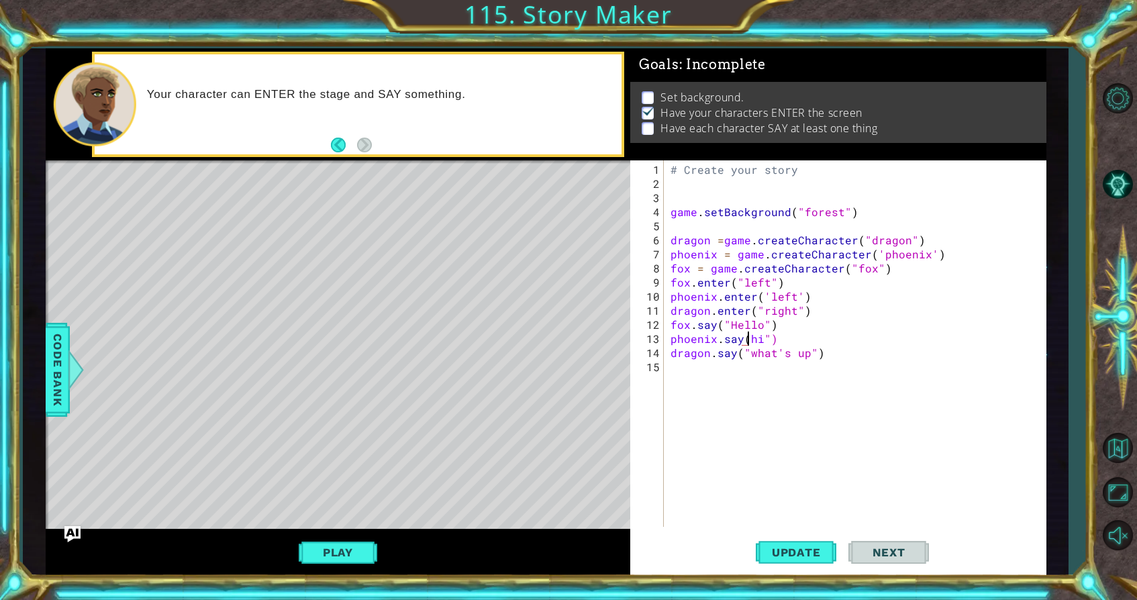
type textarea "phoenix.say("hi")"
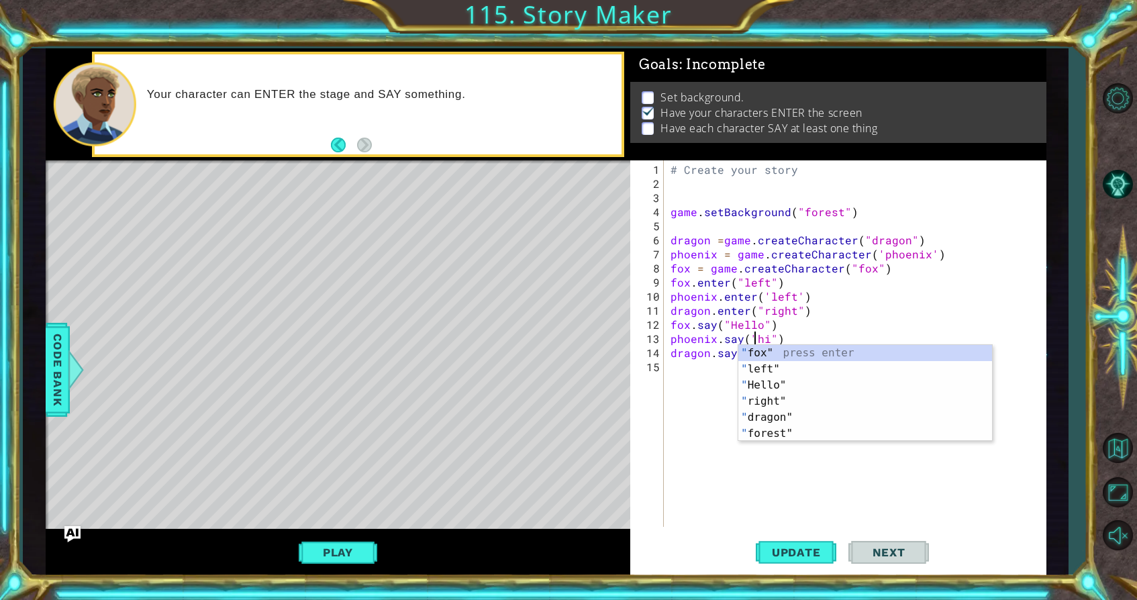
click at [720, 388] on div "# Create your story game . setBackground ( "forest" ) dragon = game . createCha…" at bounding box center [858, 359] width 381 height 395
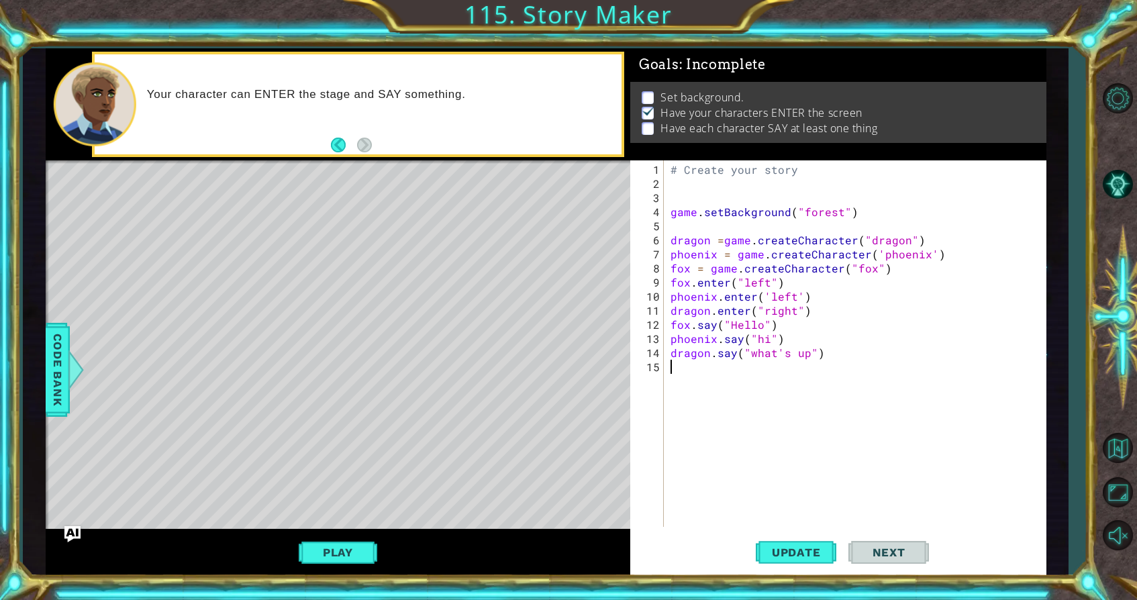
scroll to position [0, 0]
click at [804, 567] on button "Update" at bounding box center [796, 553] width 81 height 42
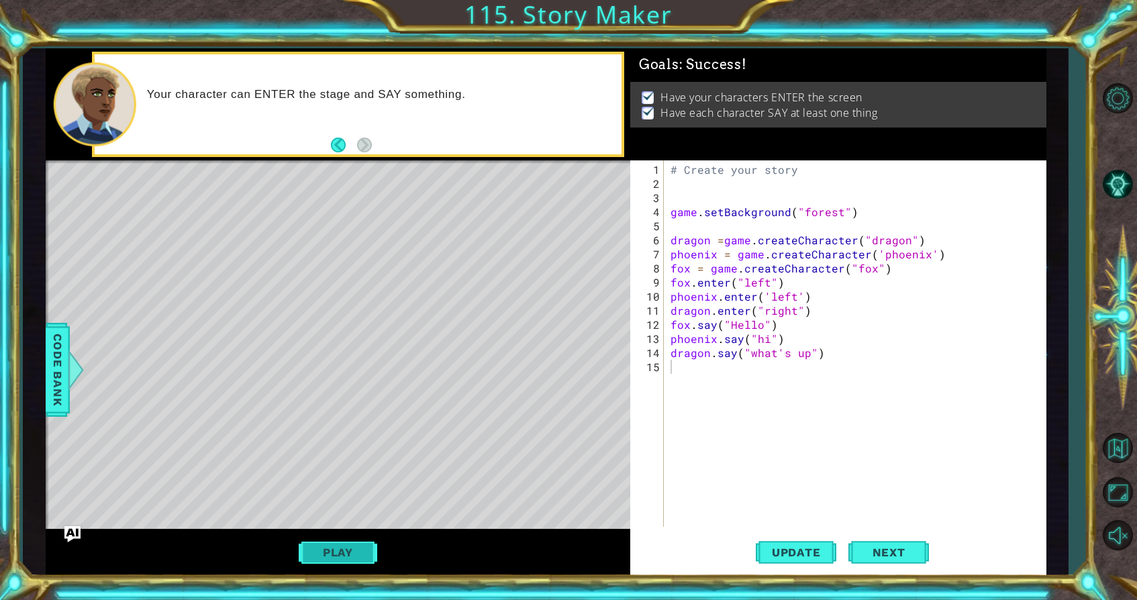
click at [339, 545] on button "Play" at bounding box center [338, 553] width 79 height 26
click at [866, 555] on span "Next" at bounding box center [889, 552] width 60 height 13
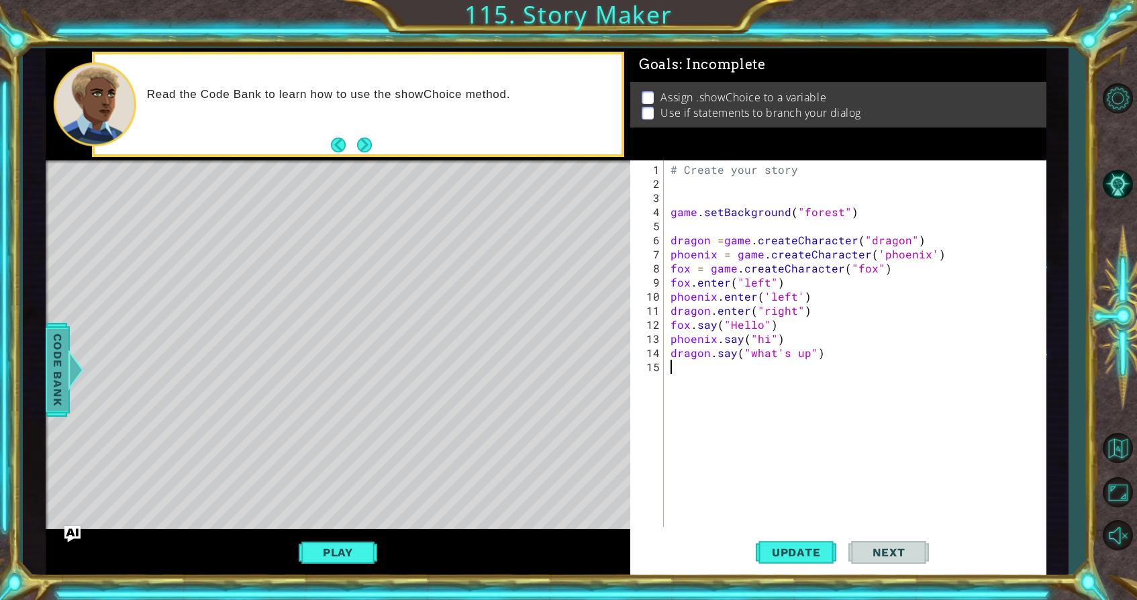
click at [55, 361] on span "Code Bank" at bounding box center [57, 369] width 21 height 82
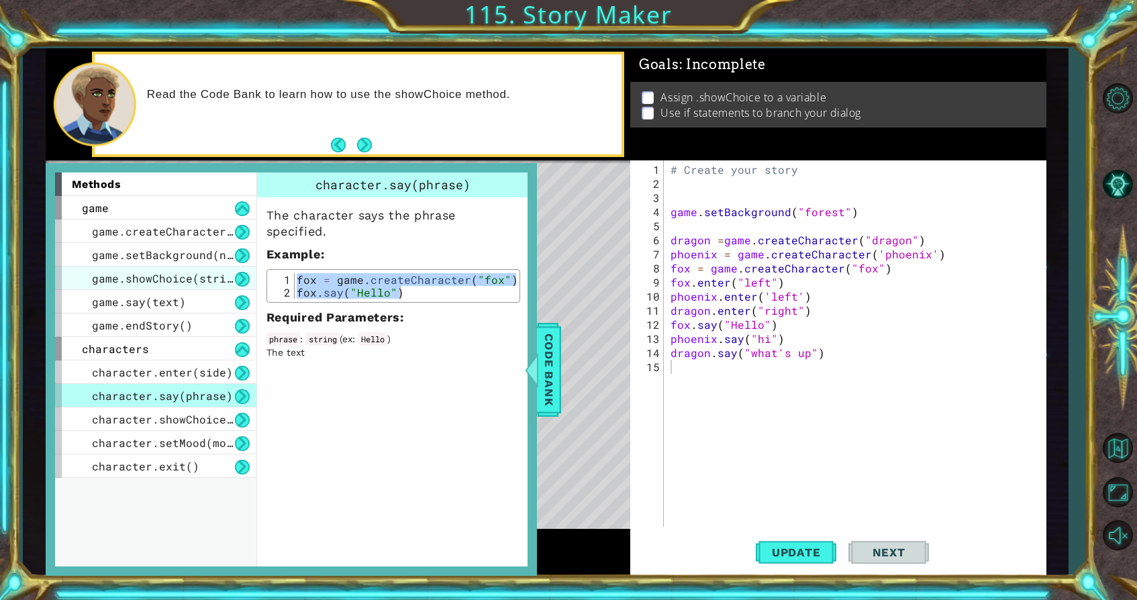
click at [215, 269] on div "game.showChoice(string1, string2)" at bounding box center [155, 279] width 201 height 24
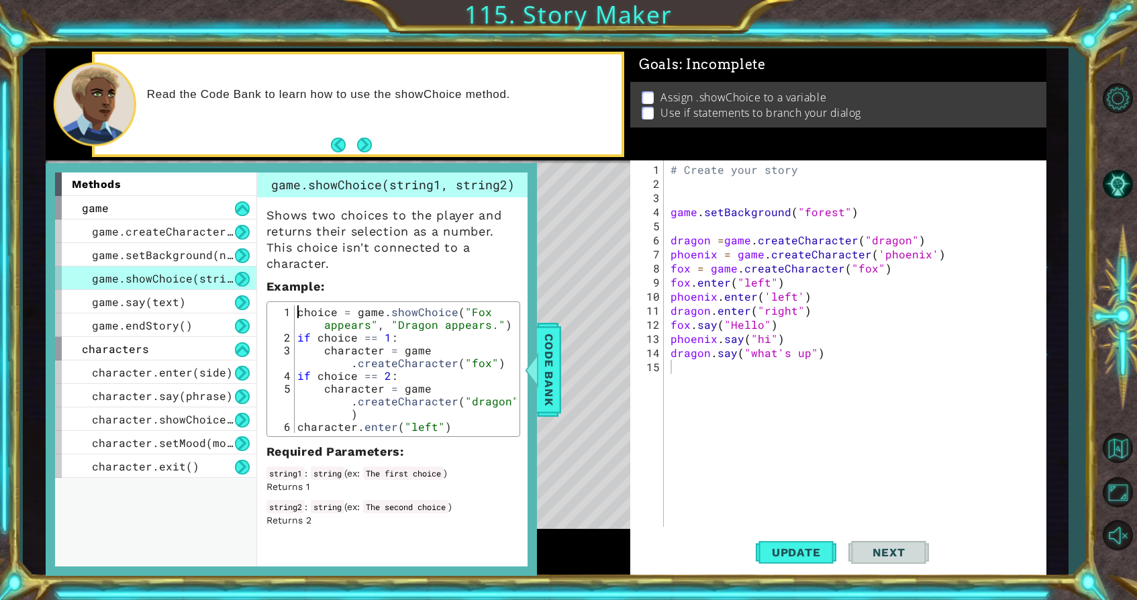
drag, startPoint x: 295, startPoint y: 309, endPoint x: 296, endPoint y: 355, distance: 46.3
click at [295, 310] on div "choice = game . showChoice ( "Fox appears" , "Dragon appears." ) if choice == 1…" at bounding box center [406, 389] width 222 height 166
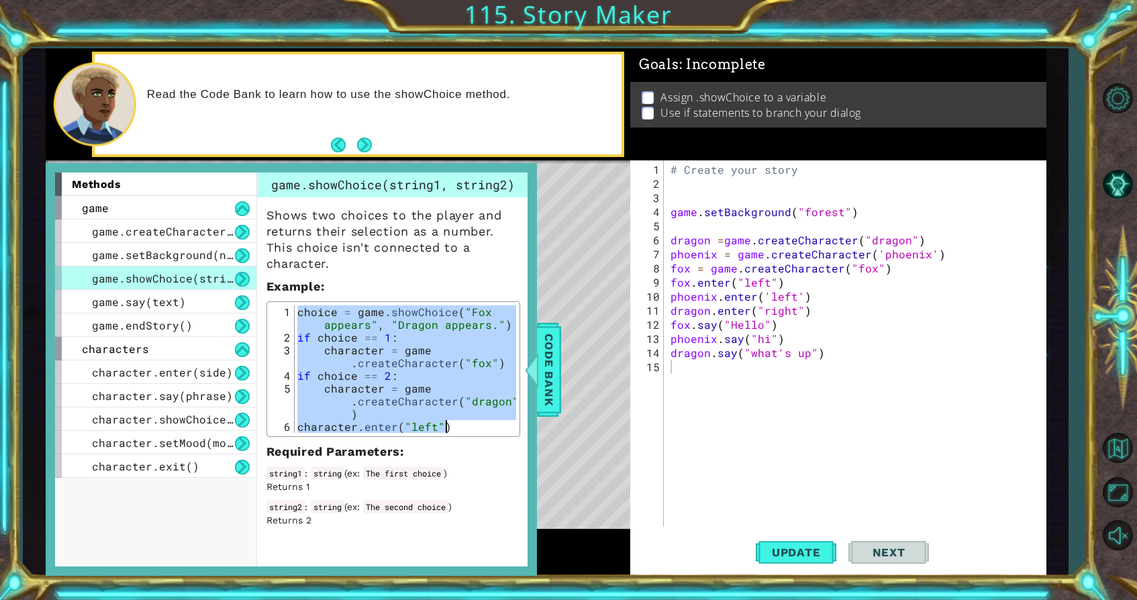
drag, startPoint x: 295, startPoint y: 313, endPoint x: 503, endPoint y: 469, distance: 260.4
click at [503, 469] on div "Shows two choices to the player and returns their selection as a number. This c…" at bounding box center [393, 362] width 273 height 330
type textarea "character = game.createCharacter("dragon") character.enter("left")"
click at [675, 372] on div "# Create your story game . setBackground ( "forest" ) dragon = game . createCha…" at bounding box center [858, 359] width 381 height 395
paste textarea "character.enter("left")"
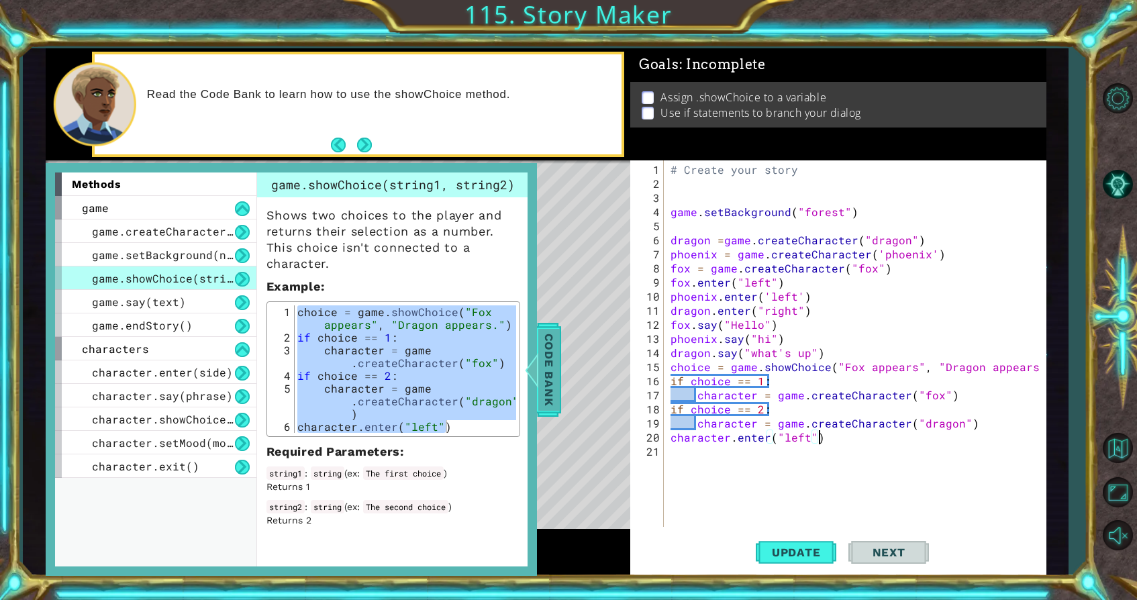
click at [554, 373] on span "Code Bank" at bounding box center [549, 369] width 21 height 82
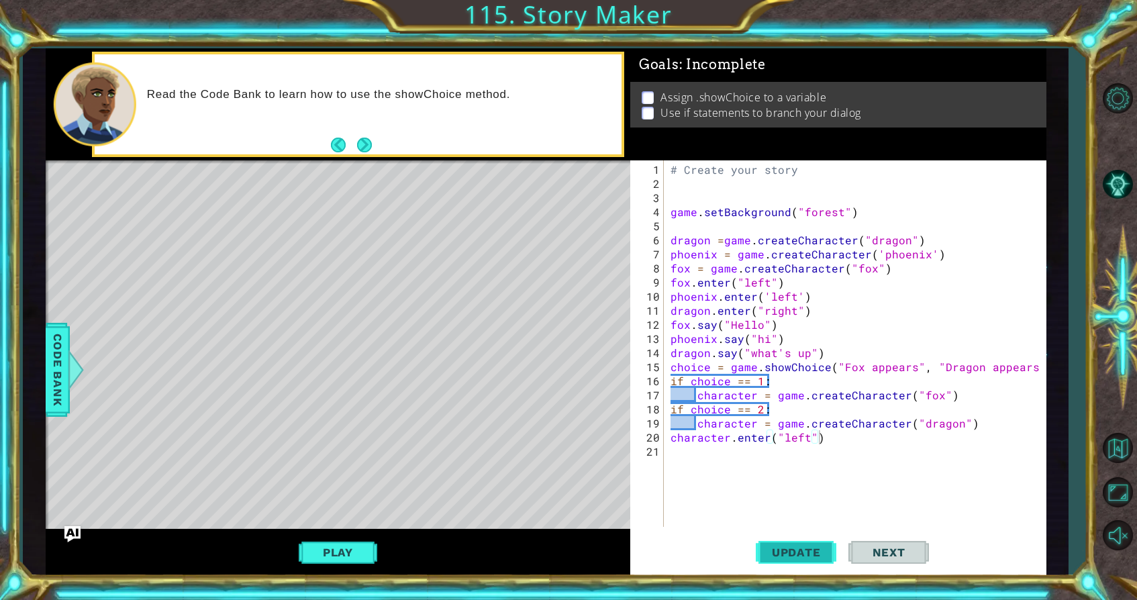
click at [798, 553] on span "Update" at bounding box center [797, 552] width 76 height 13
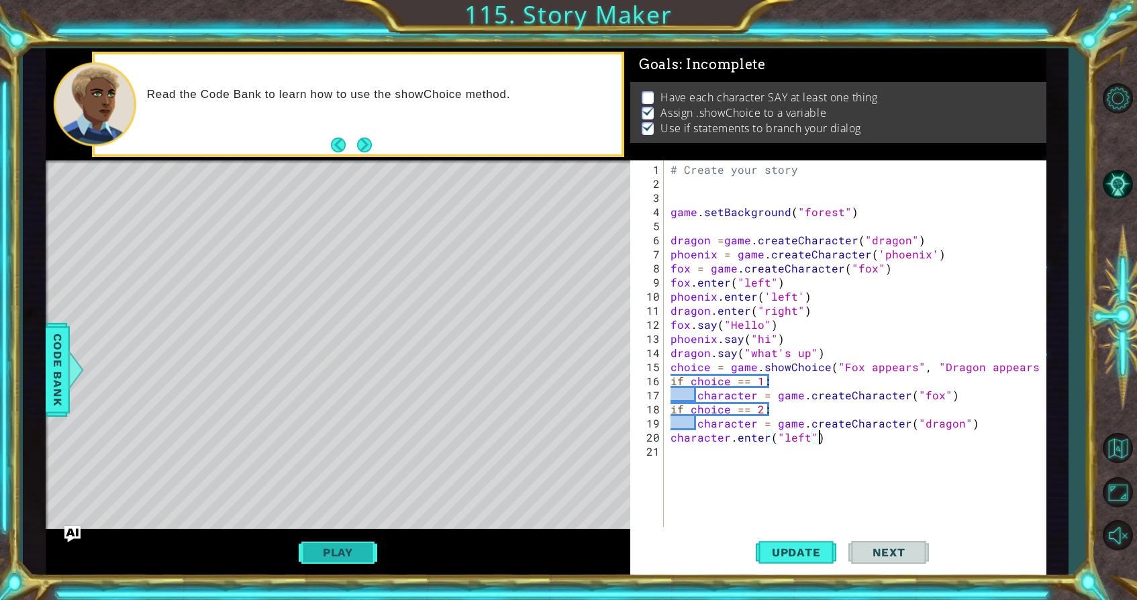
click at [351, 551] on button "Play" at bounding box center [338, 553] width 79 height 26
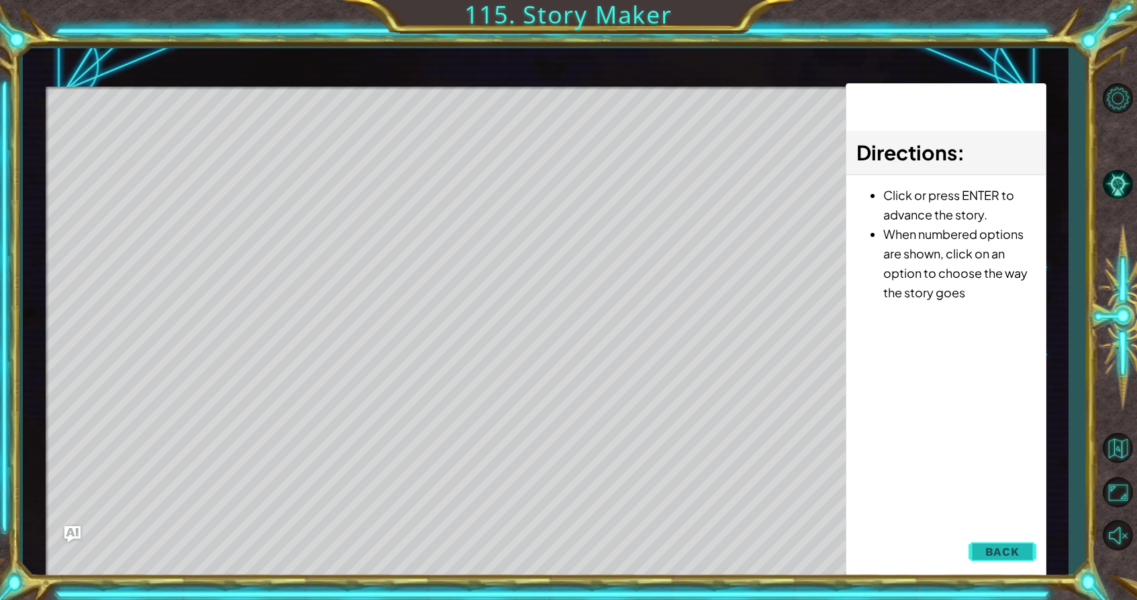
click at [998, 552] on span "Back" at bounding box center [1003, 551] width 34 height 13
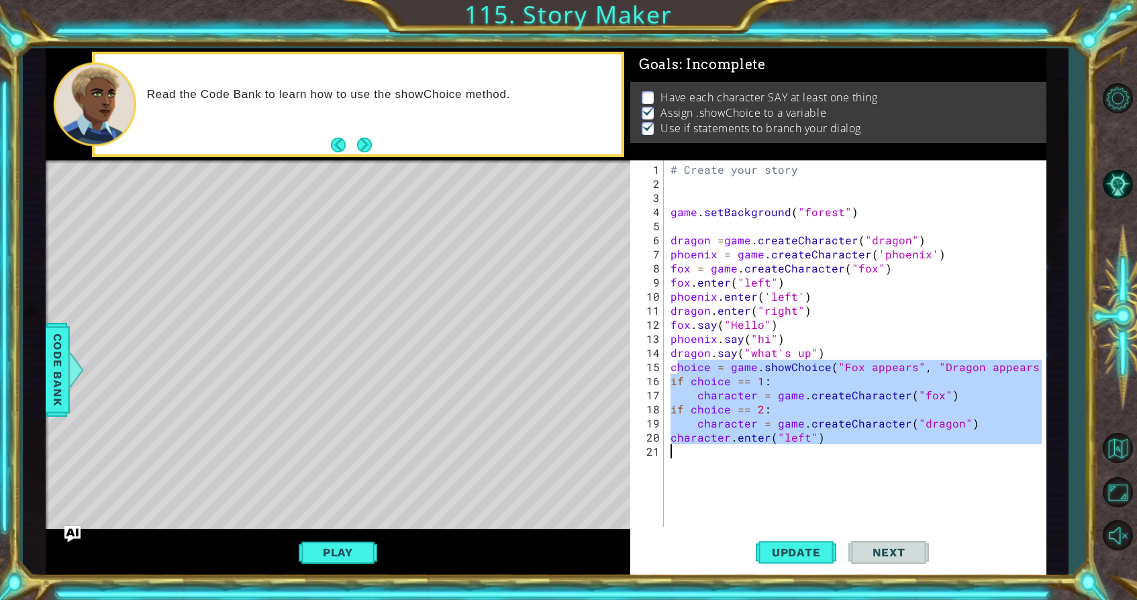
drag, startPoint x: 675, startPoint y: 367, endPoint x: 908, endPoint y: 485, distance: 260.7
click at [908, 485] on div "# Create your story game . setBackground ( "forest" ) dragon = game . createCha…" at bounding box center [858, 359] width 381 height 395
type textarea "character.enter("left")"
drag, startPoint x: 669, startPoint y: 366, endPoint x: 826, endPoint y: 481, distance: 194.5
click at [826, 481] on div "# Create your story game . setBackground ( "forest" ) dragon = game . createCha…" at bounding box center [858, 359] width 381 height 395
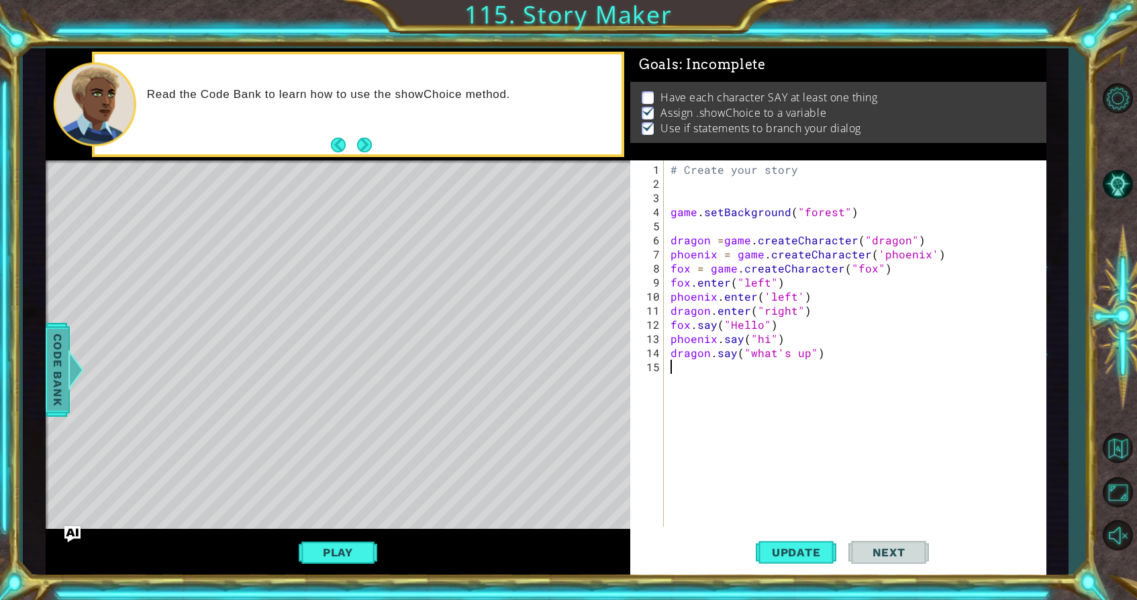
click at [51, 399] on span "Code Bank" at bounding box center [57, 369] width 21 height 82
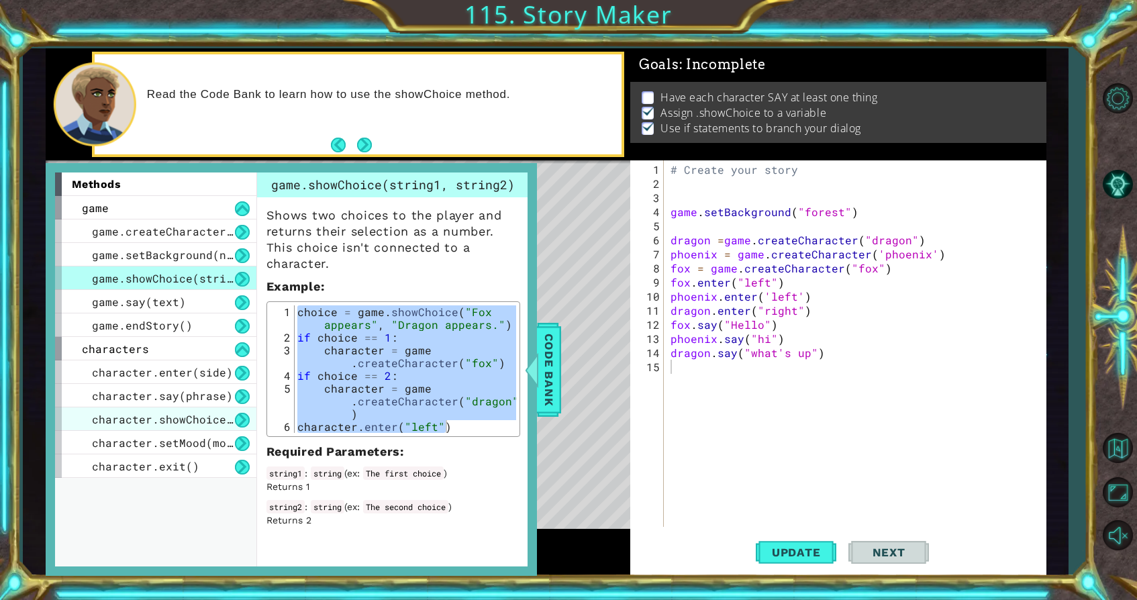
click at [232, 420] on span "character.showChoice(string1, string2)" at bounding box center [219, 419] width 255 height 14
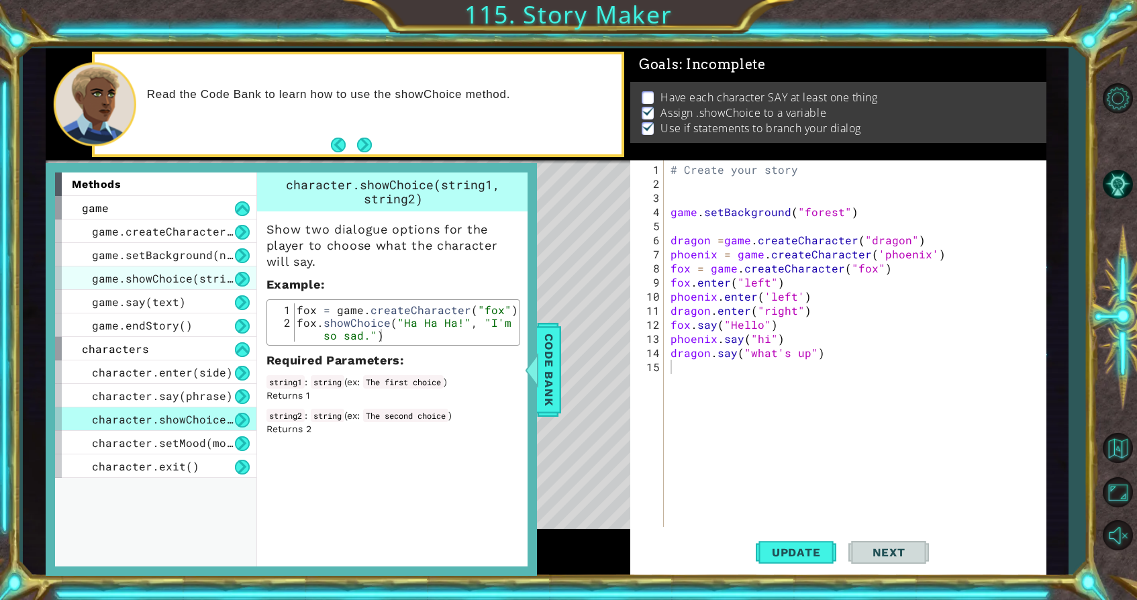
click at [229, 279] on span "game.showChoice(string1, string2)" at bounding box center [203, 278] width 222 height 14
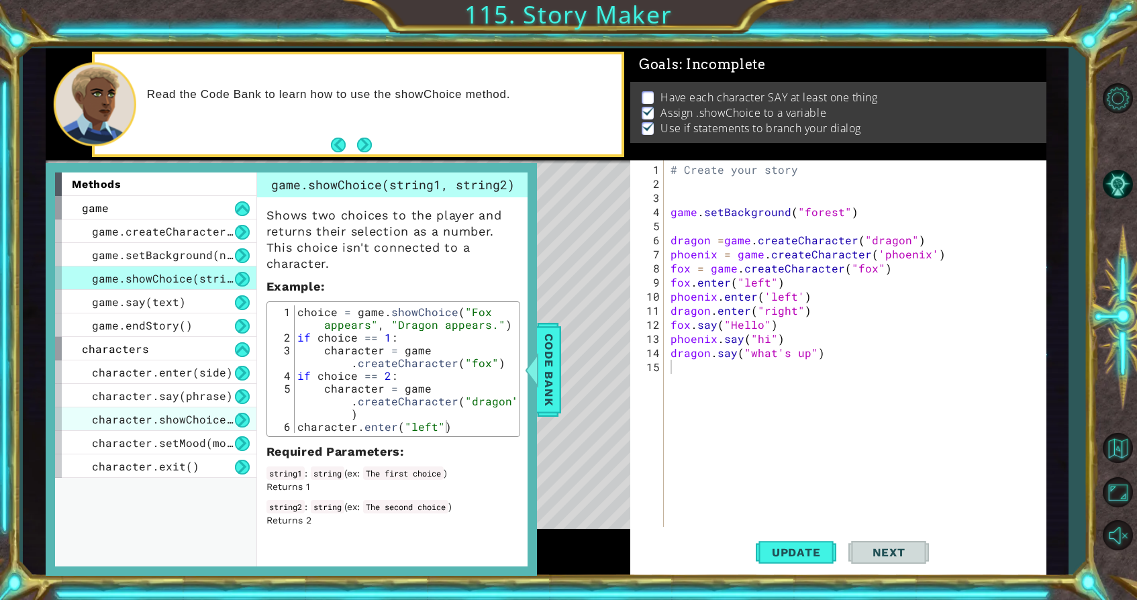
click at [250, 411] on div "character.showChoice(string1, string2)" at bounding box center [155, 420] width 201 height 24
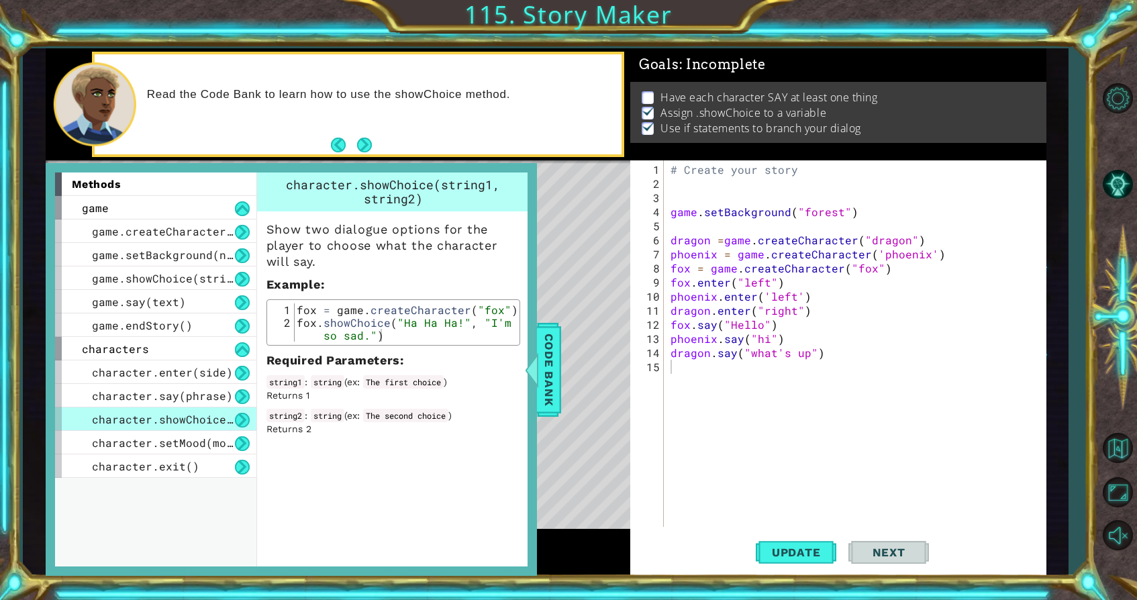
click at [680, 373] on div "# Create your story game . setBackground ( "forest" ) dragon = game . createCha…" at bounding box center [858, 359] width 381 height 395
type textarea "f"
type textarea "dragon.say("what's up")"
type textarea "fox.showChoice("Ha Ha Ha!", "I'm so sad.")"
drag, startPoint x: 299, startPoint y: 320, endPoint x: 442, endPoint y: 359, distance: 147.6
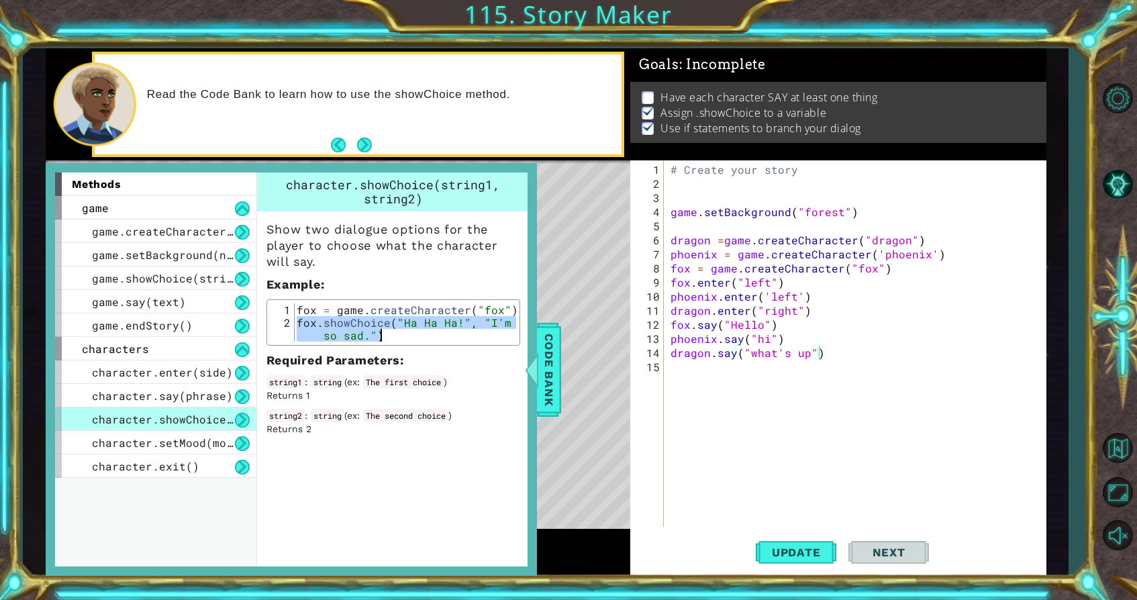
click at [442, 359] on div "Show two dialogue options for the player to choose what the character will say.…" at bounding box center [393, 324] width 273 height 224
click at [675, 366] on div "# Create your story game . setBackground ( "forest" ) dragon = game . createCha…" at bounding box center [858, 359] width 381 height 395
paste textarea "fox.showChoice("Ha Ha Ha!", "I'm so sad.")"
type textarea "fox.showChoice("Ha Ha Ha!", "I'm so sad.")"
click at [552, 367] on span "Code Bank" at bounding box center [549, 369] width 21 height 82
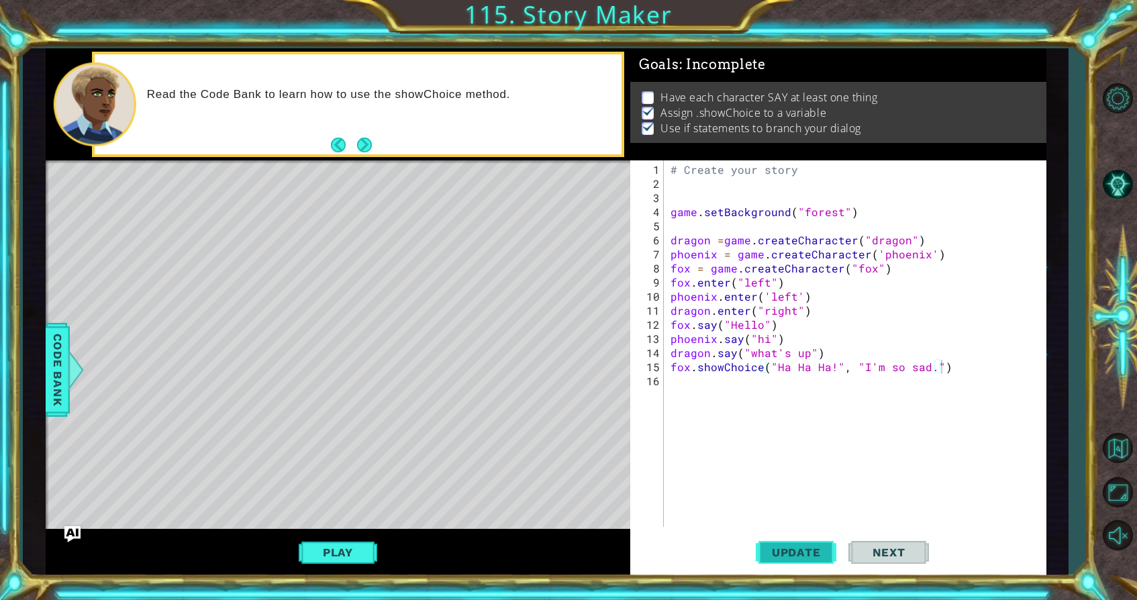
click at [791, 543] on button "Update" at bounding box center [796, 553] width 81 height 42
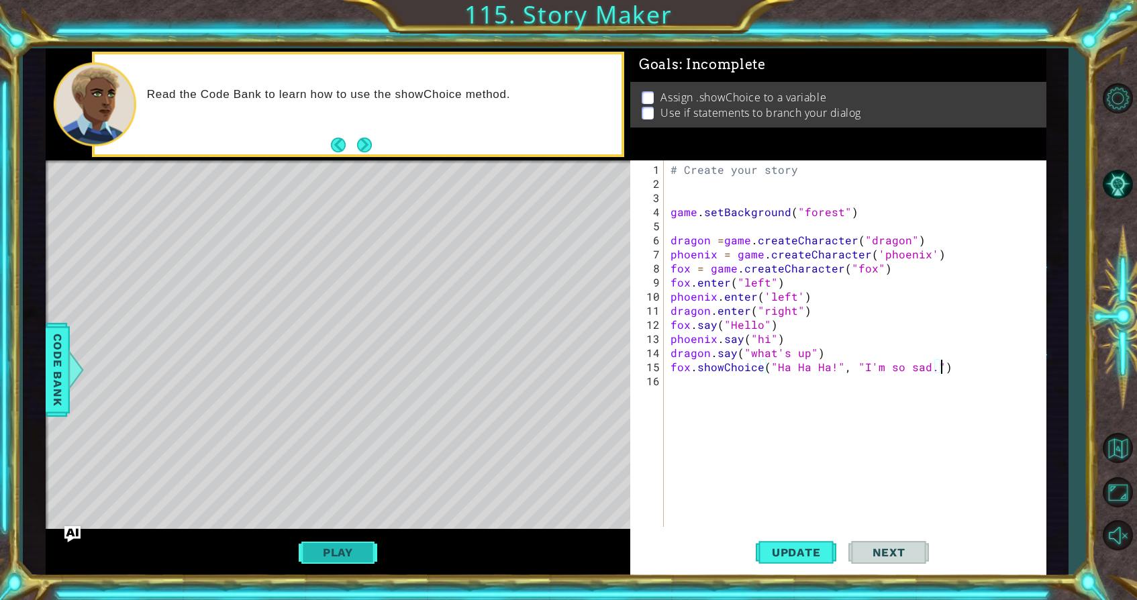
click at [336, 558] on button "Play" at bounding box center [338, 553] width 79 height 26
